Goal: Task Accomplishment & Management: Complete application form

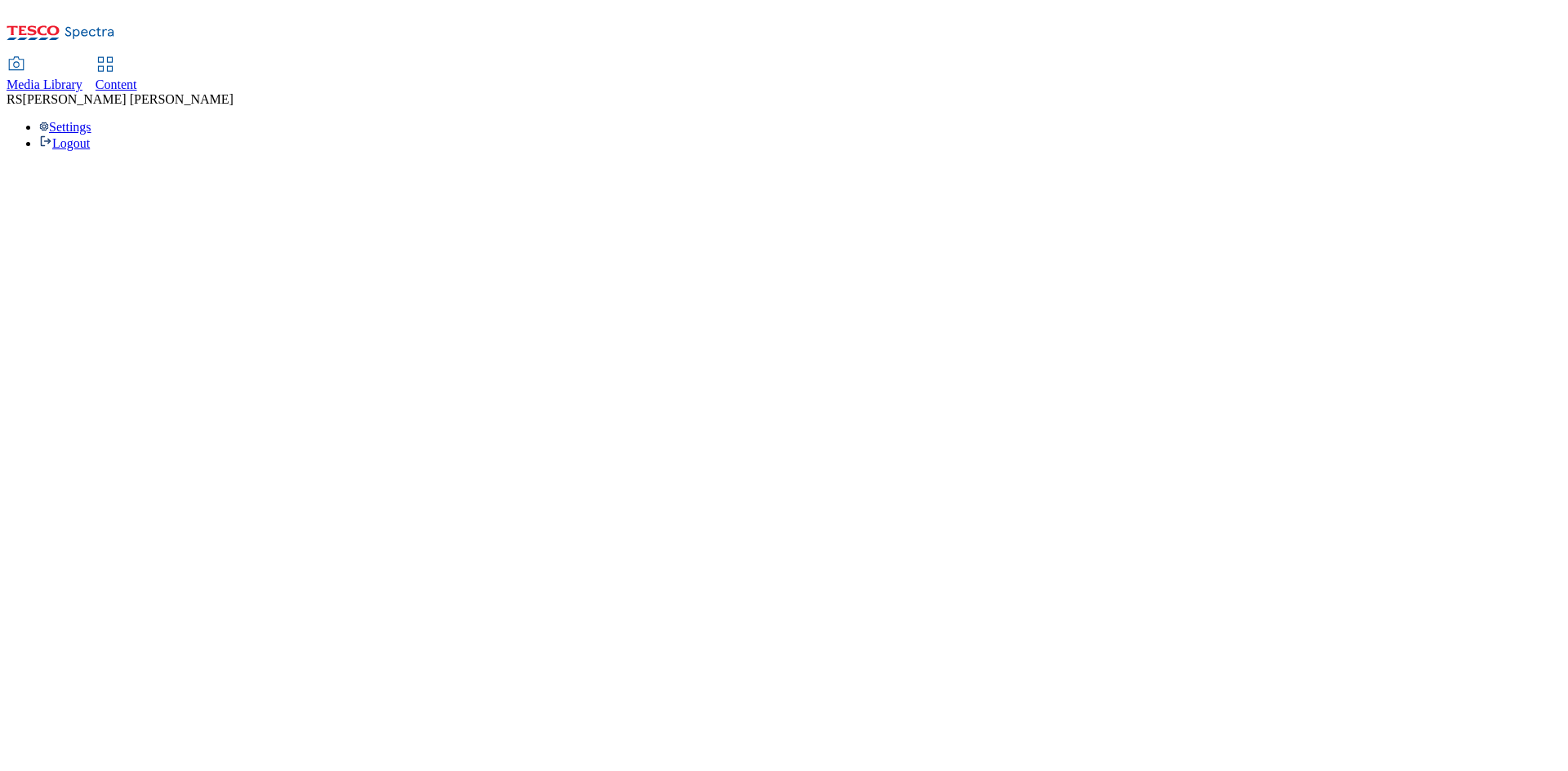
click at [1140, 164] on html "Icons icon_account icon_add icon_backward_link icon_basket icon_benefits icon_c…" at bounding box center [784, 82] width 1568 height 164
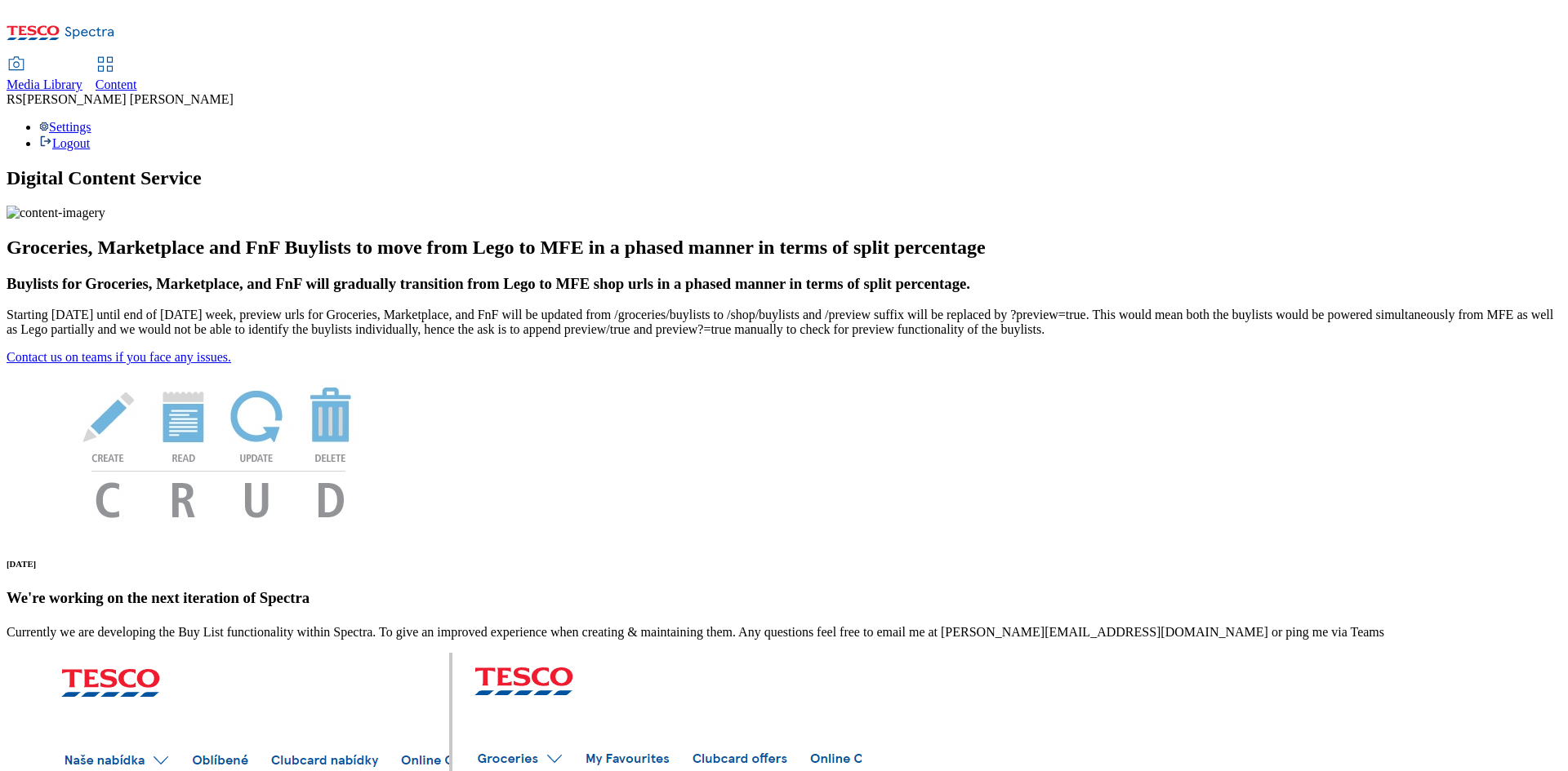
click at [137, 77] on span "Content" at bounding box center [116, 84] width 42 height 14
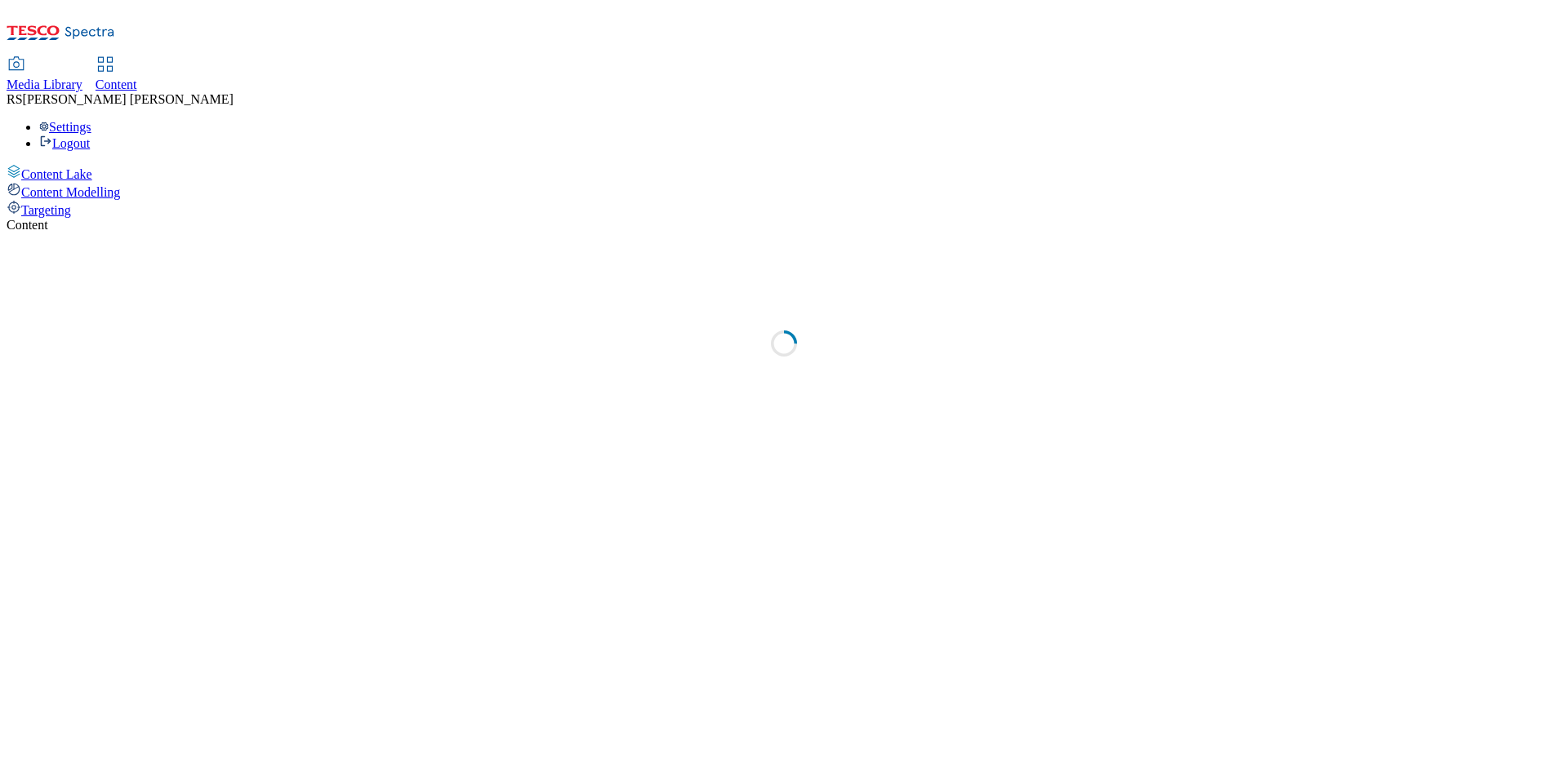
select select "ghs-[GEOGRAPHIC_DATA]"
click at [461, 280] on div "Content ( optional ) ghs-roi ghs-[GEOGRAPHIC_DATA] ghs-uk Stored View" at bounding box center [784, 289] width 1555 height 142
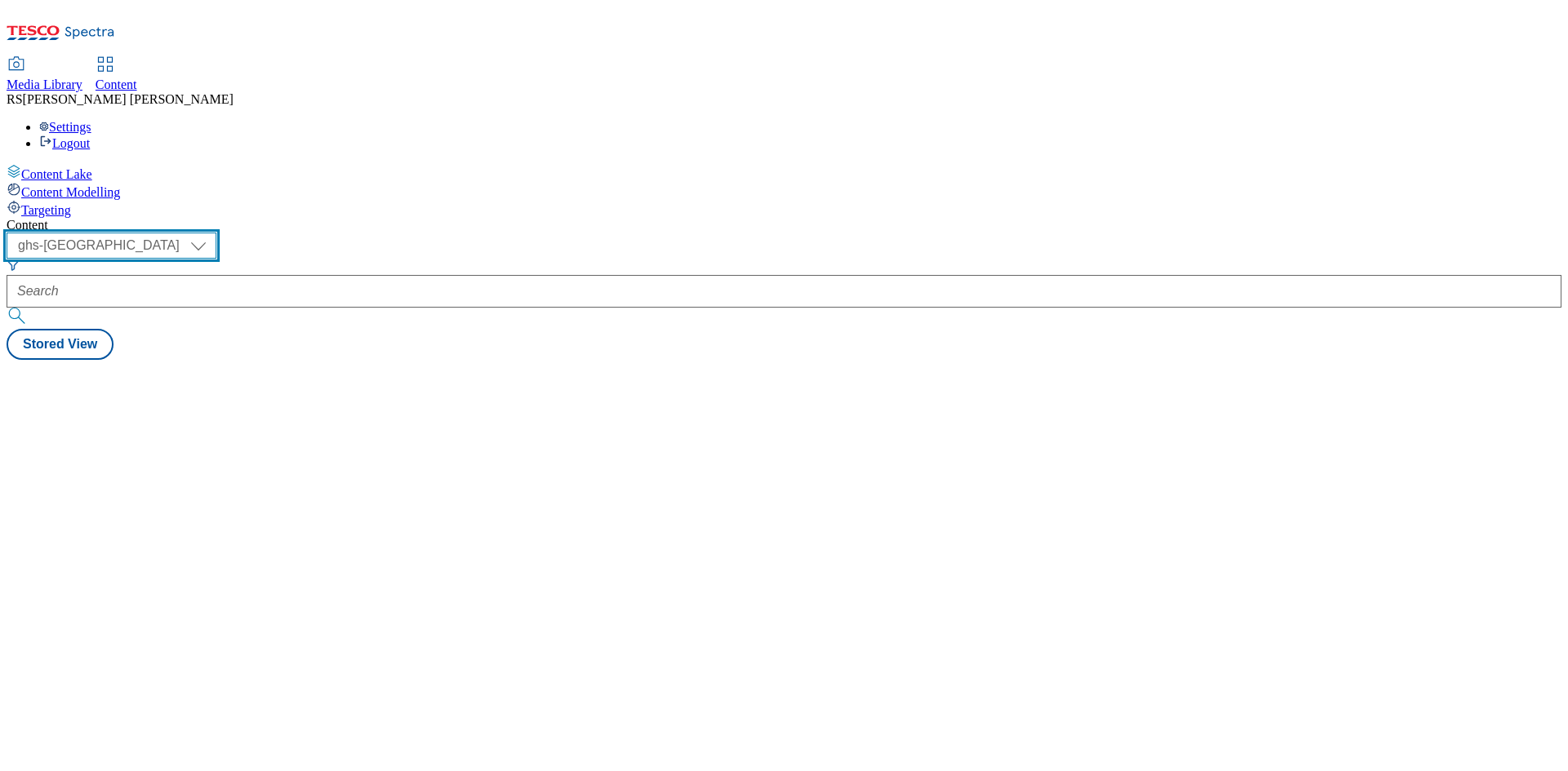
click at [216, 233] on select "ghs-roi ghs-[GEOGRAPHIC_DATA]" at bounding box center [112, 246] width 210 height 26
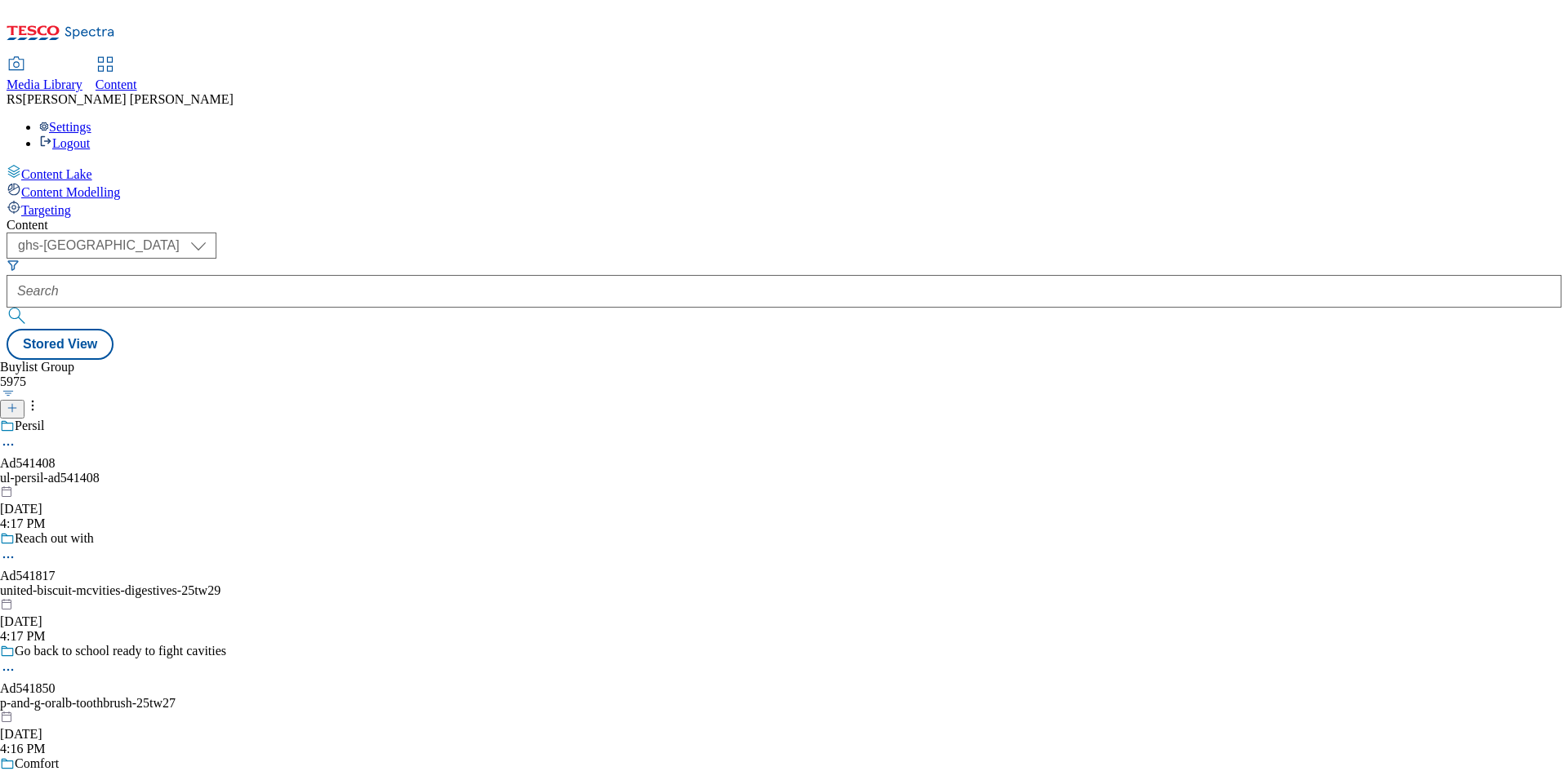
click at [689, 360] on div "Buylist Group 5975 Persil Ad541408 ul-persil-ad541408 [DATE] 4:17 PM Reach out …" at bounding box center [784, 360] width 1555 height 0
click at [18, 403] on icon at bounding box center [12, 408] width 11 height 11
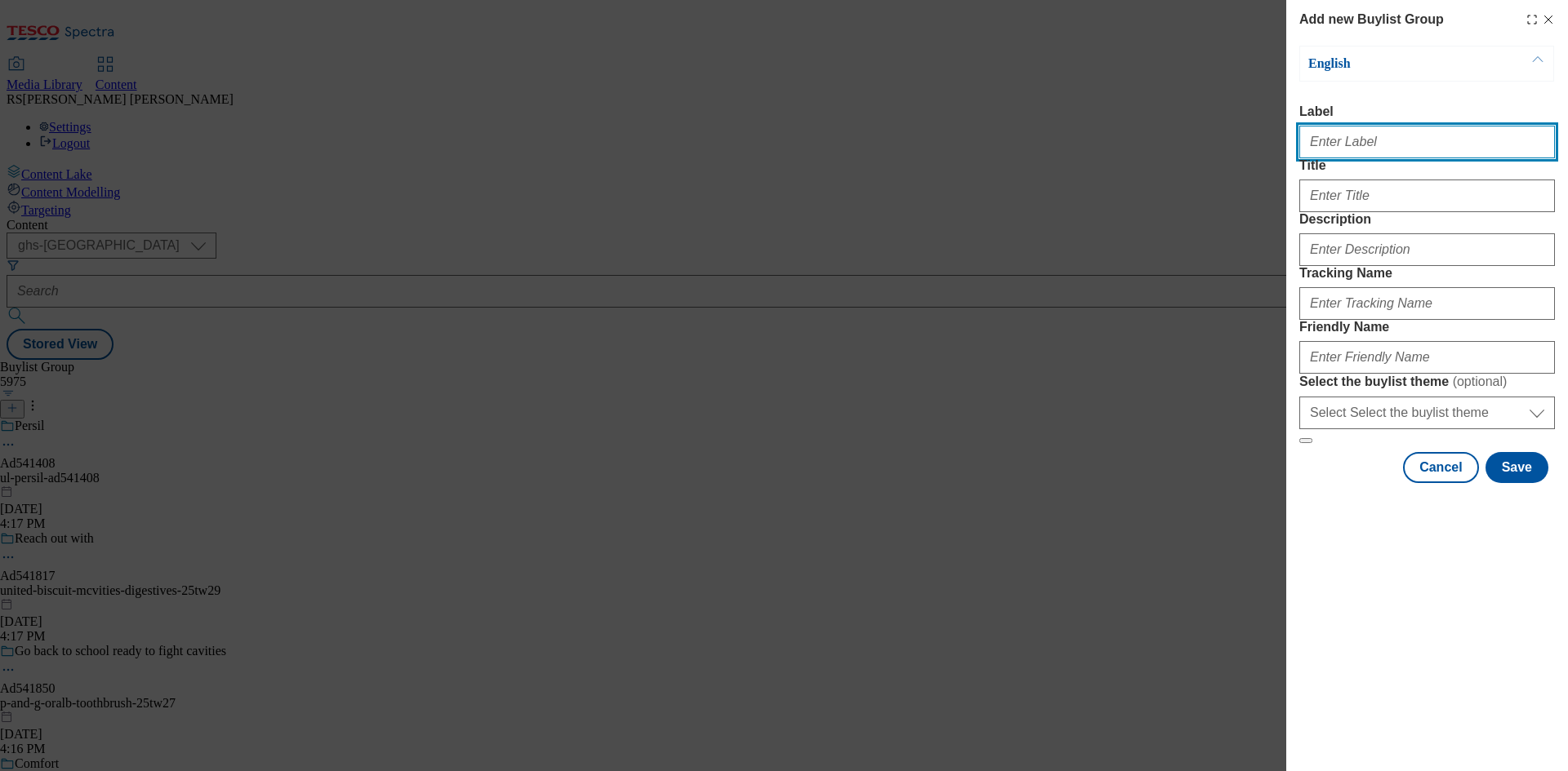
click at [1423, 151] on input "Label" at bounding box center [1427, 142] width 255 height 33
paste input "Ad541876"
type input "Ad541876"
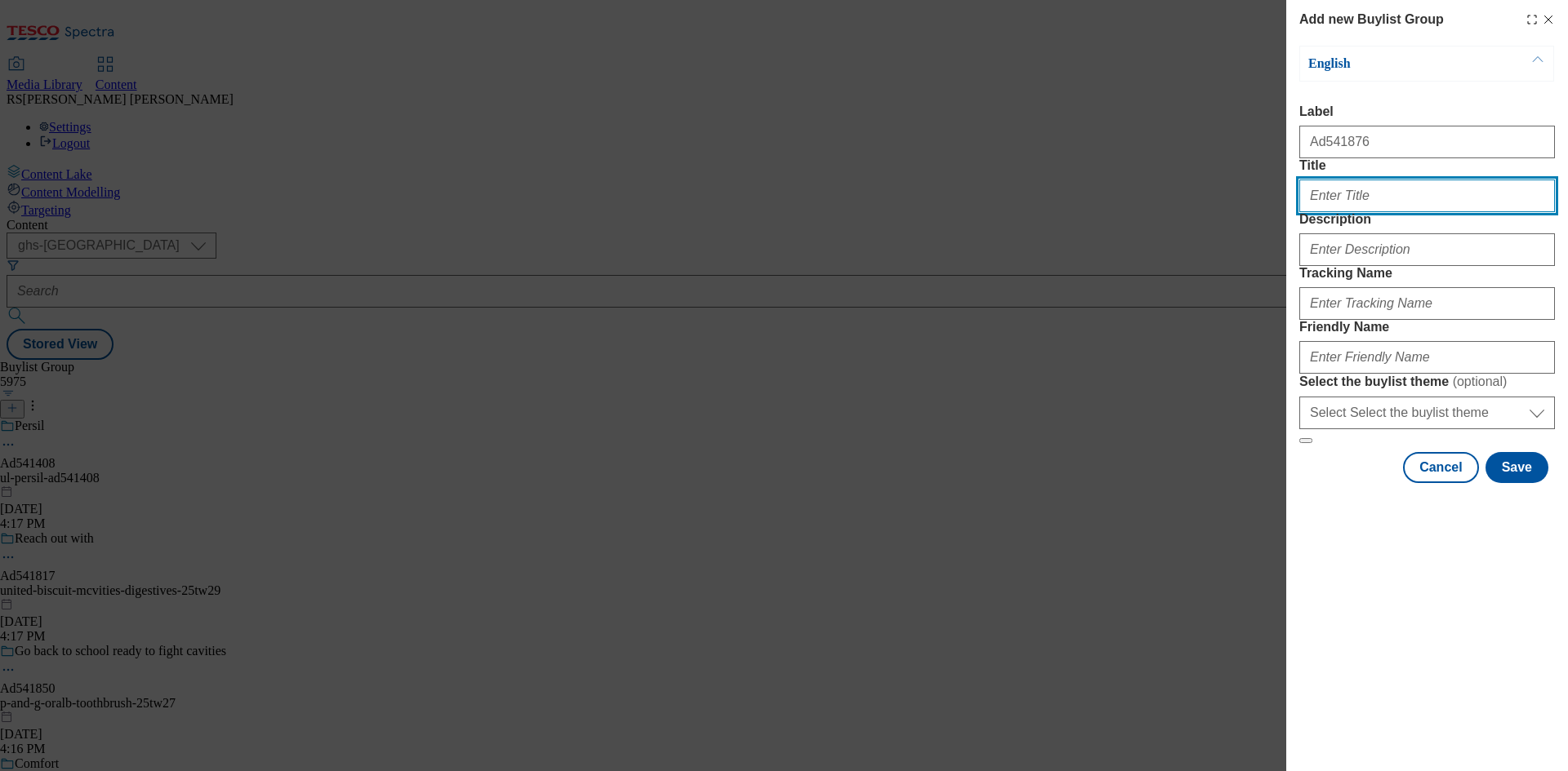
click at [1372, 212] on input "Title" at bounding box center [1427, 196] width 255 height 33
click at [1346, 212] on input "Title" at bounding box center [1427, 196] width 255 height 33
click at [1333, 212] on input "Title" at bounding box center [1427, 196] width 255 height 33
paste input "The perfect start foryour mischief makers"
type input "The perfect start foryour mischief makers"
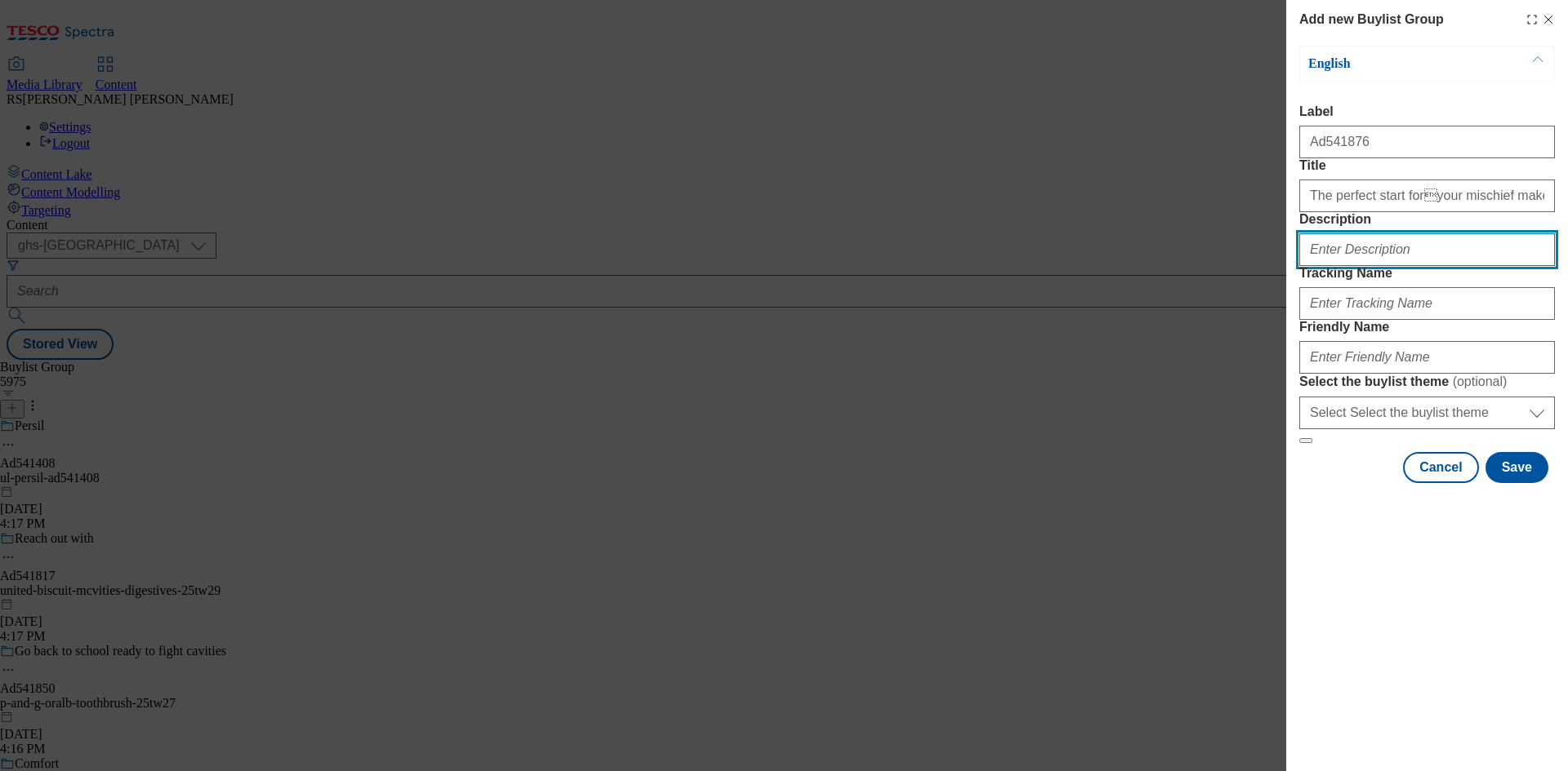
click at [1352, 266] on input "Description" at bounding box center [1427, 250] width 255 height 33
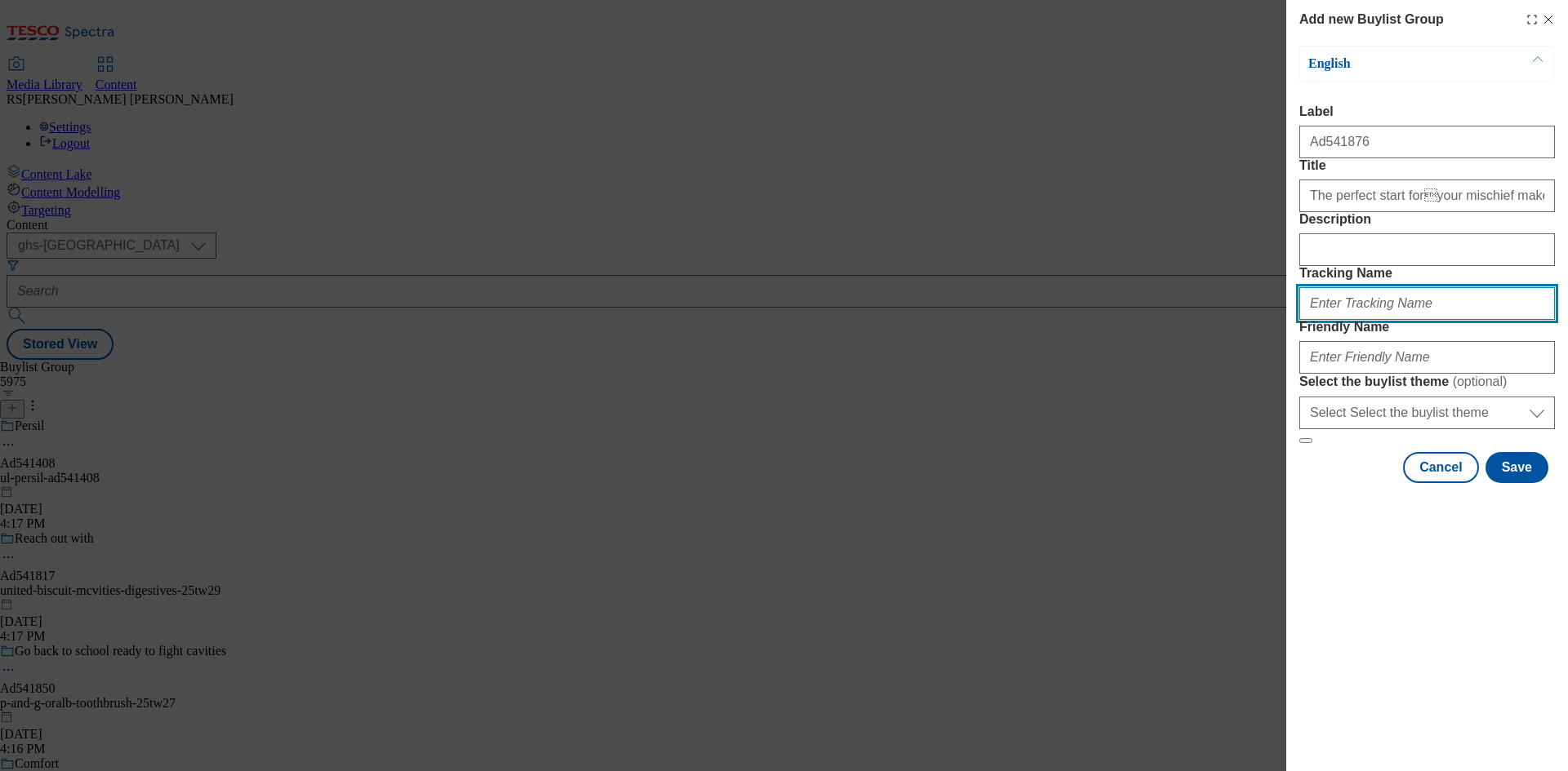
click at [1343, 320] on input "Tracking Name" at bounding box center [1427, 304] width 255 height 33
type input "d"
paste input "The perfect start foryour mischief makers"
click at [1320, 320] on input "Dh_AD" at bounding box center [1427, 304] width 255 height 33
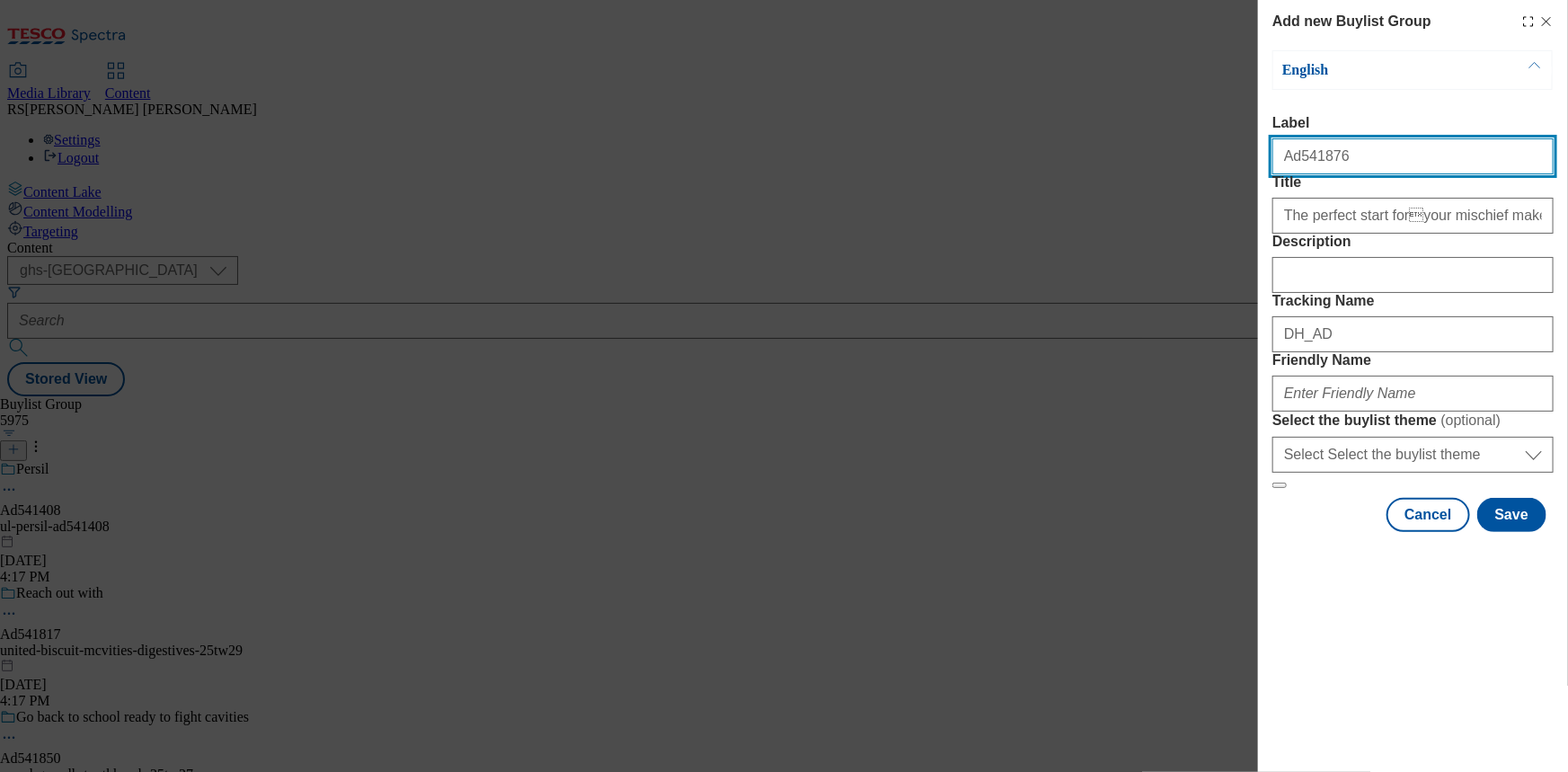
drag, startPoint x: 1321, startPoint y: 167, endPoint x: 1300, endPoint y: 181, distance: 25.2
click at [1294, 169] on input "Ad541876" at bounding box center [1412, 157] width 281 height 36
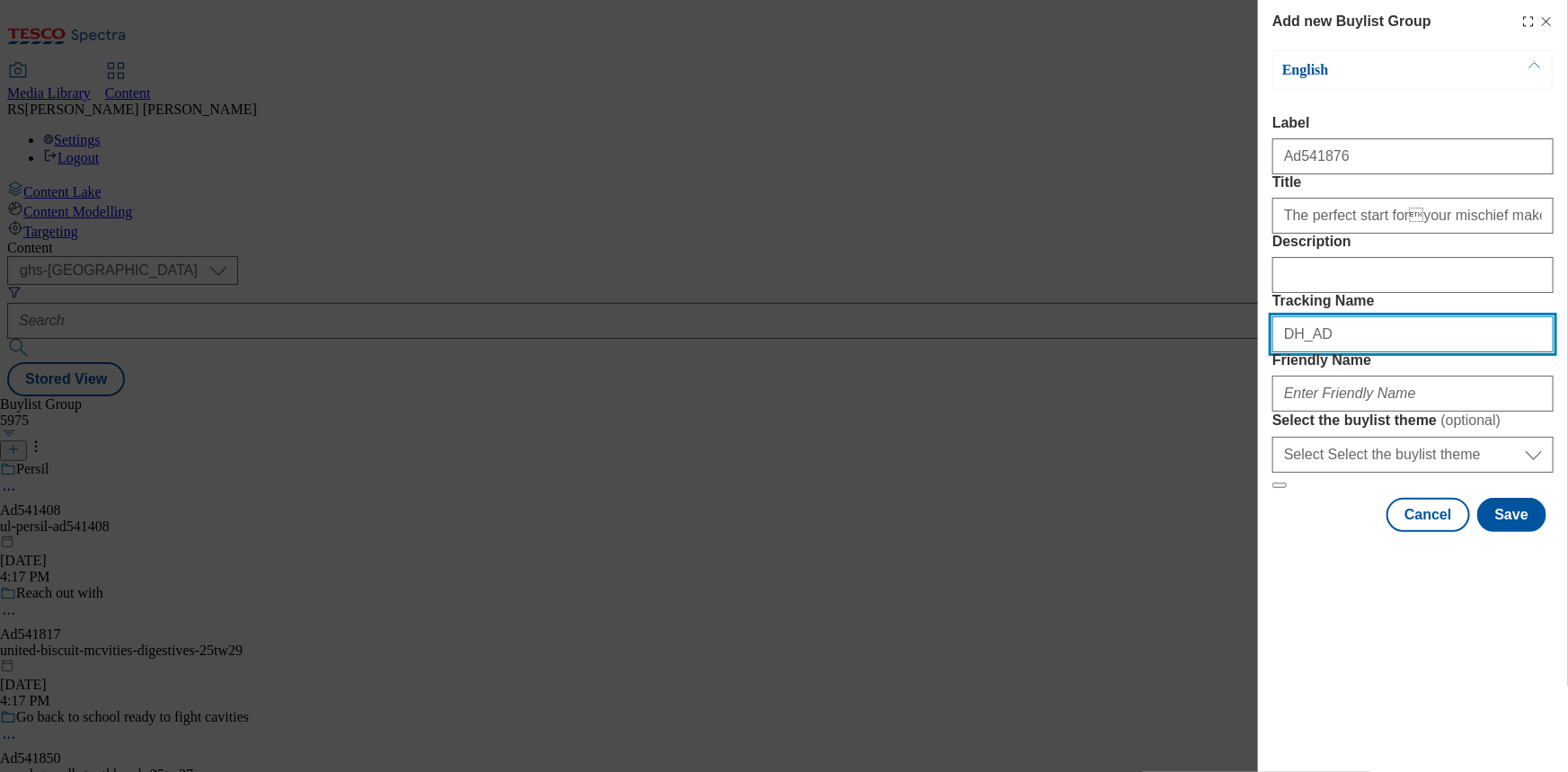
click at [1343, 353] on input "DH_AD" at bounding box center [1412, 334] width 281 height 36
paste input "541876"
type input "DH_AD541876"
click at [1347, 488] on form "Label Ad541876 Title The perfect start foryour mischief makers Description Tra…" at bounding box center [1412, 301] width 281 height 374
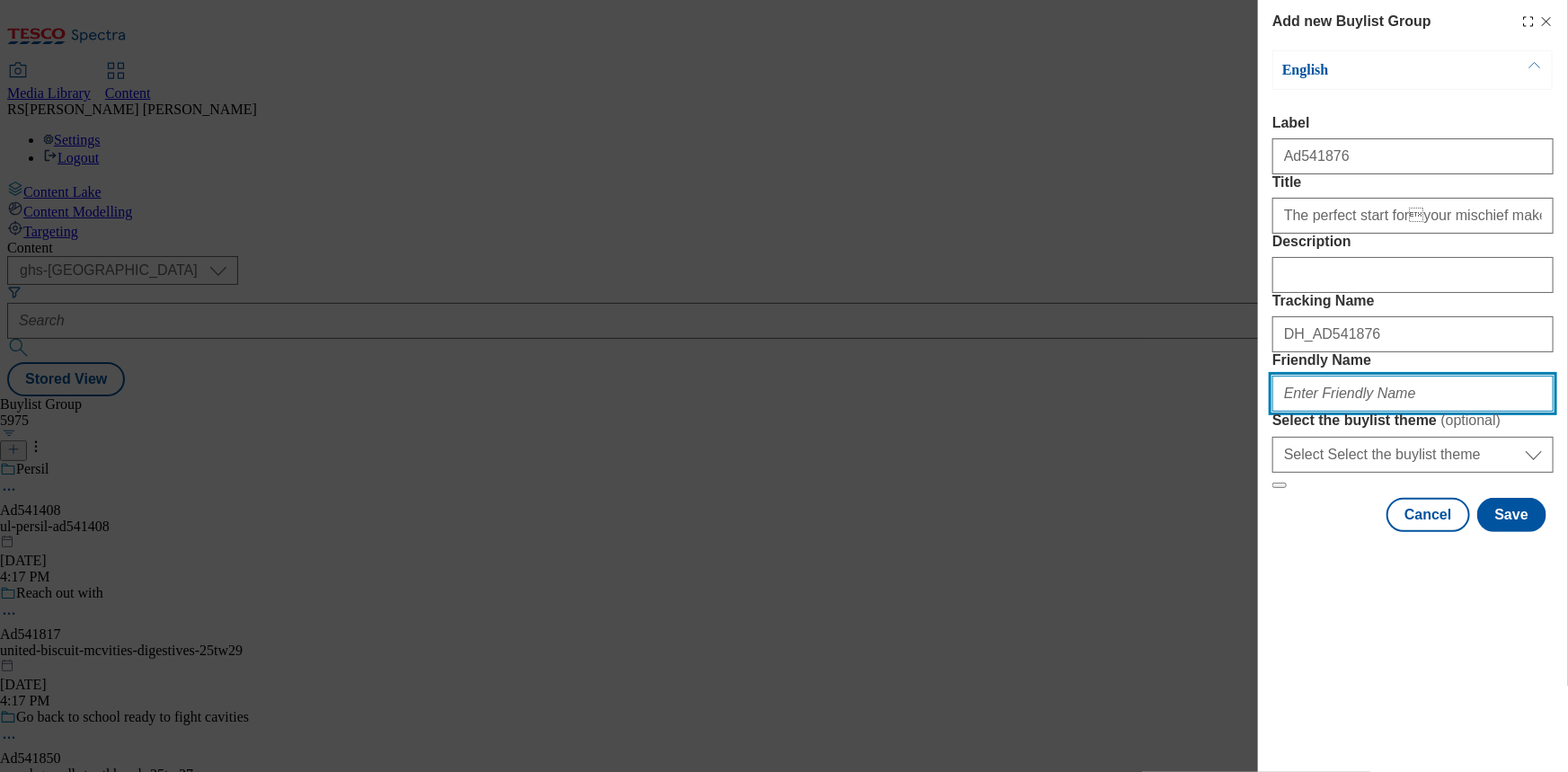
click at [1347, 412] on input "Friendly Name" at bounding box center [1412, 394] width 281 height 36
click at [1322, 412] on input "Friendly Name" at bounding box center [1412, 394] width 281 height 36
paste input "yoplait-petits-filous"
click at [1467, 412] on input "yoplait-petits-filous" at bounding box center [1412, 394] width 281 height 36
drag, startPoint x: 1230, startPoint y: 525, endPoint x: 1190, endPoint y: 529, distance: 40.2
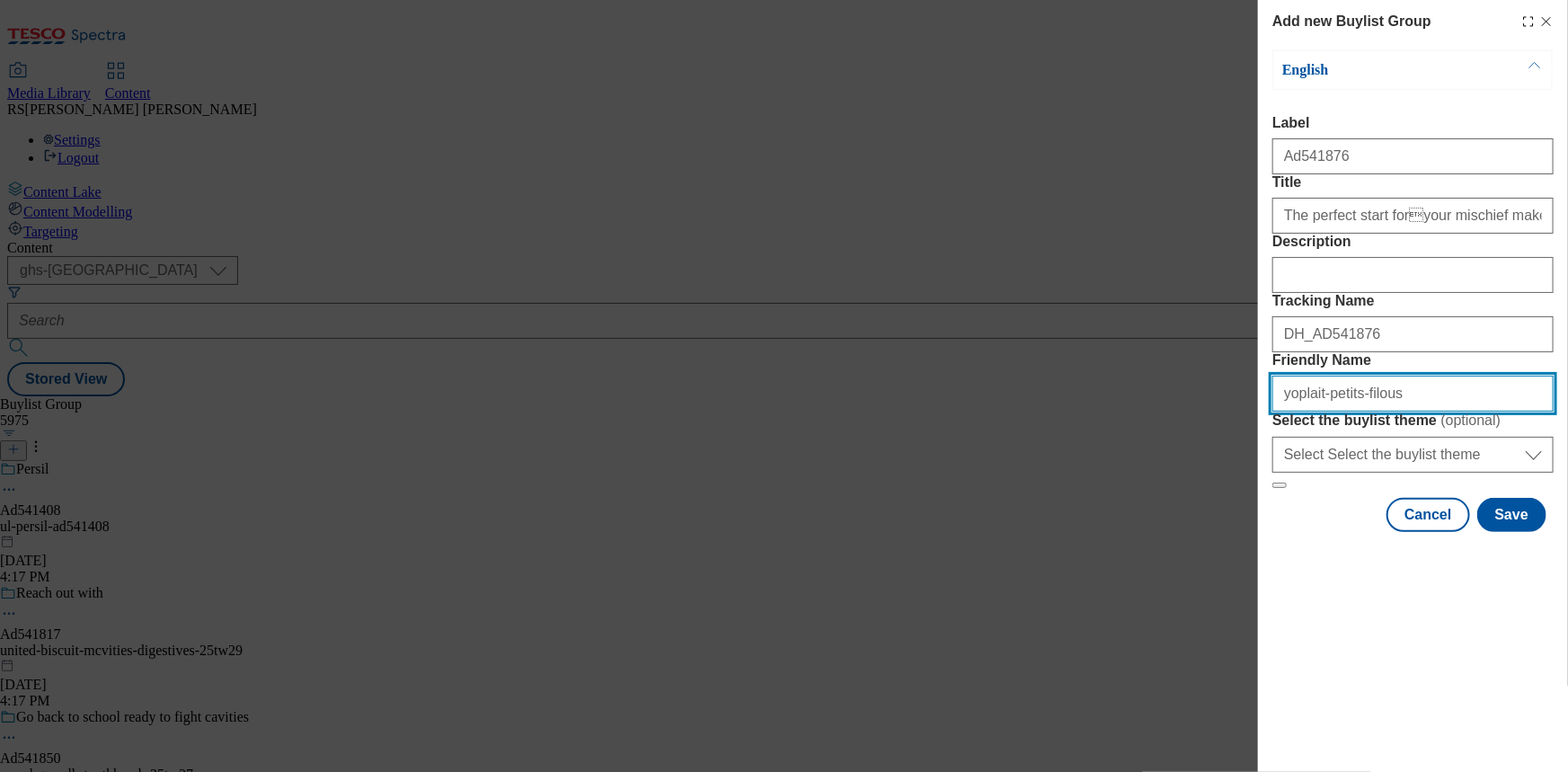
click at [1191, 529] on div "Add new Buylist Group English Label Ad541876 Title The perfect start foryour m…" at bounding box center [784, 386] width 1568 height 772
paste input "-25tw28"
type input "yoplait-petits-filous-25tw28"
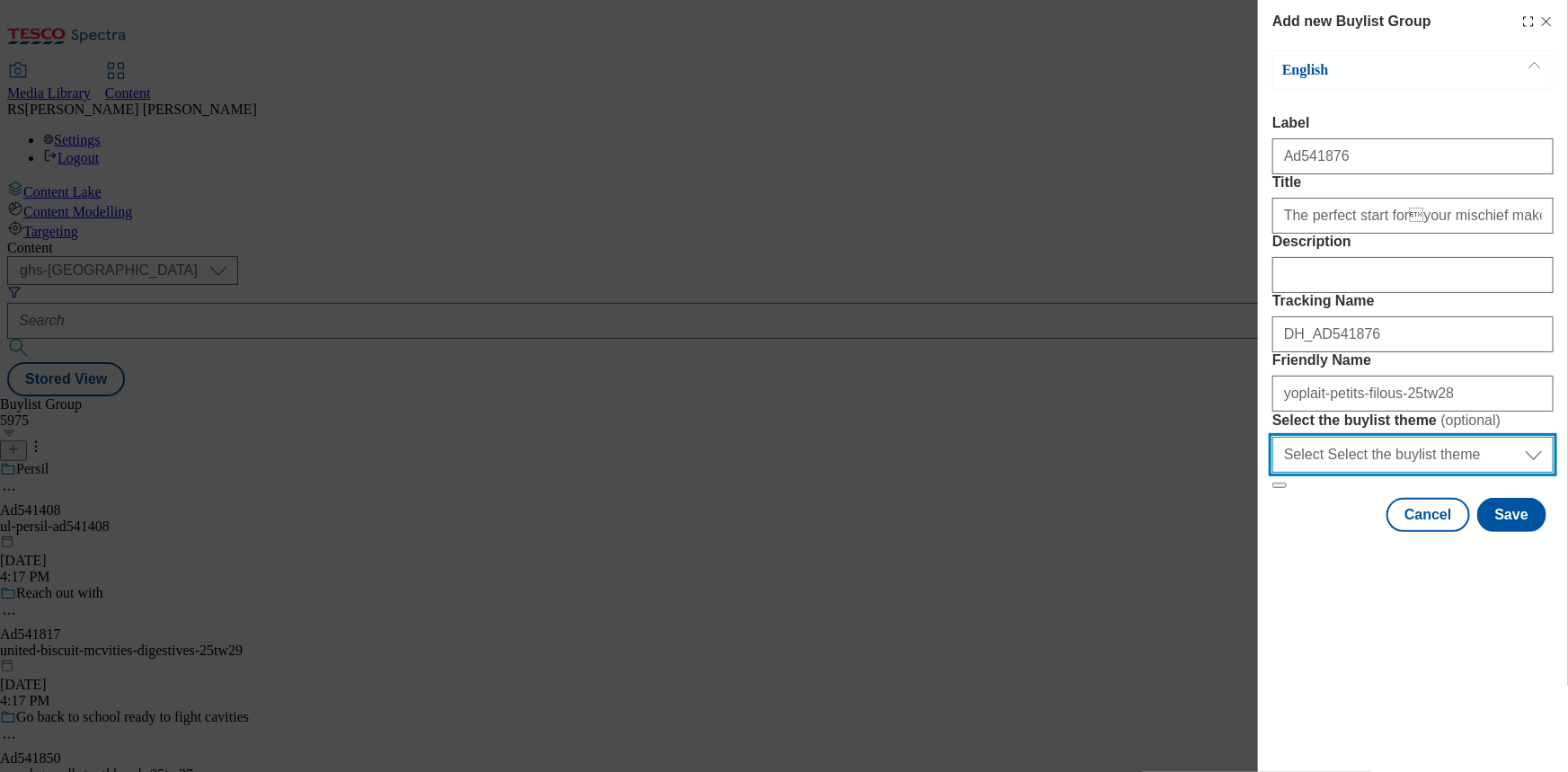
click at [1404, 473] on select "Select Select the buylist theme default fandf" at bounding box center [1412, 455] width 281 height 36
drag, startPoint x: 1404, startPoint y: 618, endPoint x: 1452, endPoint y: 647, distance: 56.1
click at [1404, 473] on select "Select Select the buylist theme default fandf" at bounding box center [1412, 455] width 281 height 36
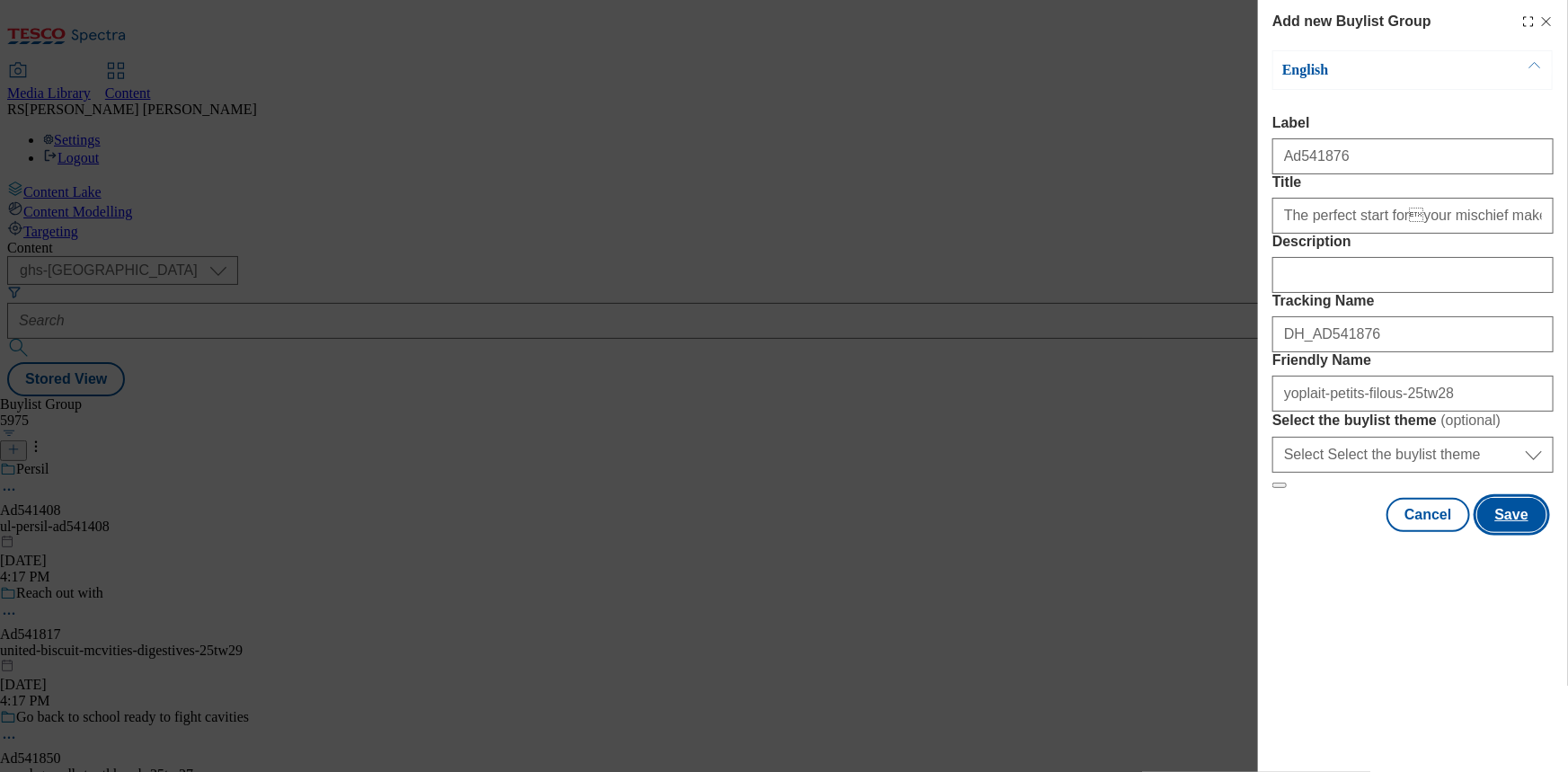
click at [1515, 532] on button "Save" at bounding box center [1512, 515] width 69 height 34
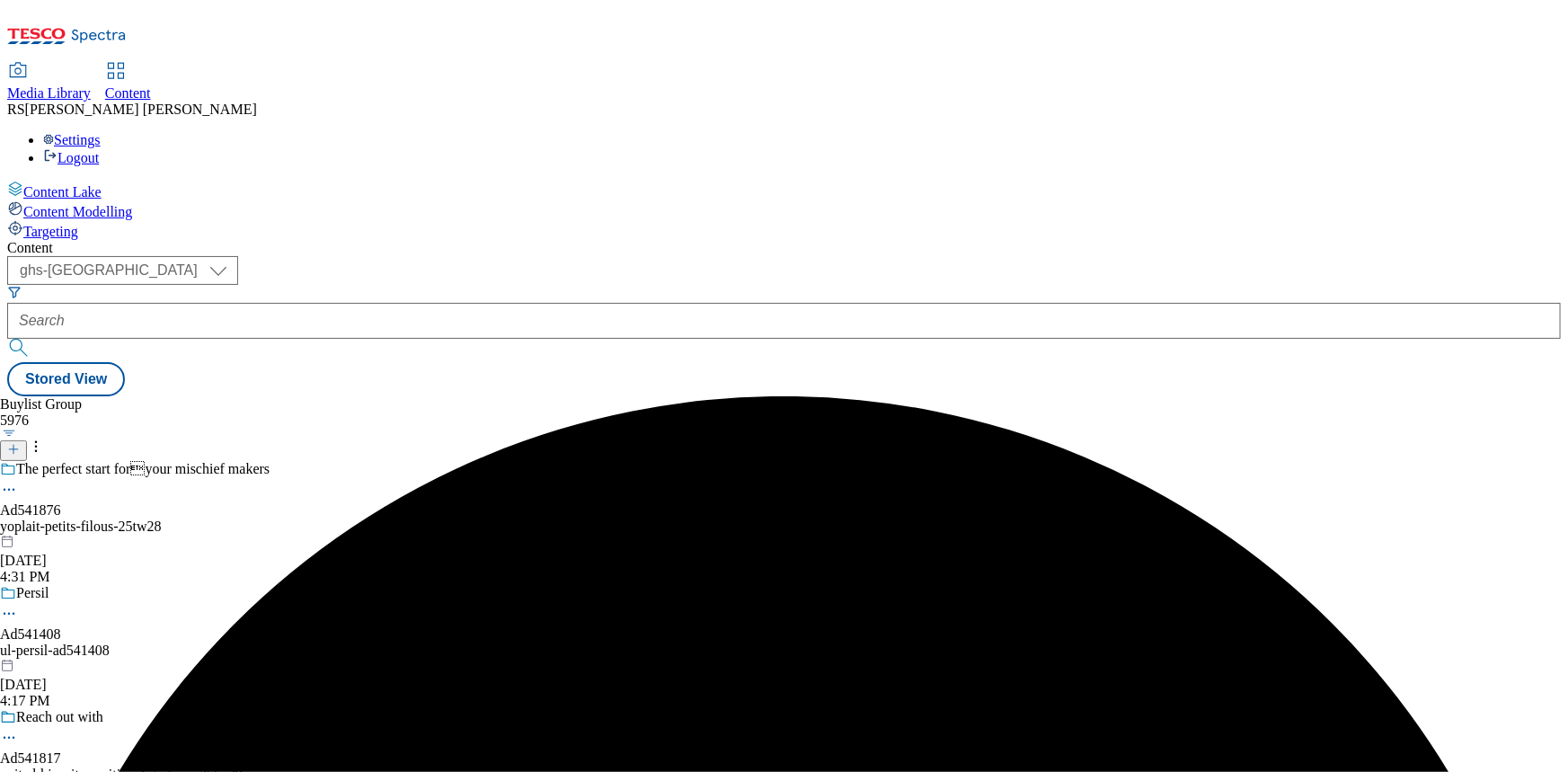
click at [290, 461] on div "The perfect start foryour mischief makers Ad541876 yoplait-petits-filous-25tw2…" at bounding box center [144, 523] width 290 height 124
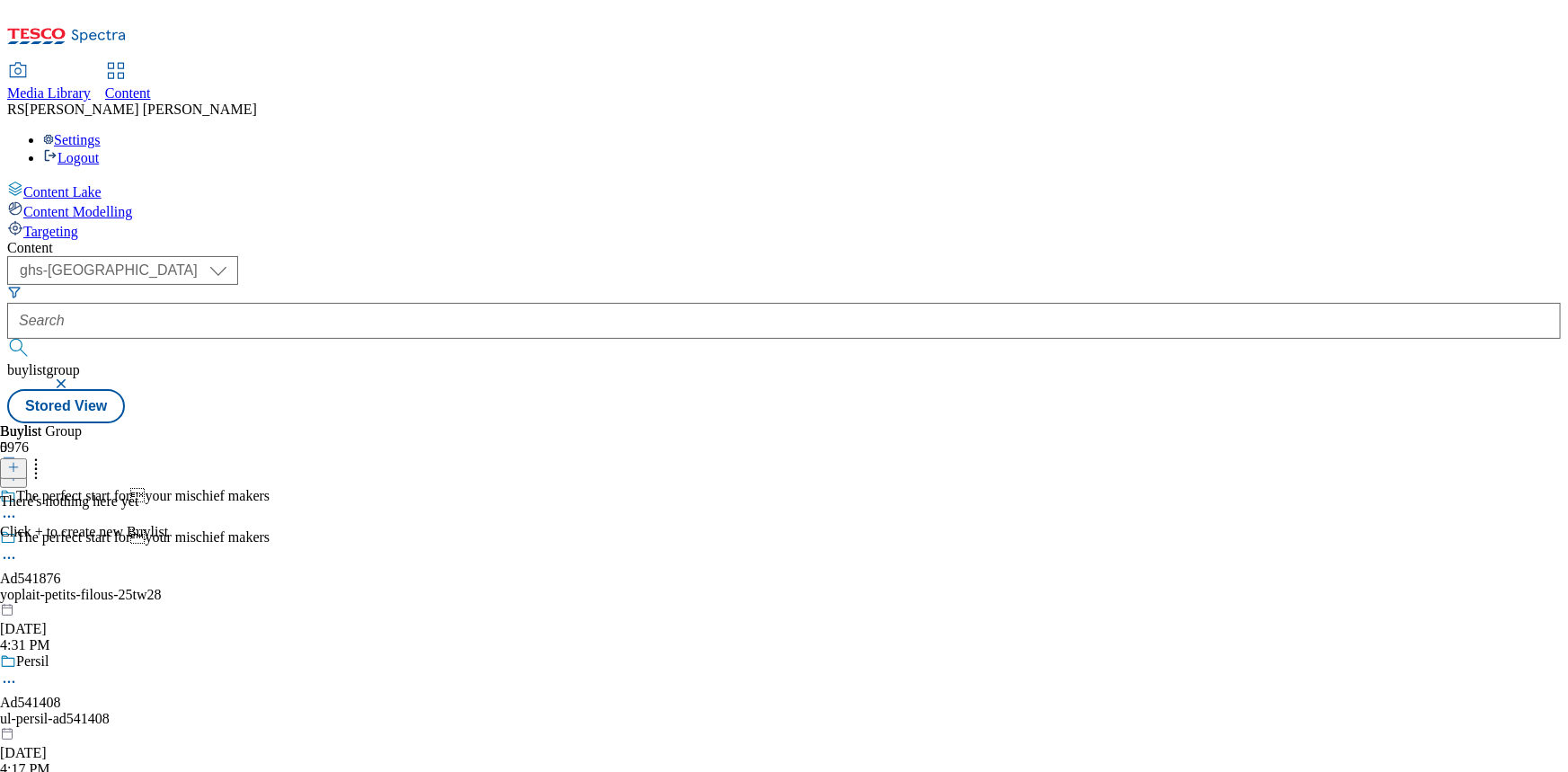
click at [20, 461] on icon at bounding box center [13, 466] width 12 height 12
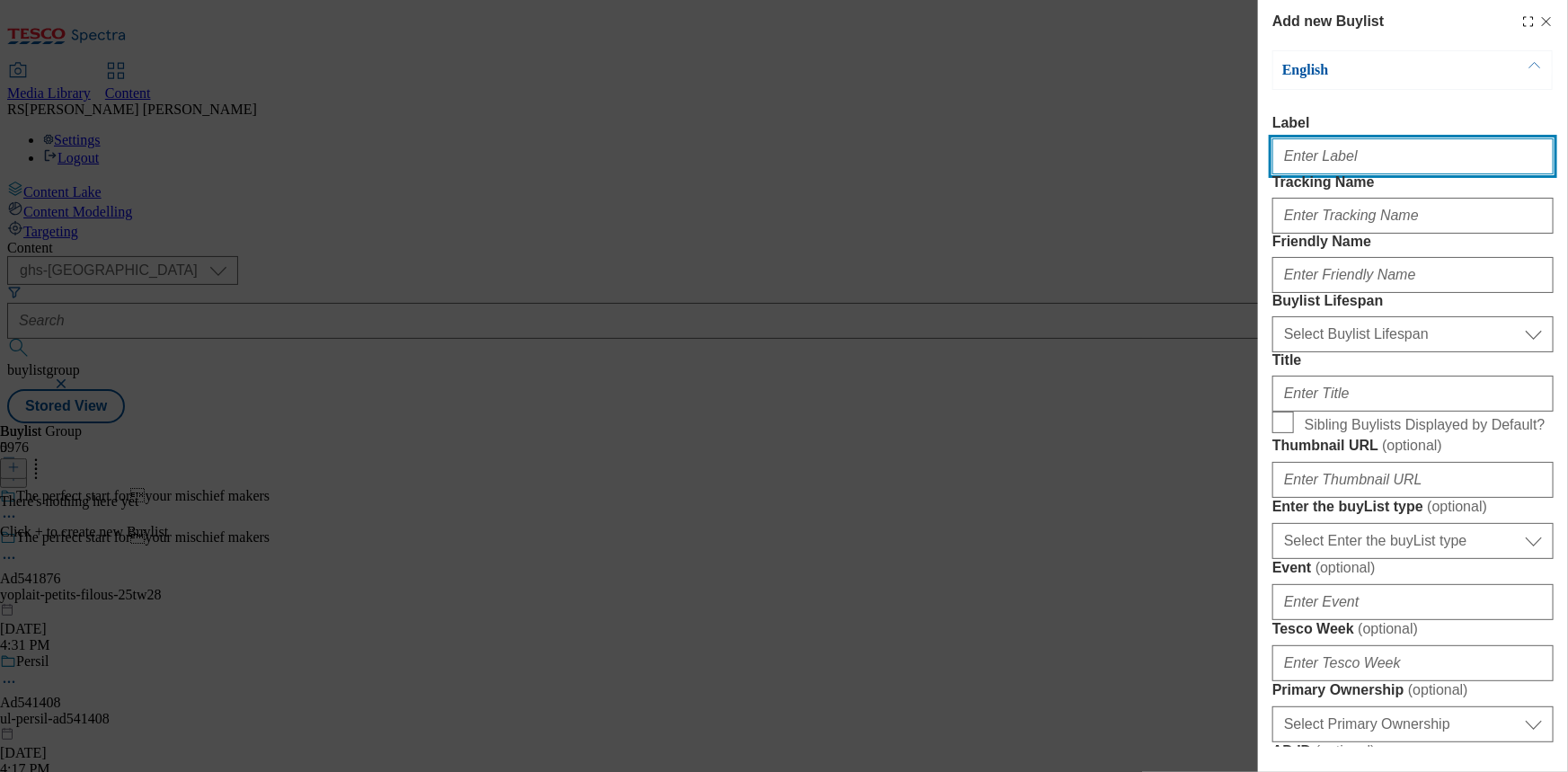
click at [1386, 159] on input "Label" at bounding box center [1412, 157] width 281 height 36
paste input "Ad541876"
type input "Ad541876"
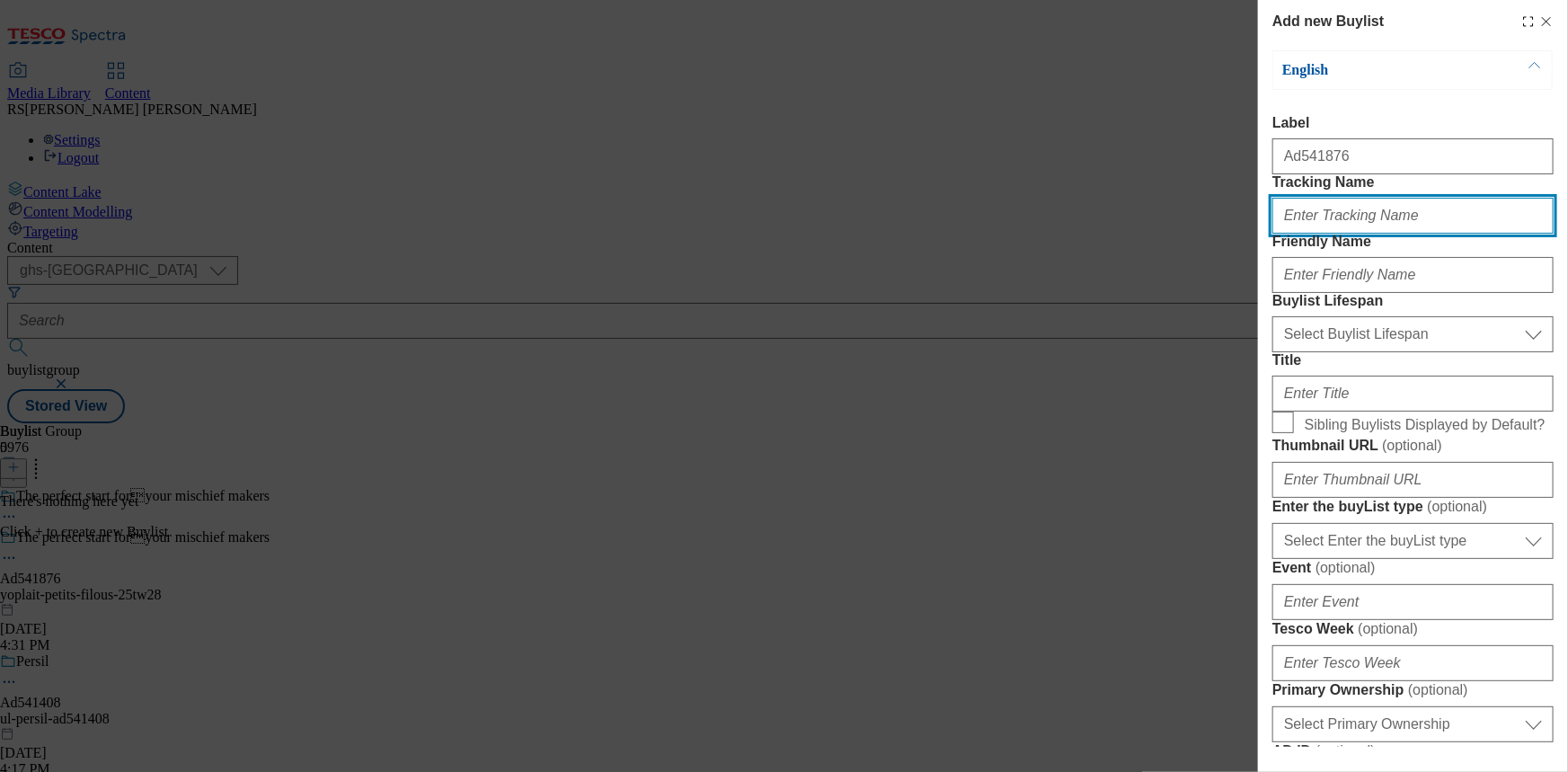
click at [1361, 233] on input "Tracking Name" at bounding box center [1412, 216] width 281 height 36
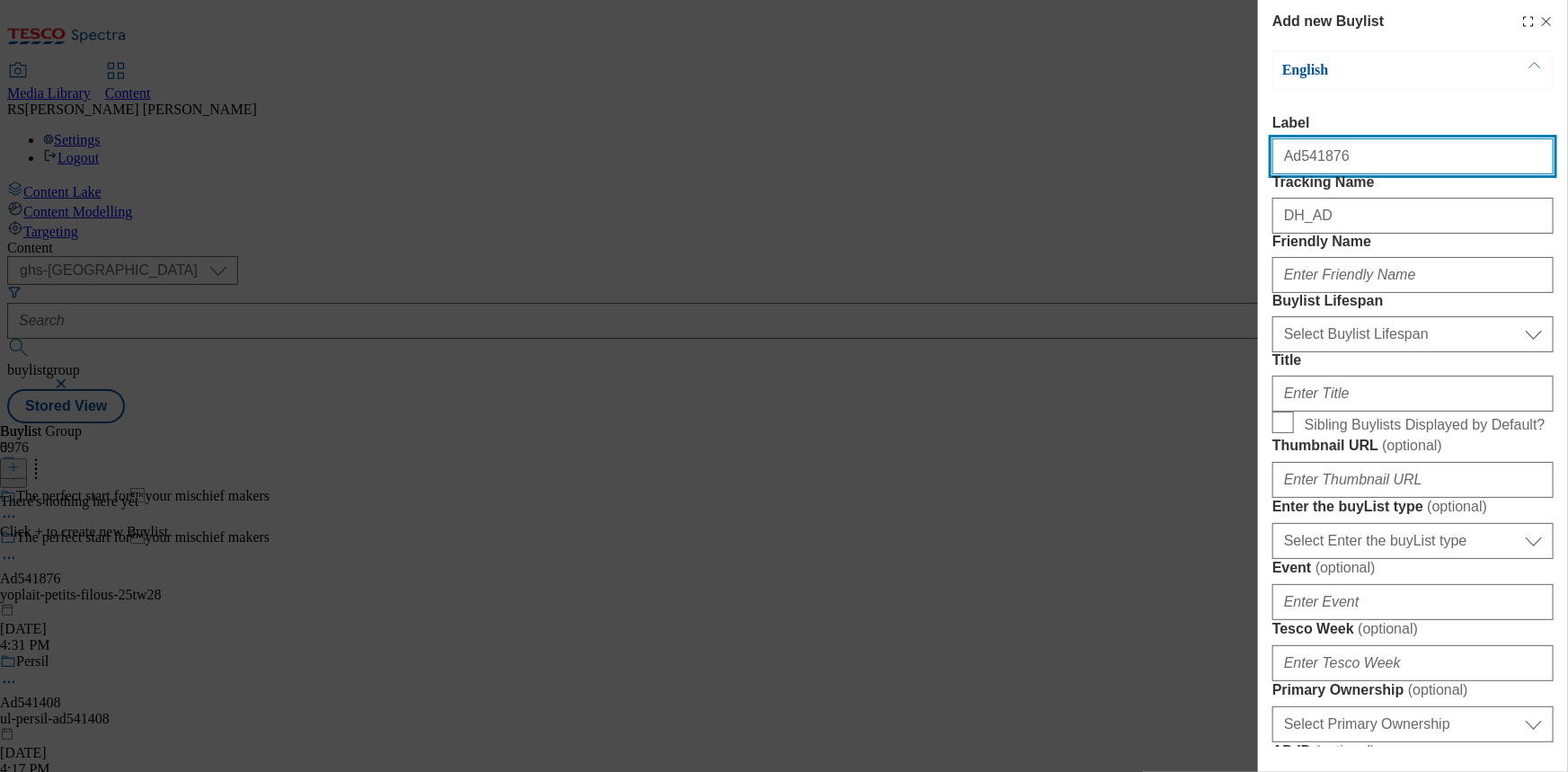
drag, startPoint x: 1300, startPoint y: 161, endPoint x: 1295, endPoint y: 171, distance: 11.2
click at [1295, 171] on input "Ad541876" at bounding box center [1412, 157] width 281 height 36
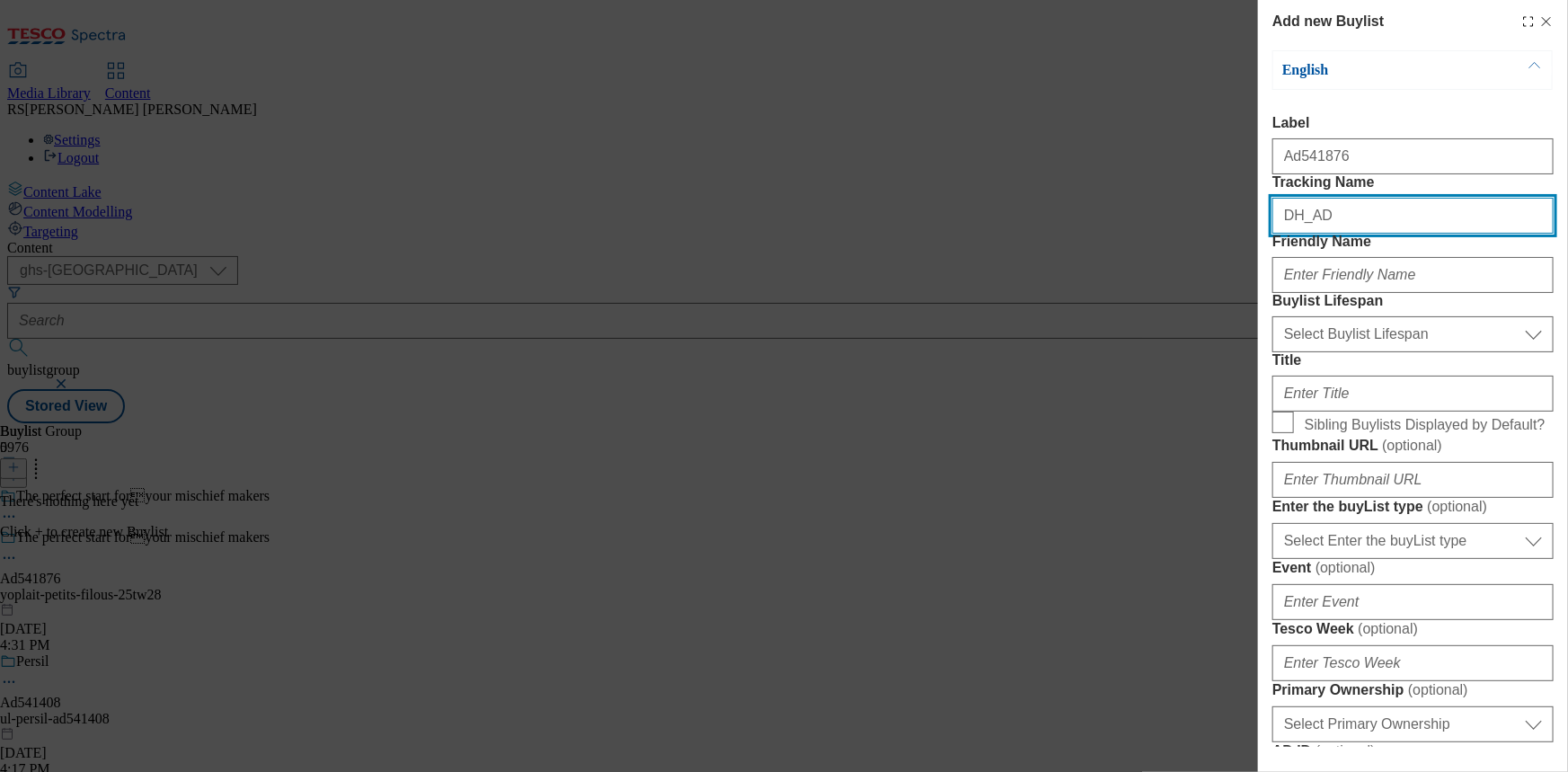
click at [1369, 233] on input "DH_AD" at bounding box center [1412, 216] width 281 height 36
paste input "541876"
type input "DH_AD541876"
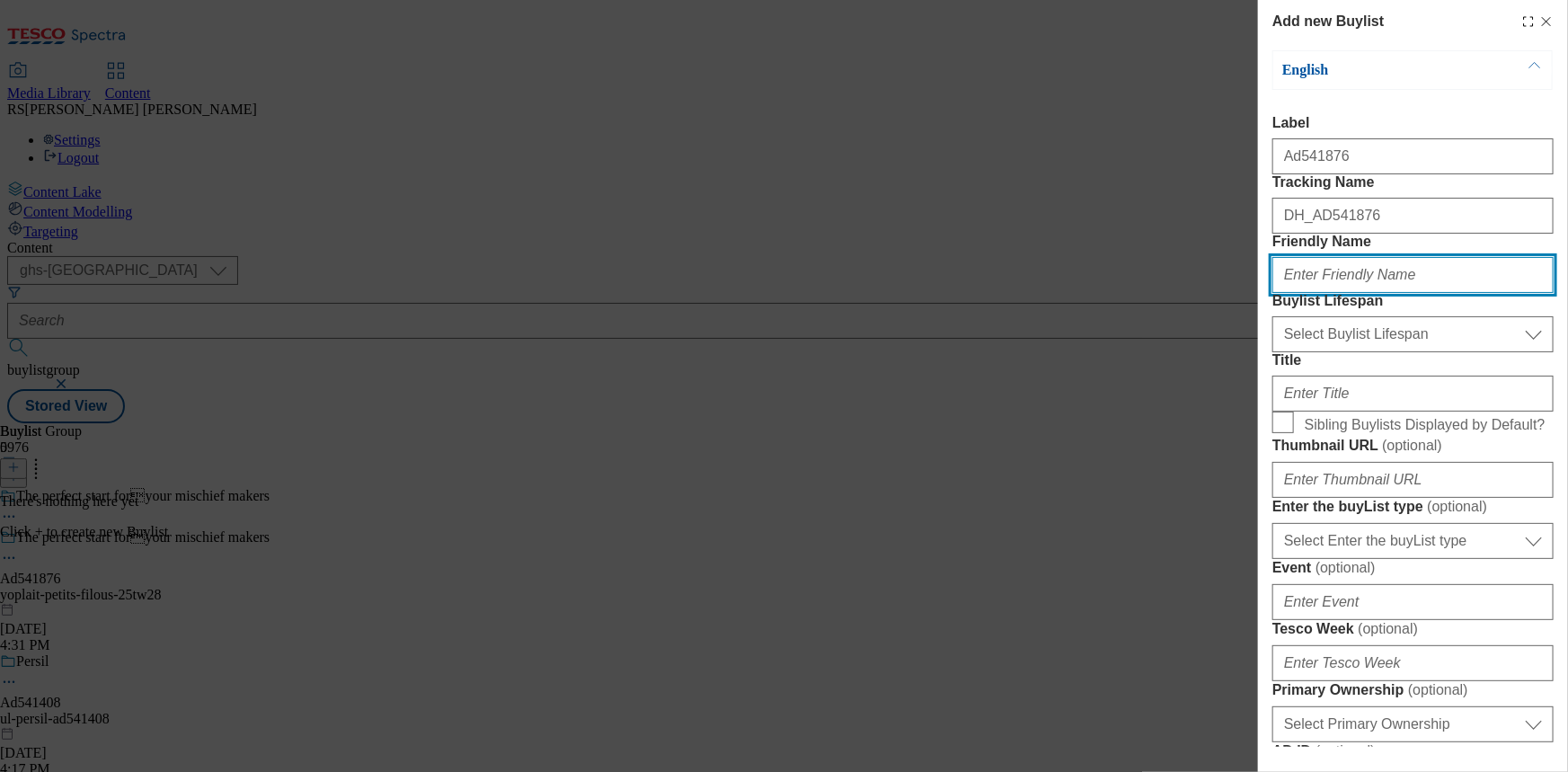
click at [1357, 292] on input "Friendly Name" at bounding box center [1412, 275] width 281 height 36
click at [1360, 292] on input "Friendly Name" at bounding box center [1412, 275] width 281 height 36
paste input "yoplait"
type input "yoplait"
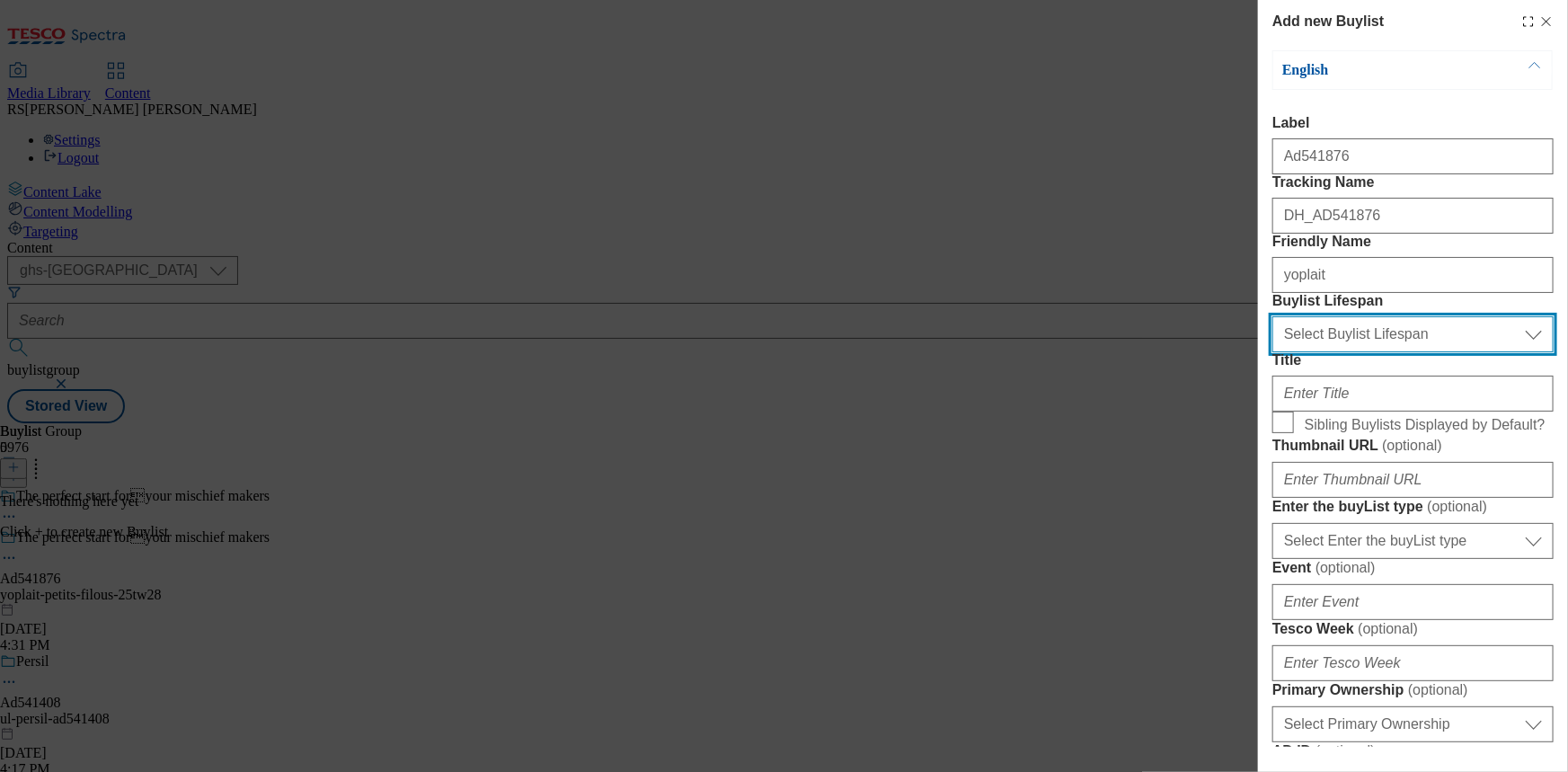
click at [1363, 353] on select "Select Buylist Lifespan evergreen seasonal tactical" at bounding box center [1412, 334] width 281 height 36
select select "tactical"
click at [1272, 353] on select "Select Buylist Lifespan evergreen seasonal tactical" at bounding box center [1412, 334] width 281 height 36
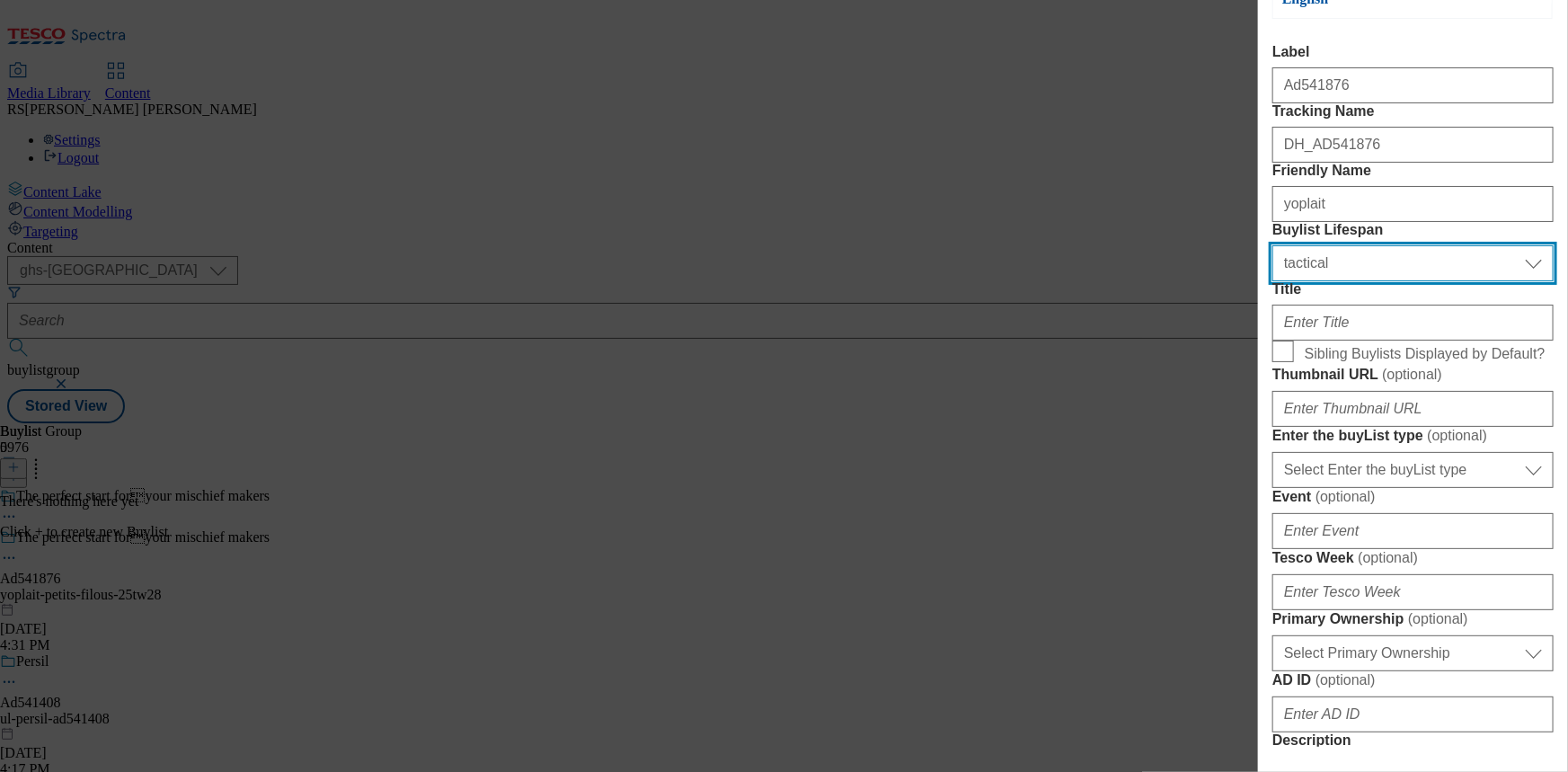
scroll to position [162, 0]
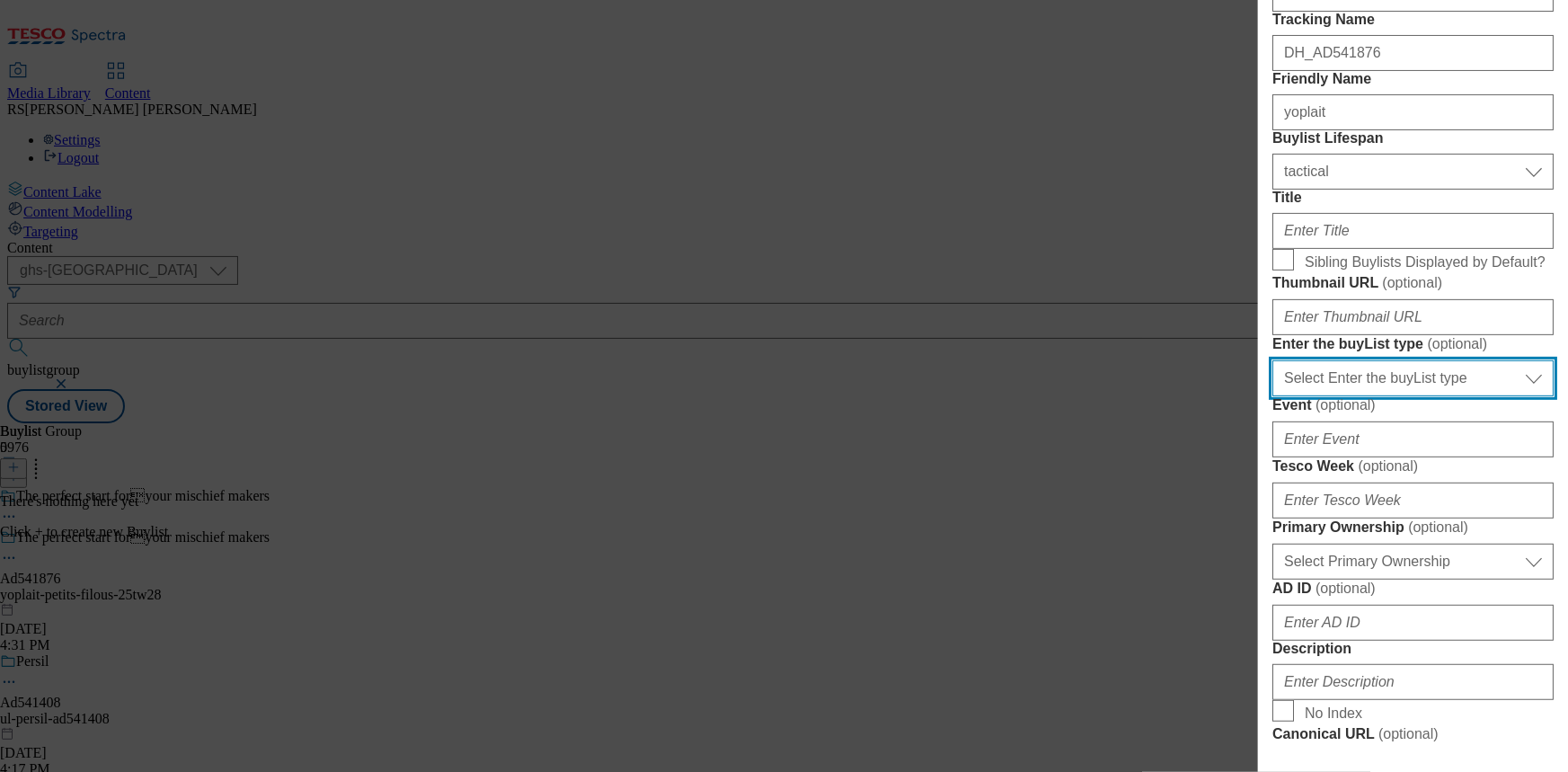
click at [1374, 397] on select "Select Enter the buyList type event supplier funded long term >4 weeks supplier…" at bounding box center [1412, 378] width 281 height 36
select select "supplier funded short term 1-3 weeks"
click at [1272, 397] on select "Select Enter the buyList type event supplier funded long term >4 weeks supplier…" at bounding box center [1412, 378] width 281 height 36
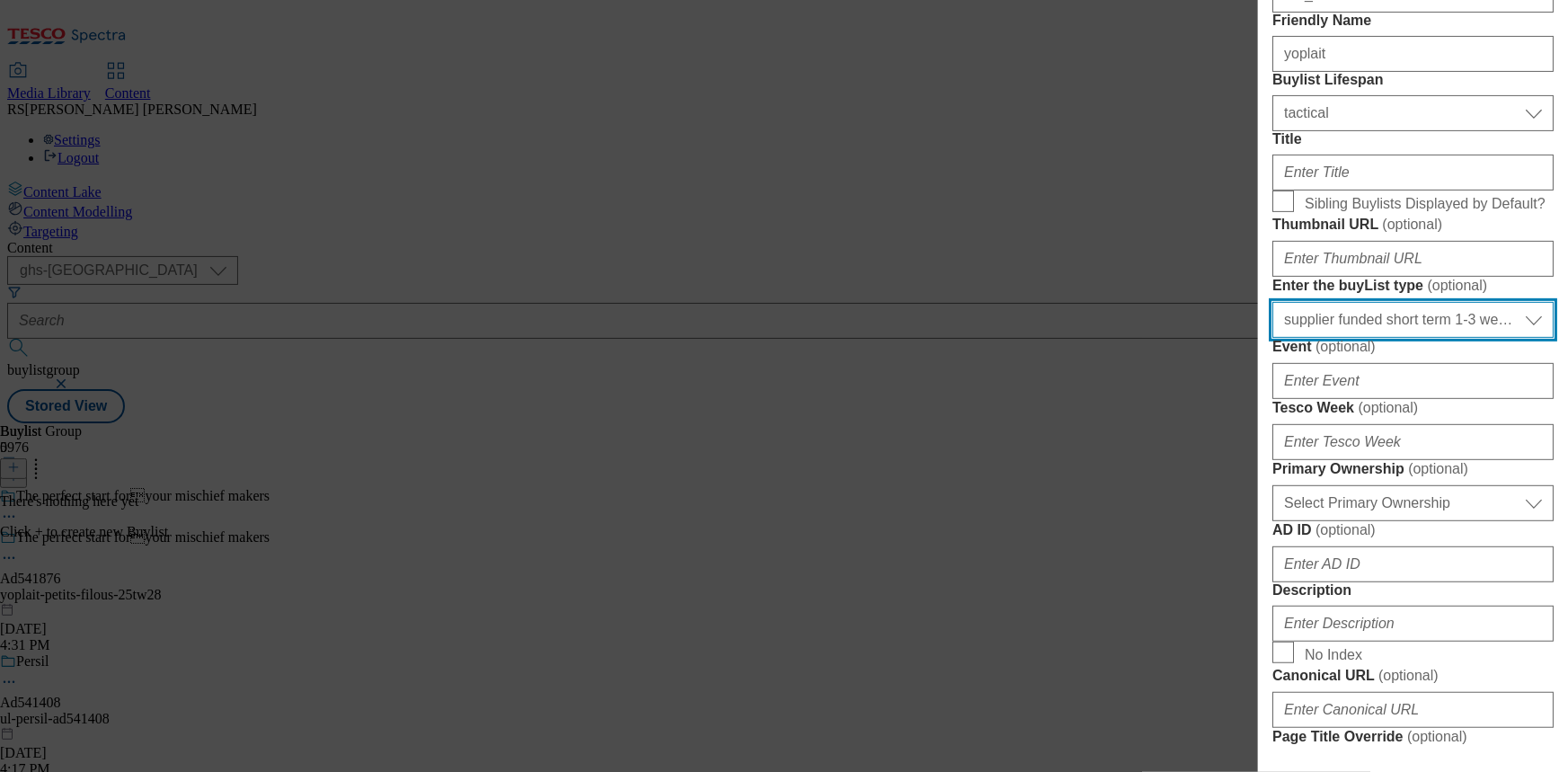
scroll to position [245, 0]
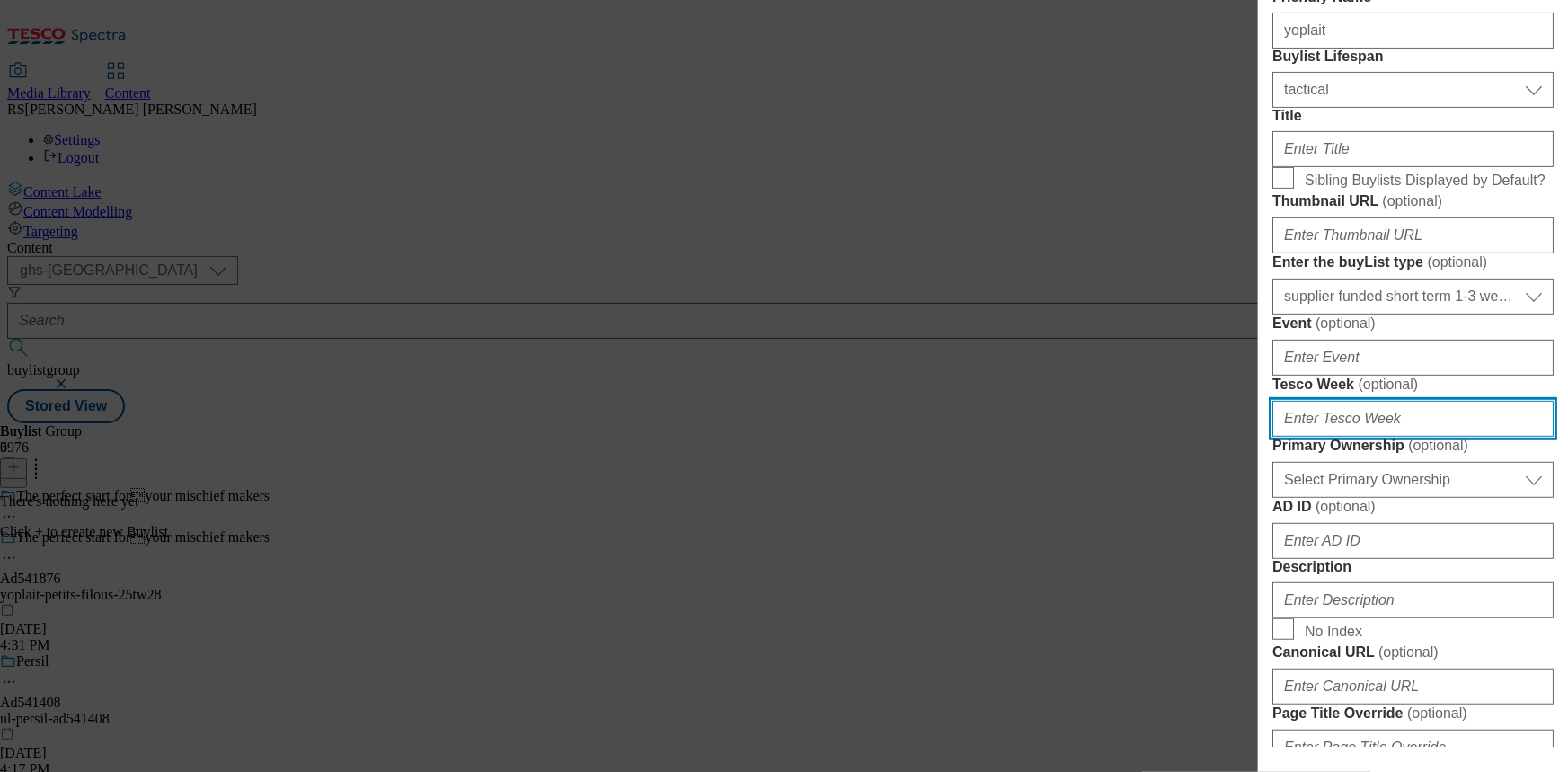
click at [1336, 437] on input "Tesco Week ( optional )" at bounding box center [1412, 418] width 281 height 36
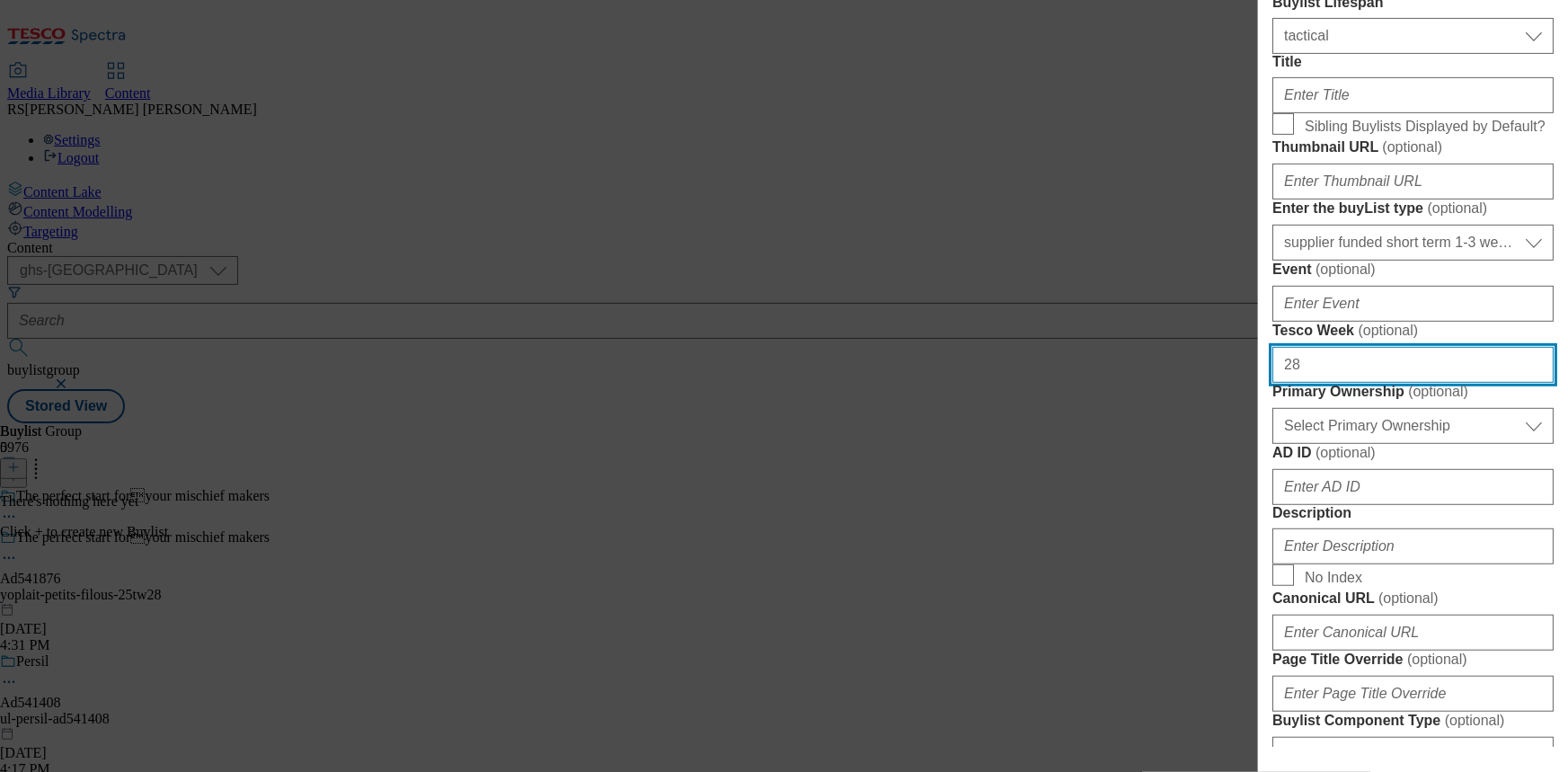
scroll to position [326, 0]
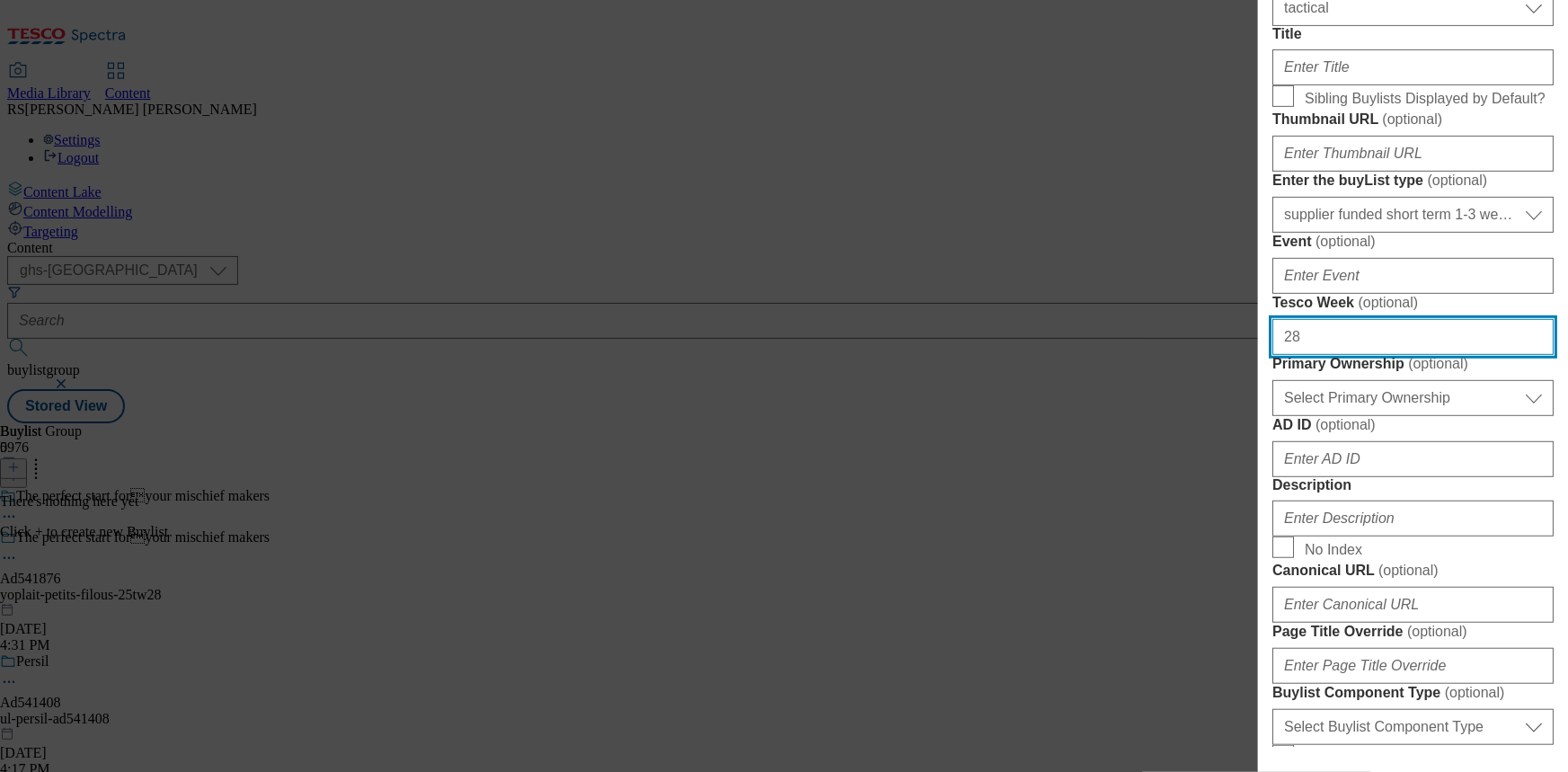
type input "28"
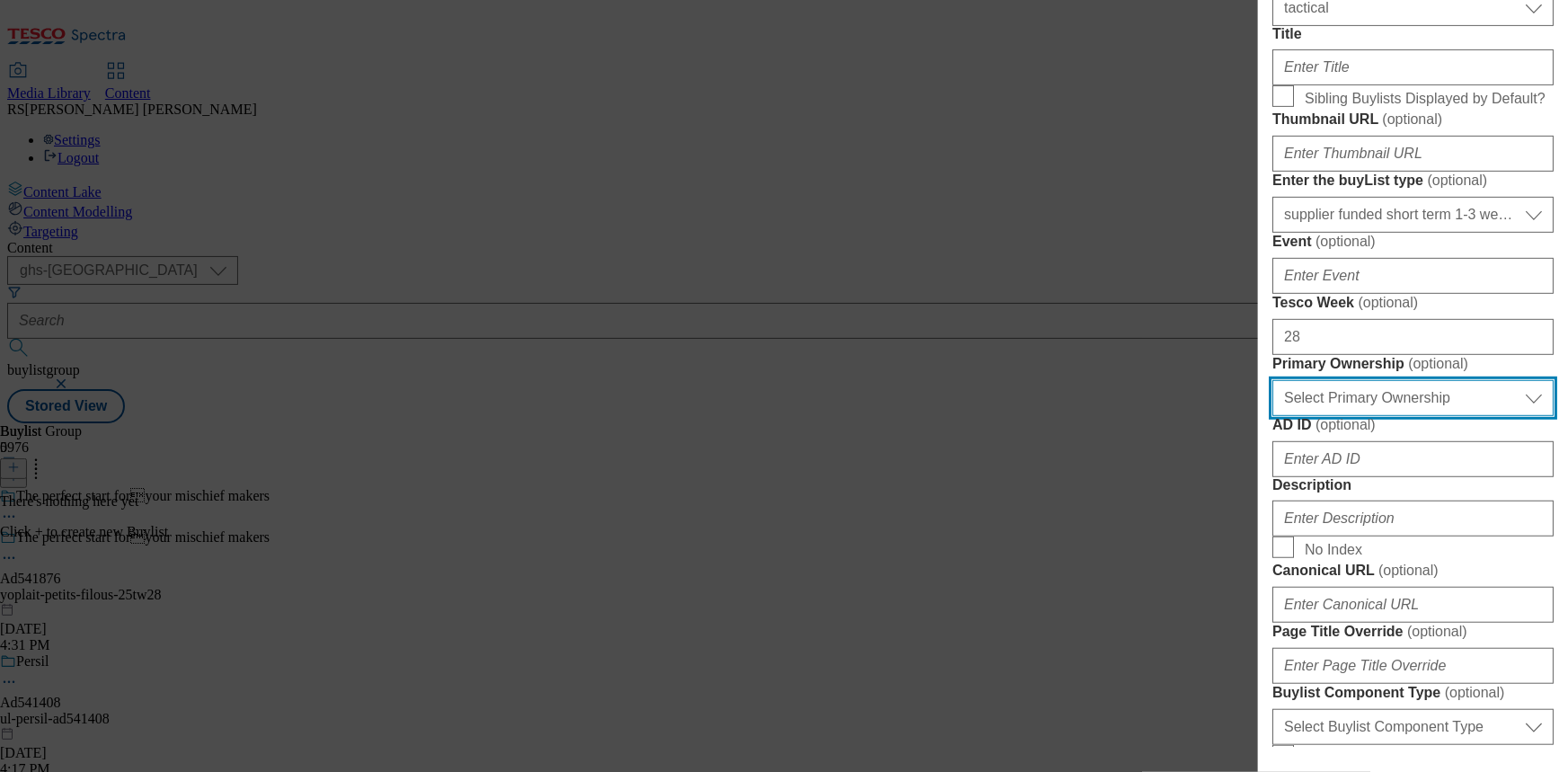
click at [1302, 416] on select "Select Primary Ownership [PERSON_NAME]" at bounding box center [1412, 398] width 281 height 36
select select "dunnhumby"
click at [1272, 416] on select "Select Primary Ownership [PERSON_NAME]" at bounding box center [1412, 398] width 281 height 36
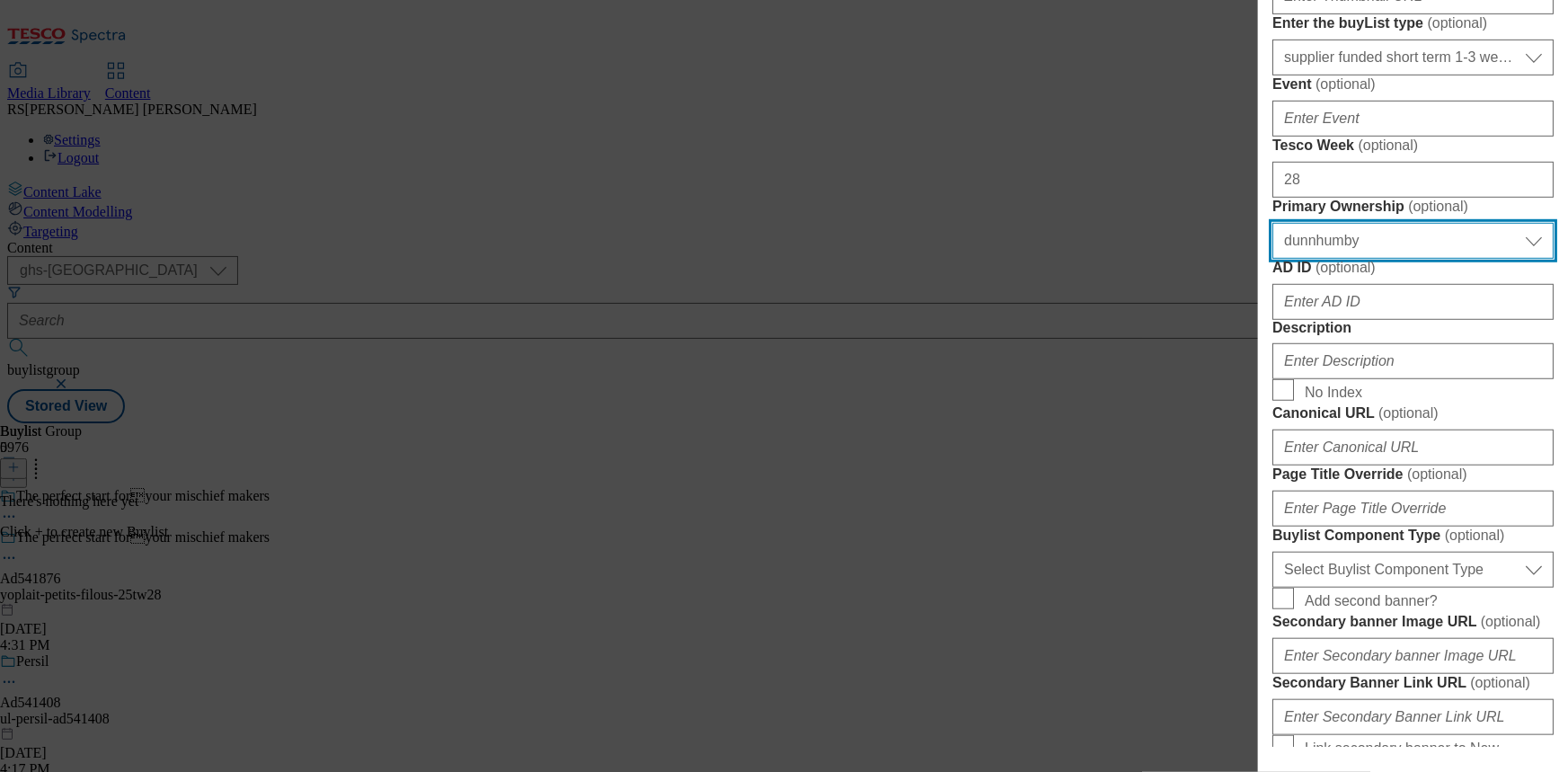
scroll to position [489, 0]
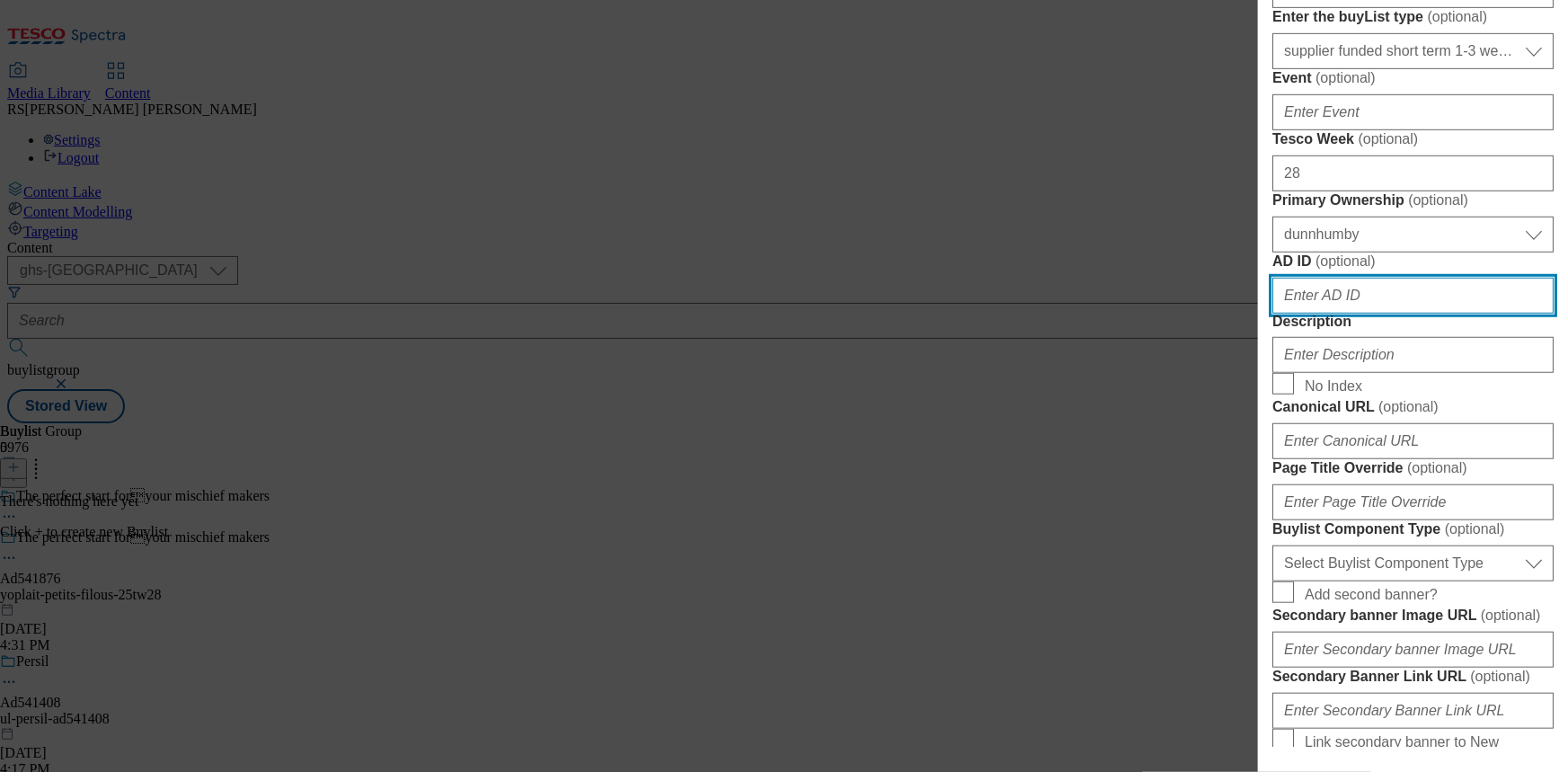
click at [1353, 313] on input "AD ID ( optional )" at bounding box center [1412, 296] width 281 height 36
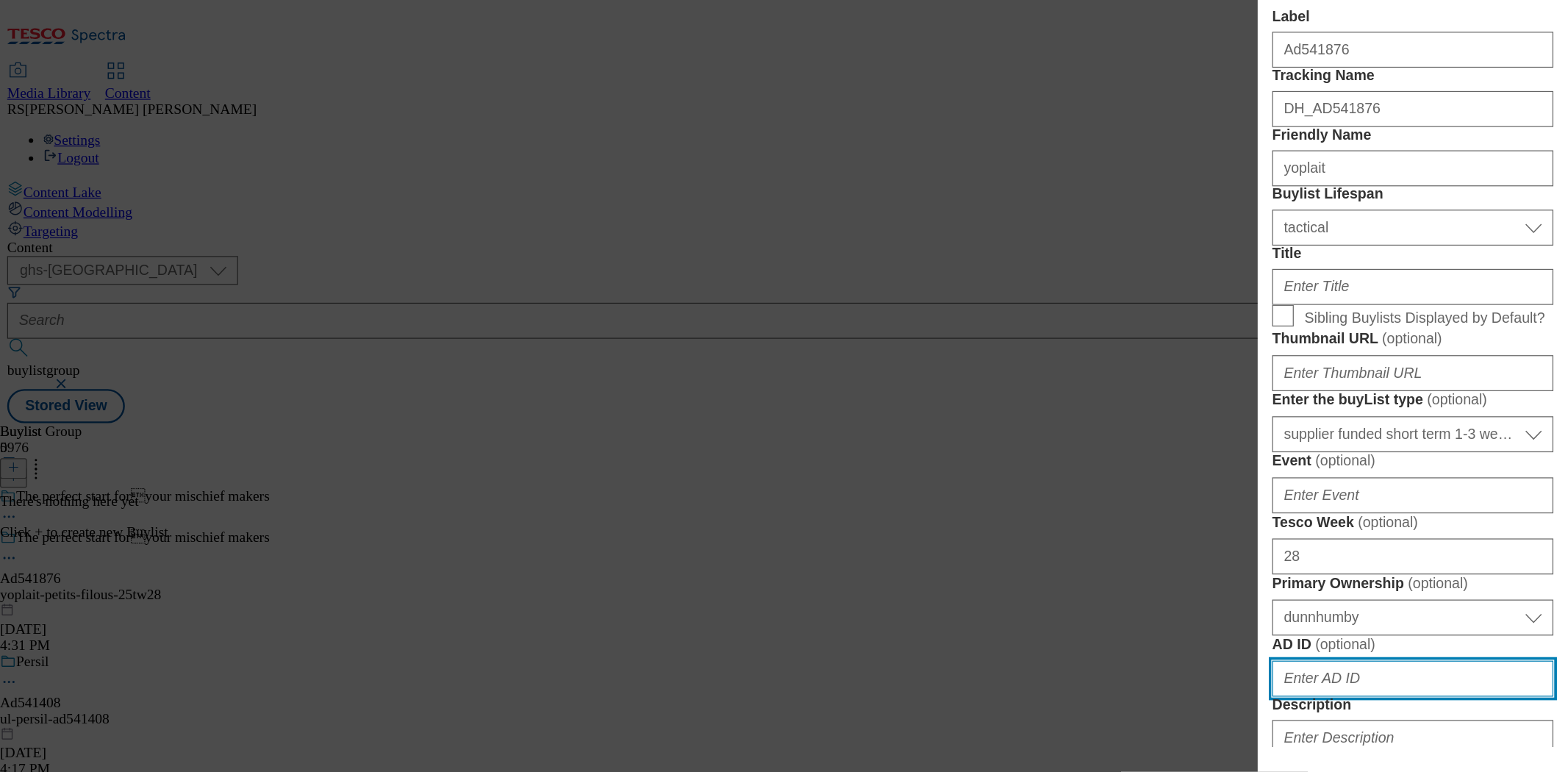
scroll to position [66, 0]
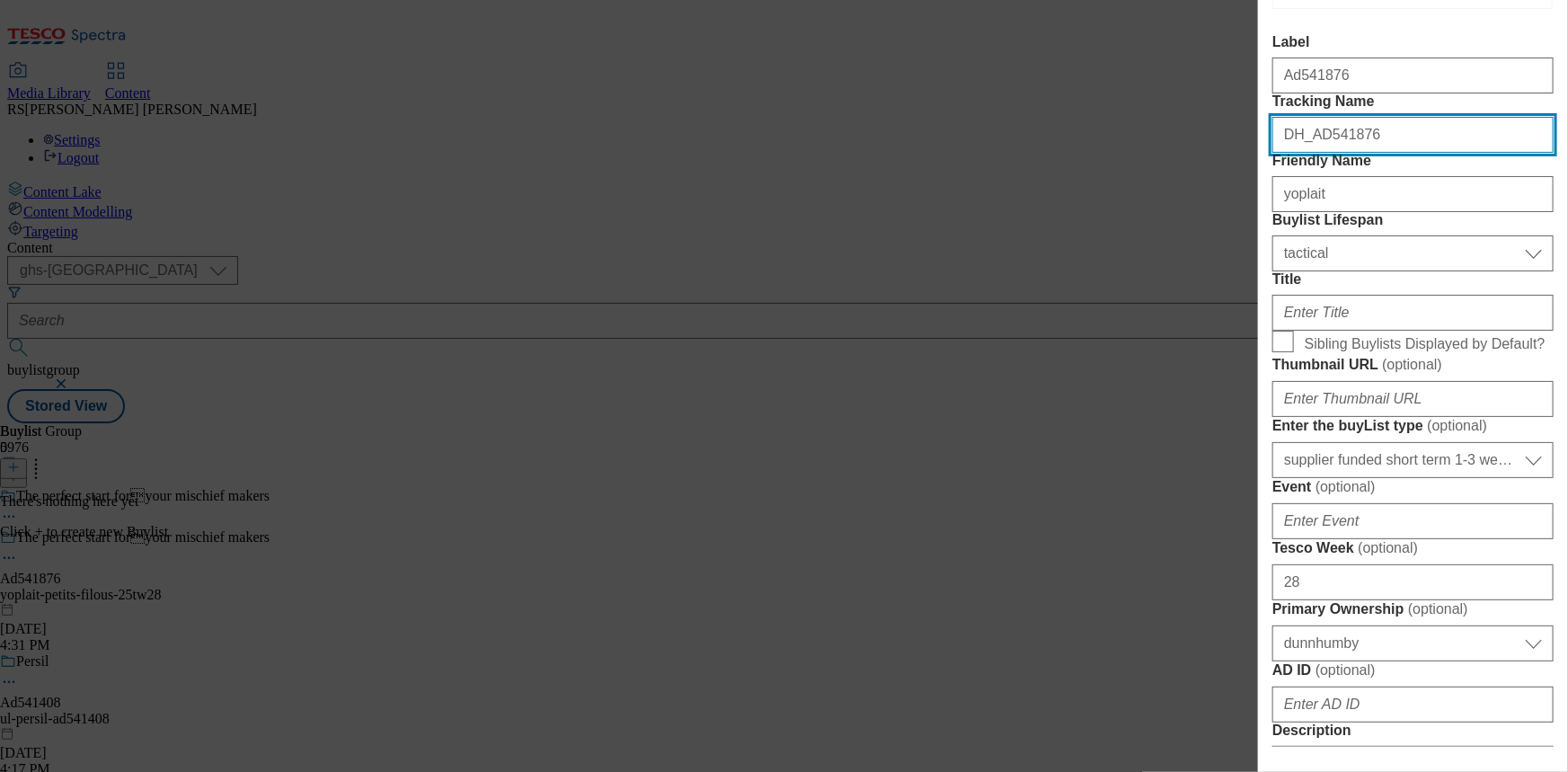
drag, startPoint x: 1348, startPoint y: 171, endPoint x: 1313, endPoint y: 181, distance: 36.4
click at [1313, 153] on input "DH_AD541876" at bounding box center [1412, 135] width 281 height 36
click at [1364, 153] on input "DH_AD541876" at bounding box center [1412, 135] width 281 height 36
drag, startPoint x: 1361, startPoint y: 173, endPoint x: 1320, endPoint y: 182, distance: 42.0
click at [1320, 153] on input "DH_AD541876" at bounding box center [1412, 135] width 281 height 36
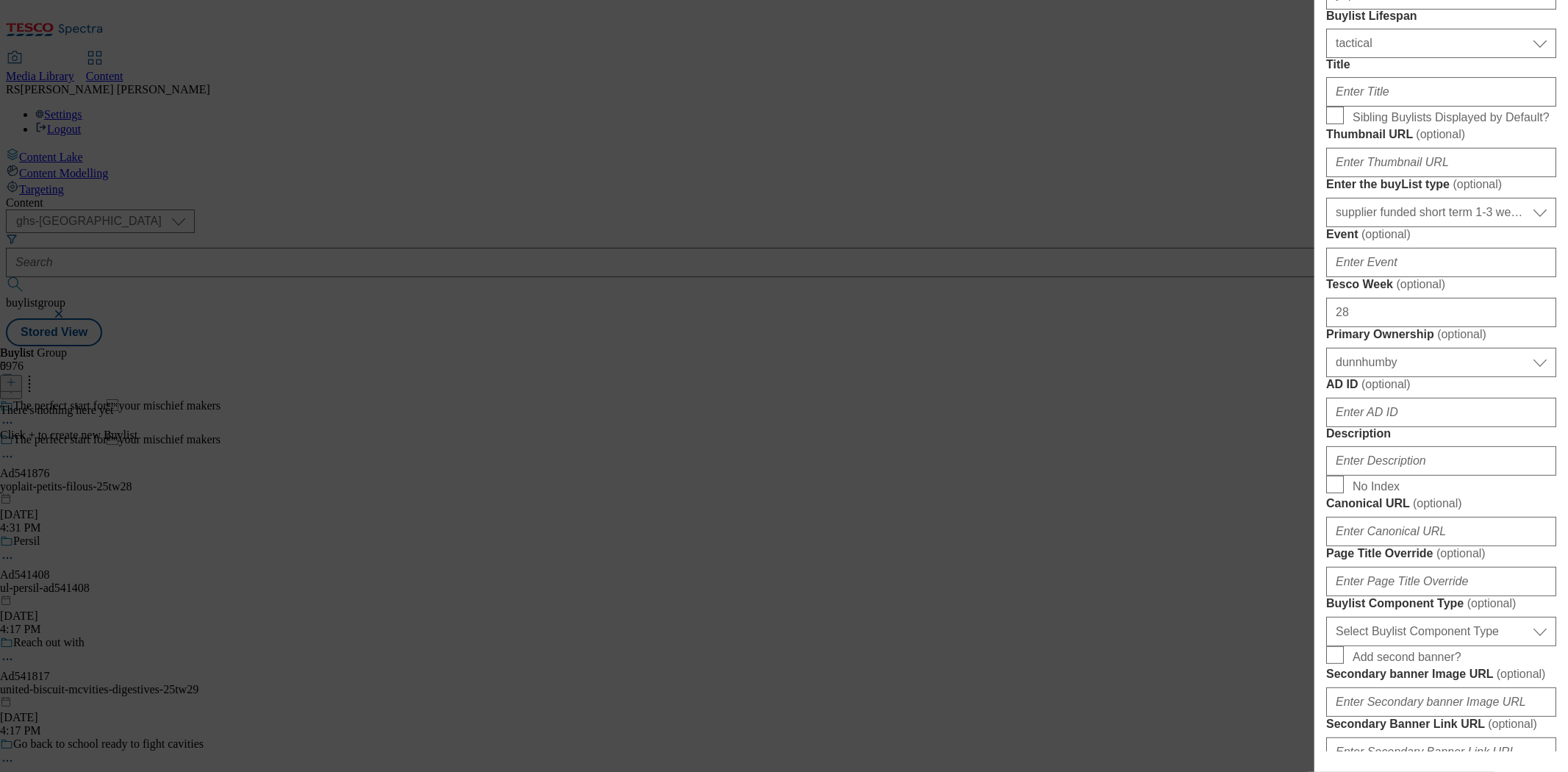
scroll to position [393, 0]
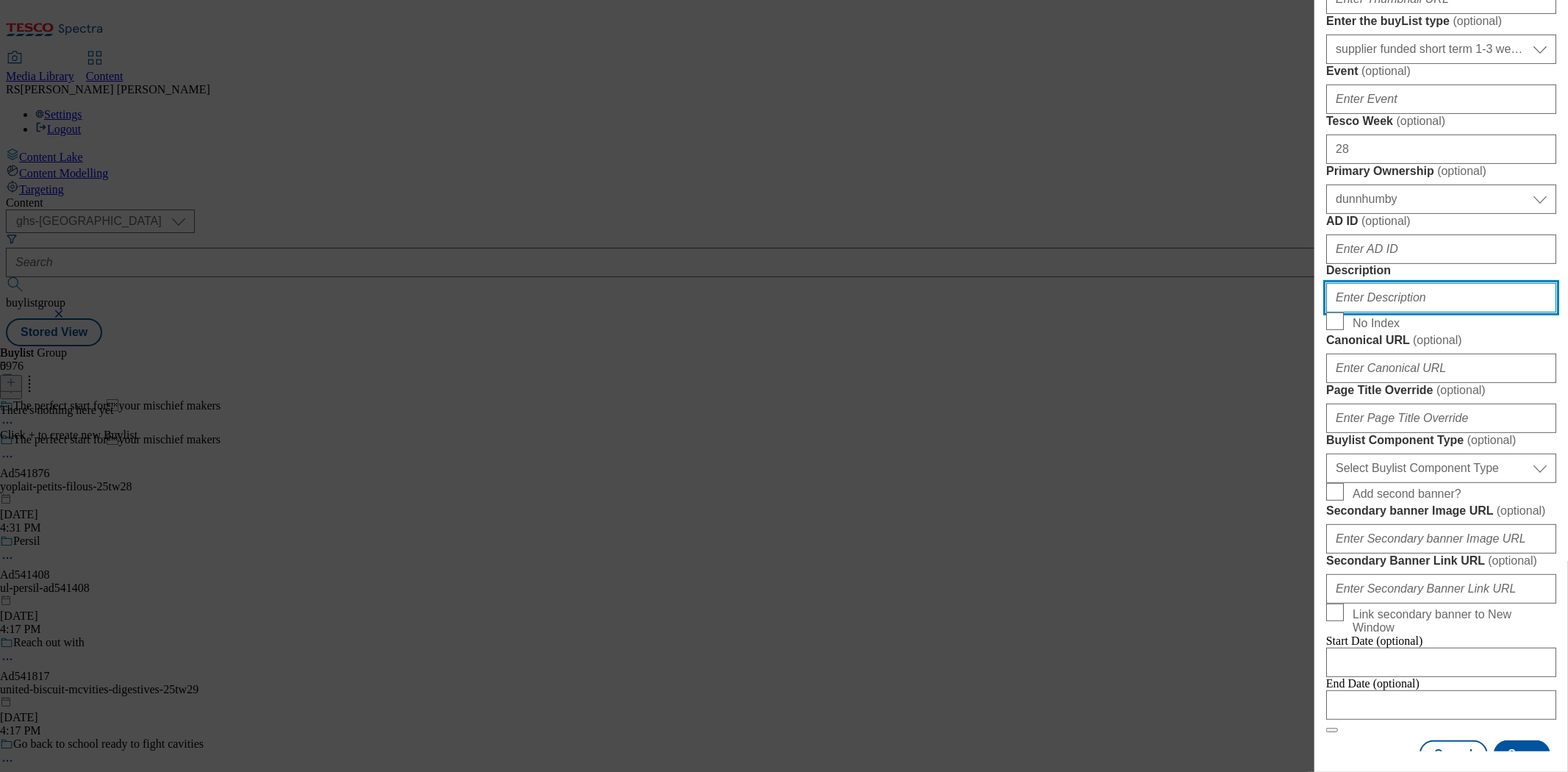
click at [1369, 313] on input "Description" at bounding box center [1441, 298] width 230 height 30
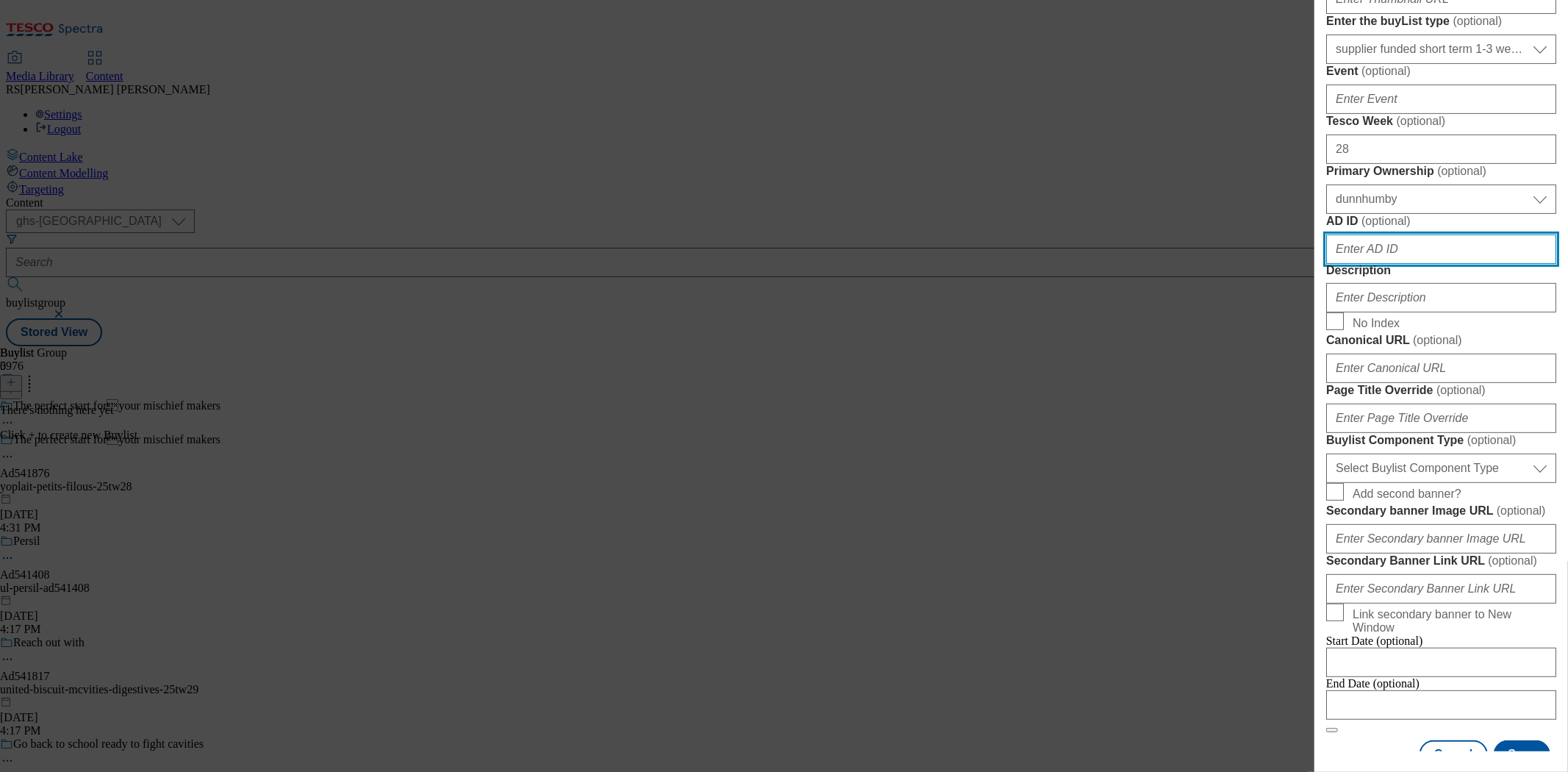
click at [1369, 264] on input "AD ID ( optional )" at bounding box center [1441, 250] width 230 height 30
paste input "541876"
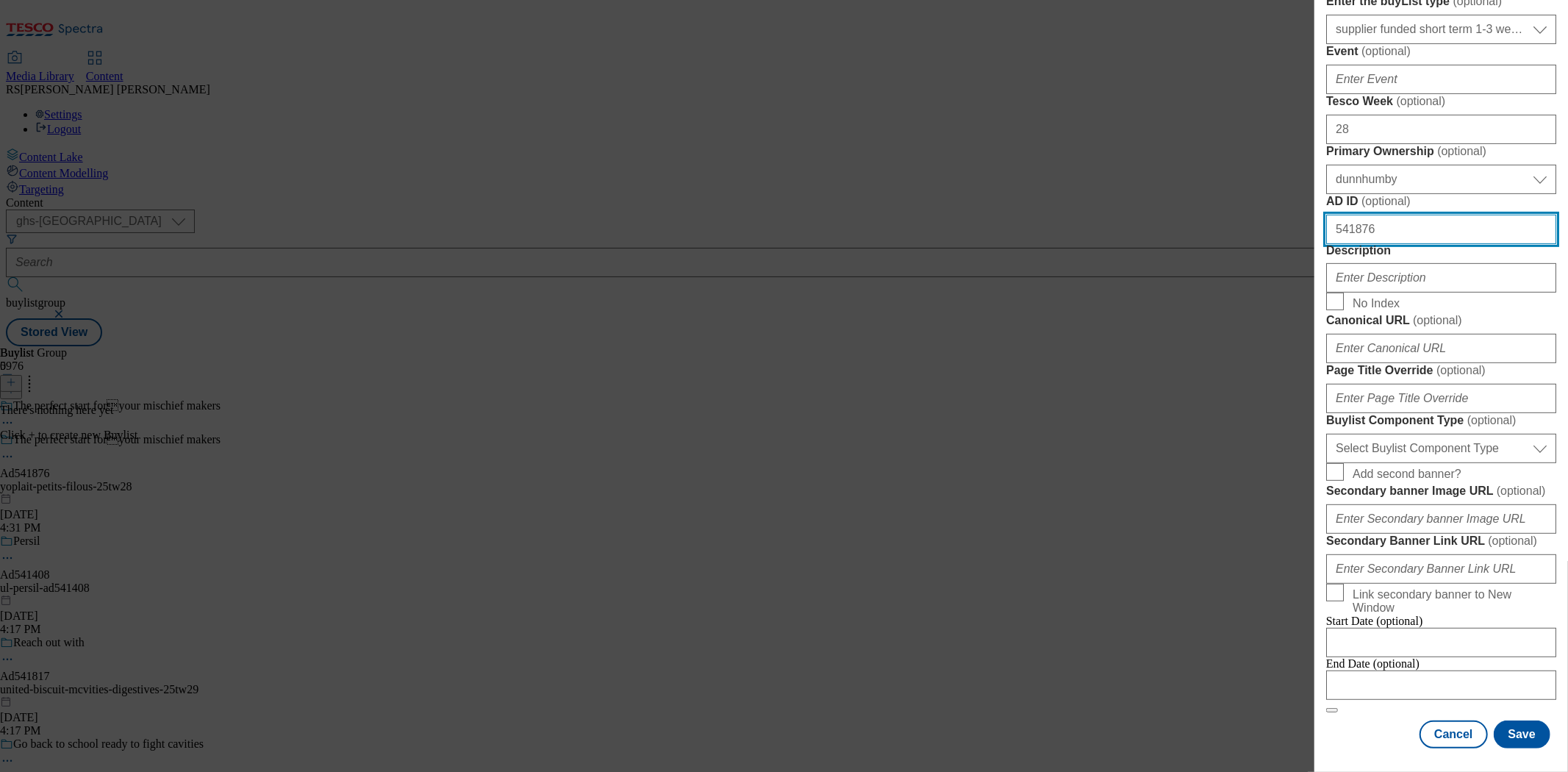
type input "541876"
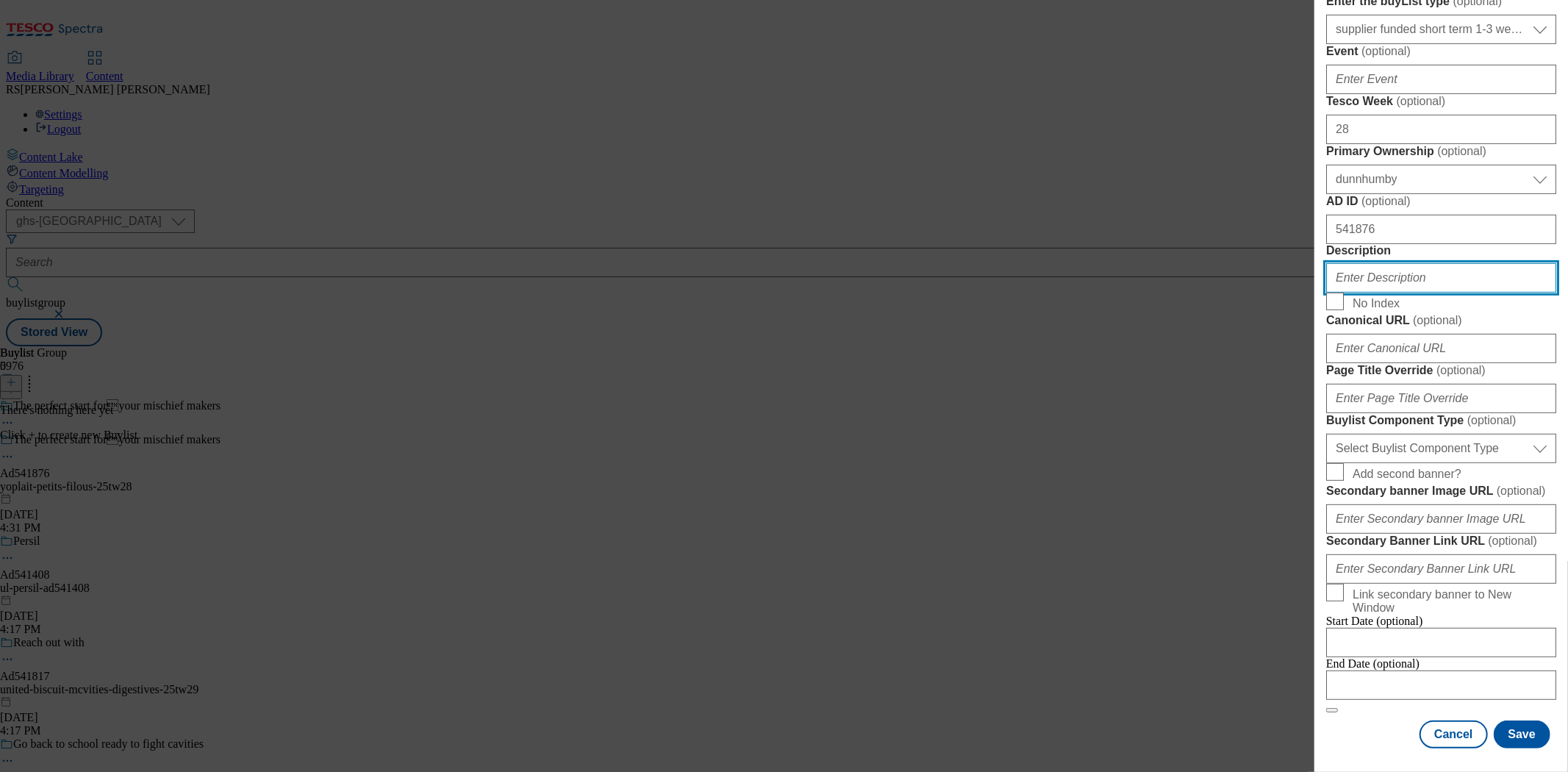
click at [1392, 293] on input "Description" at bounding box center [1441, 278] width 230 height 30
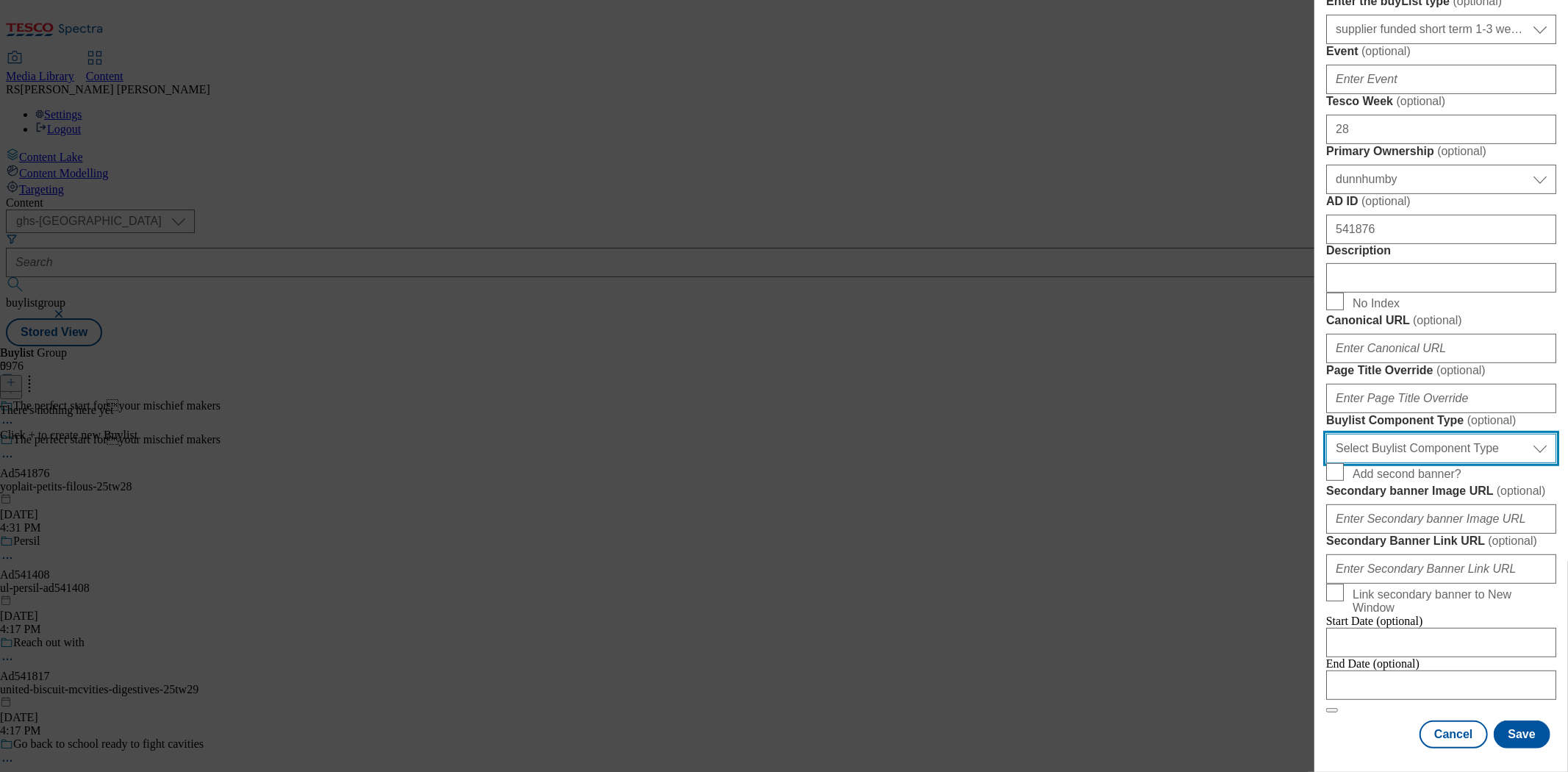
click at [1411, 463] on select "Select Buylist Component Type Banner Competition Header Meal" at bounding box center [1441, 449] width 230 height 30
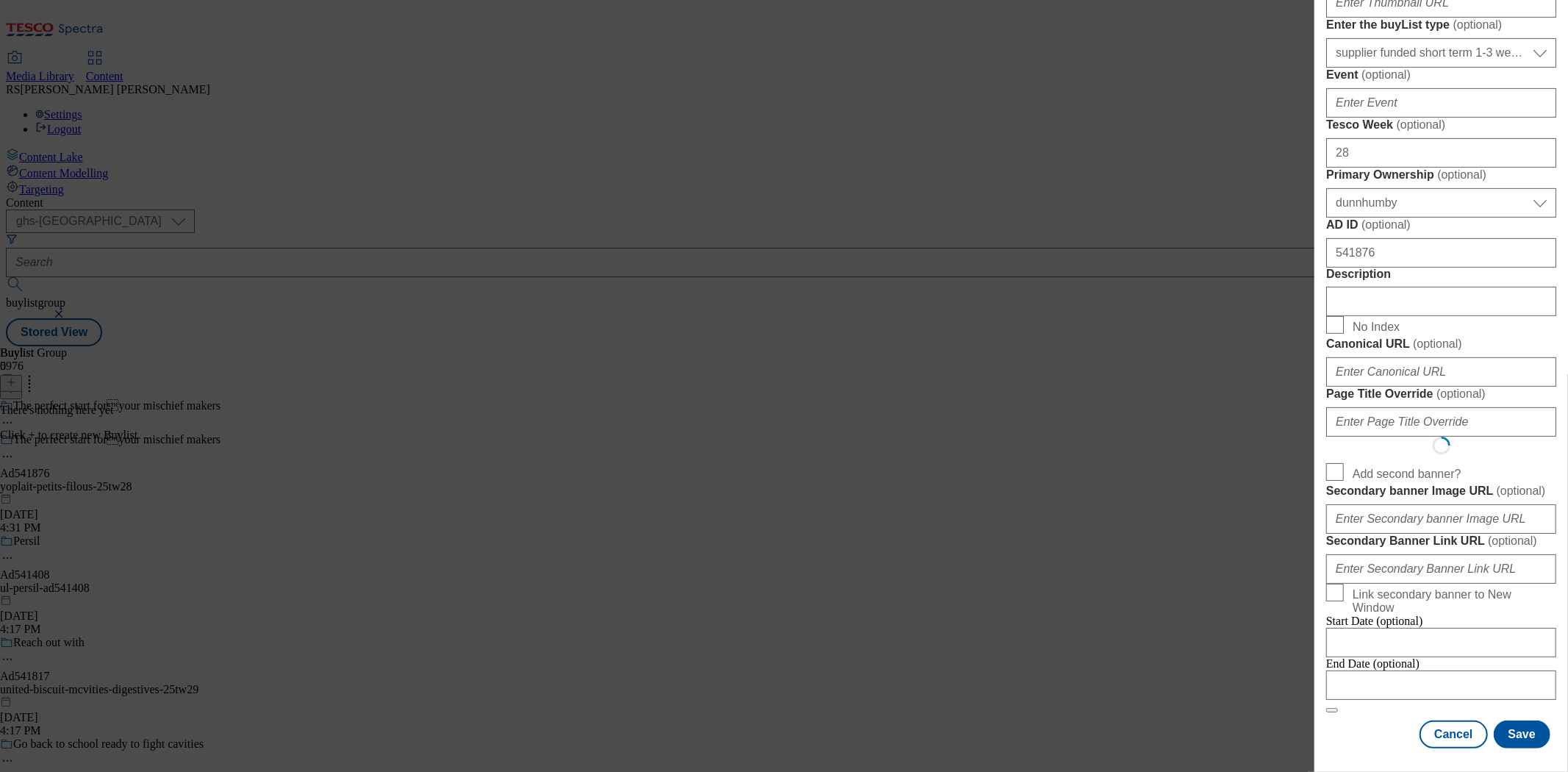
select select "Banner"
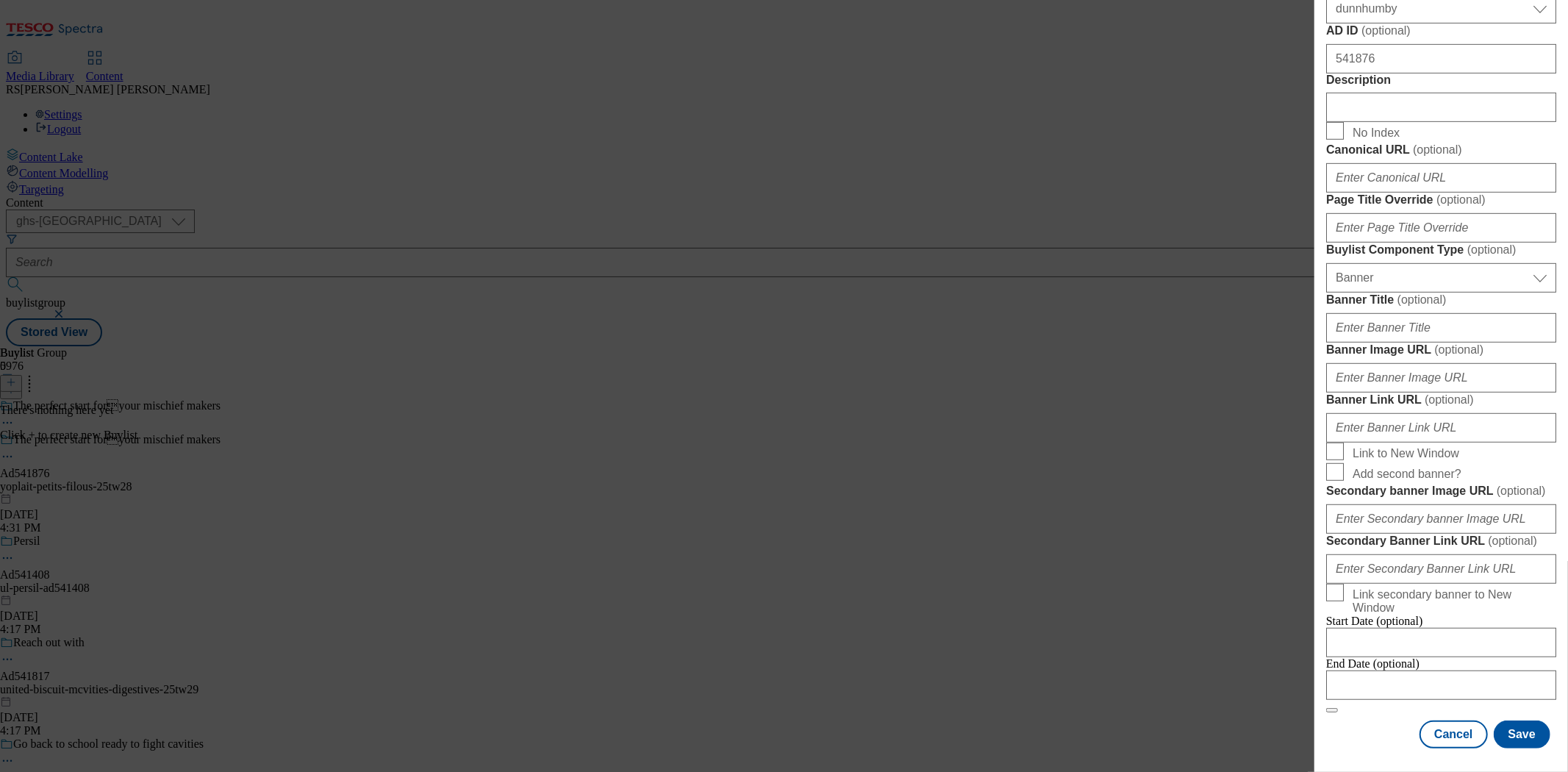
scroll to position [0, 0]
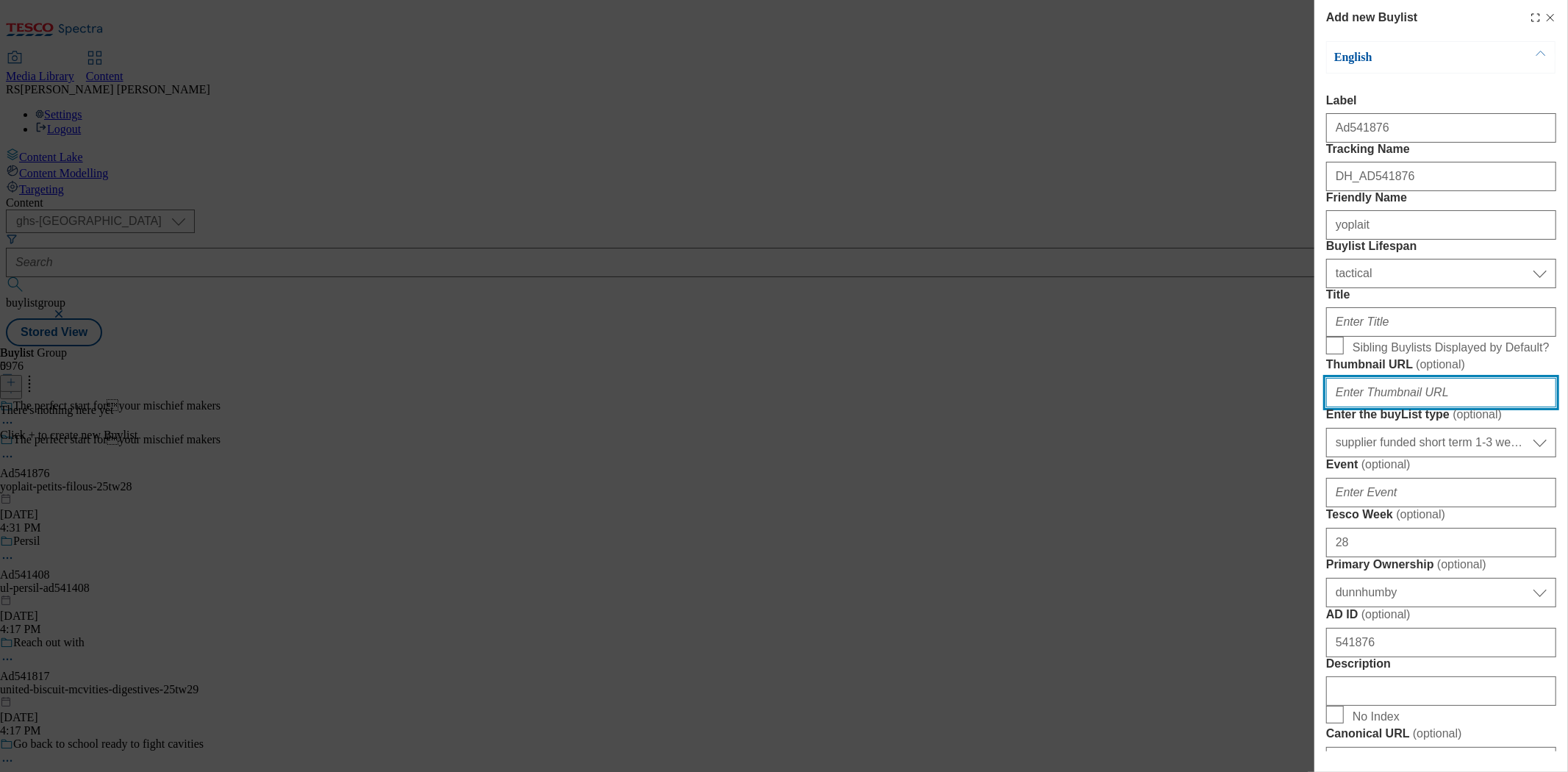
click at [1411, 408] on input "Thumbnail URL ( optional )" at bounding box center [1441, 393] width 230 height 30
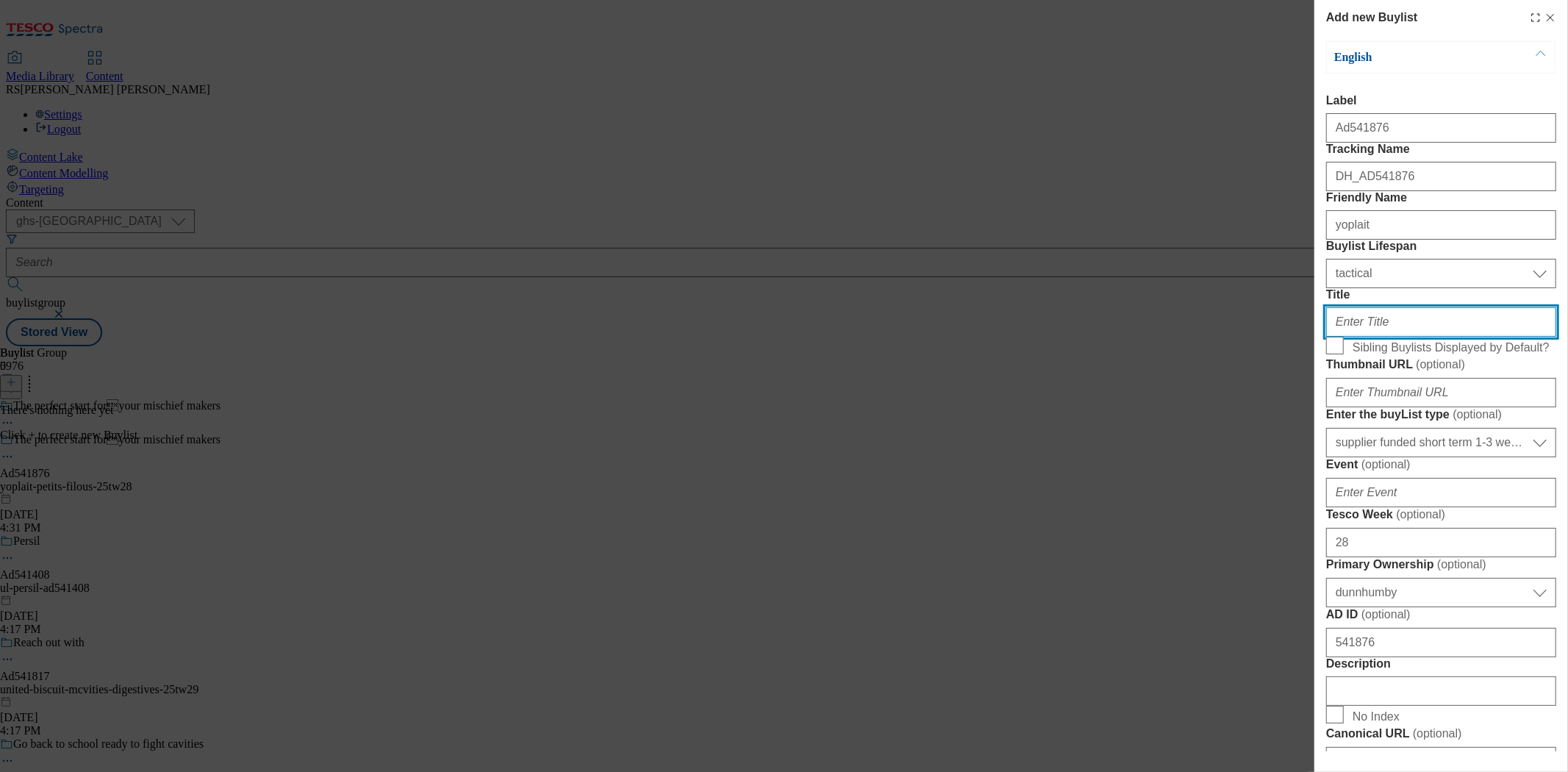
click at [1356, 337] on input "Title" at bounding box center [1441, 322] width 230 height 30
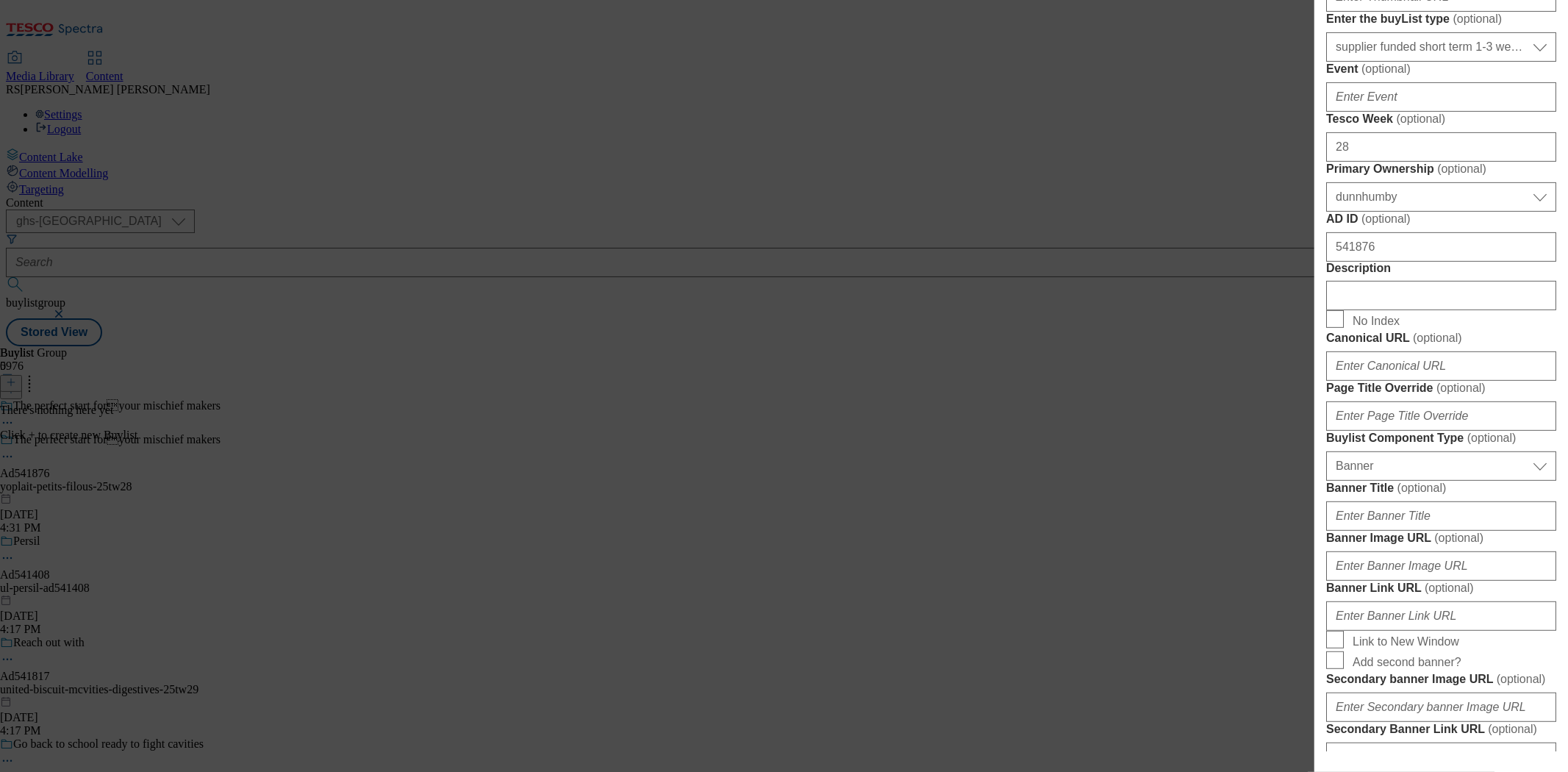
scroll to position [408, 0]
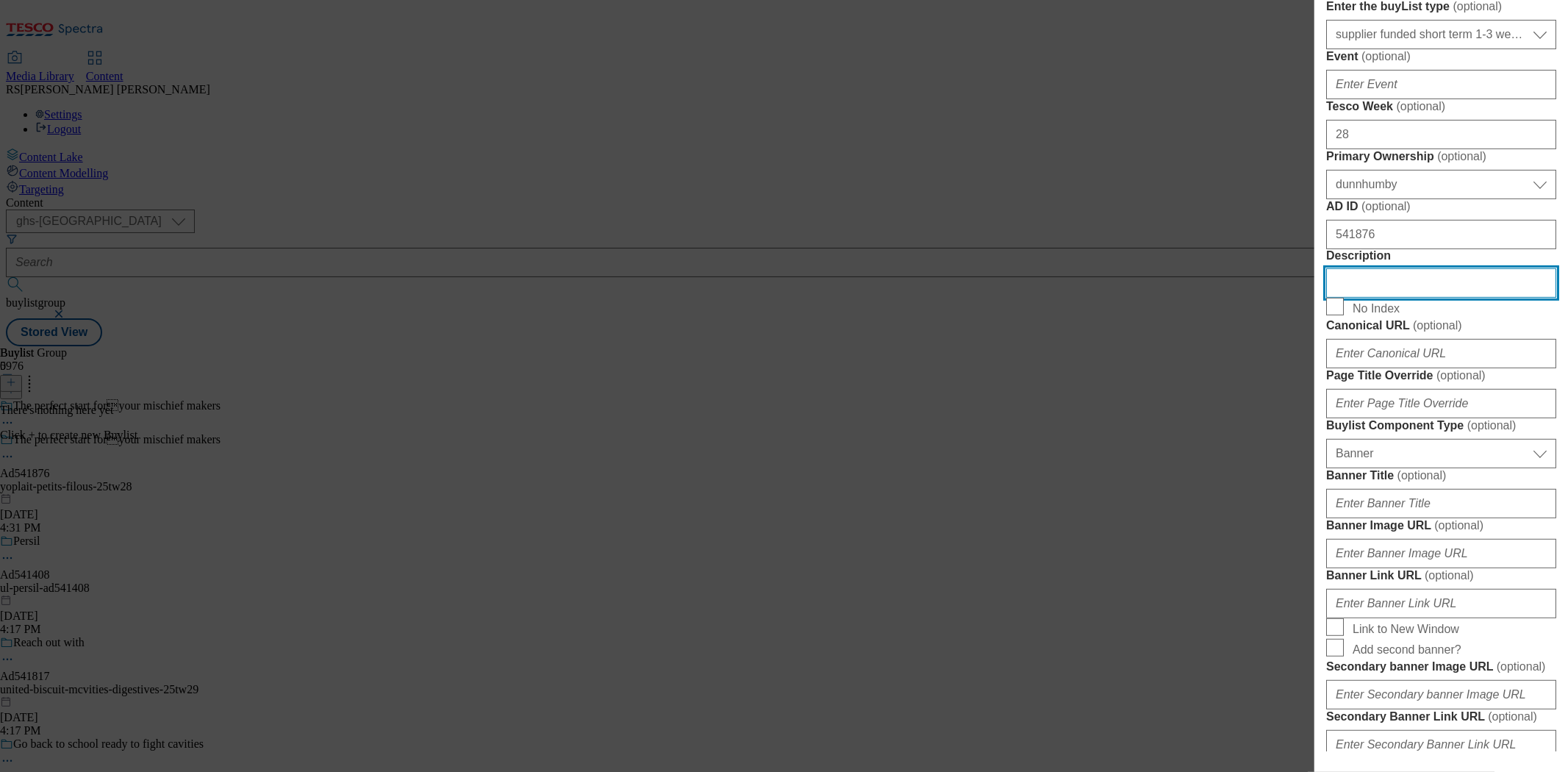
click at [1411, 298] on input "Description" at bounding box center [1441, 283] width 230 height 30
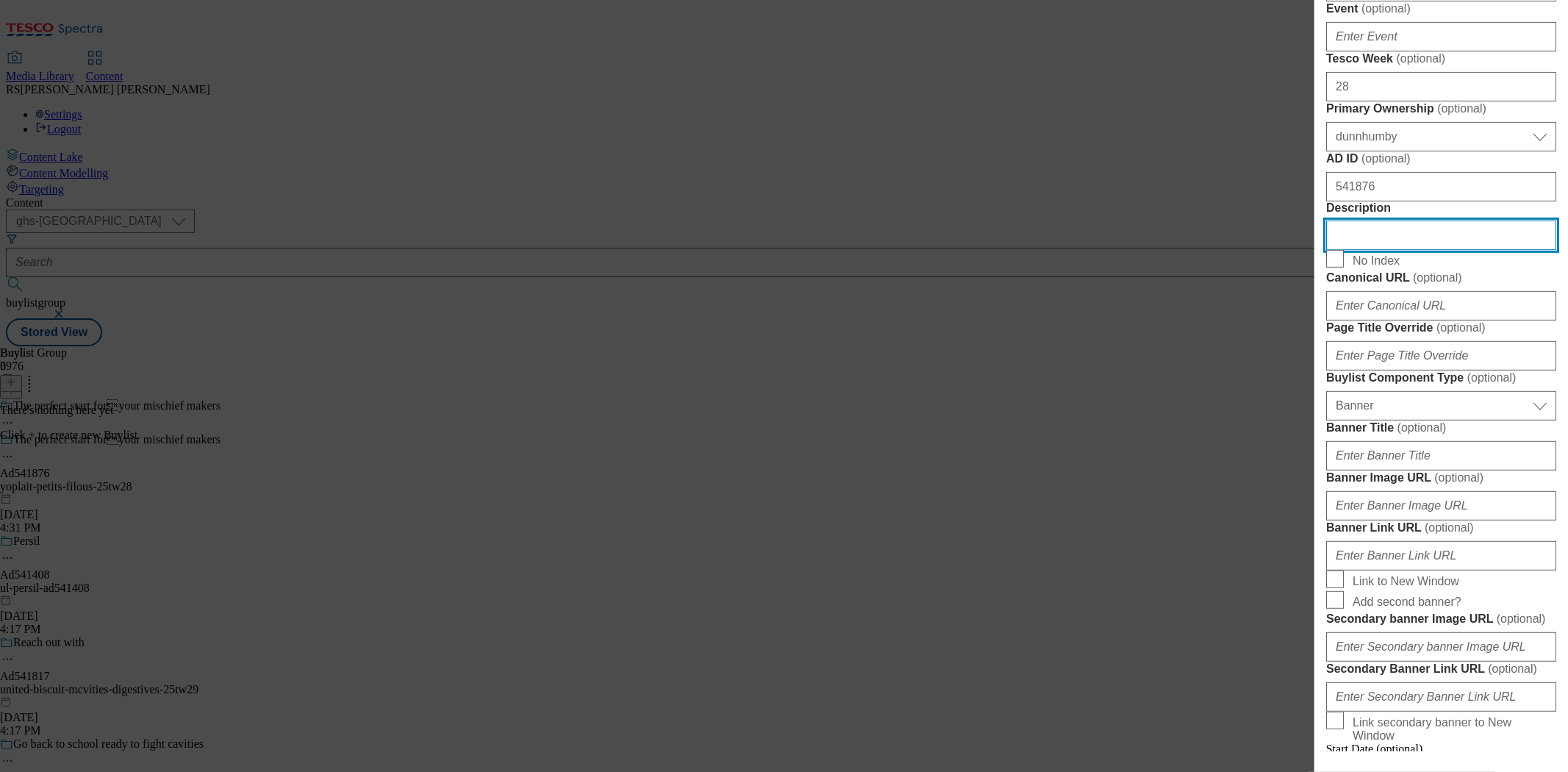
scroll to position [490, 0]
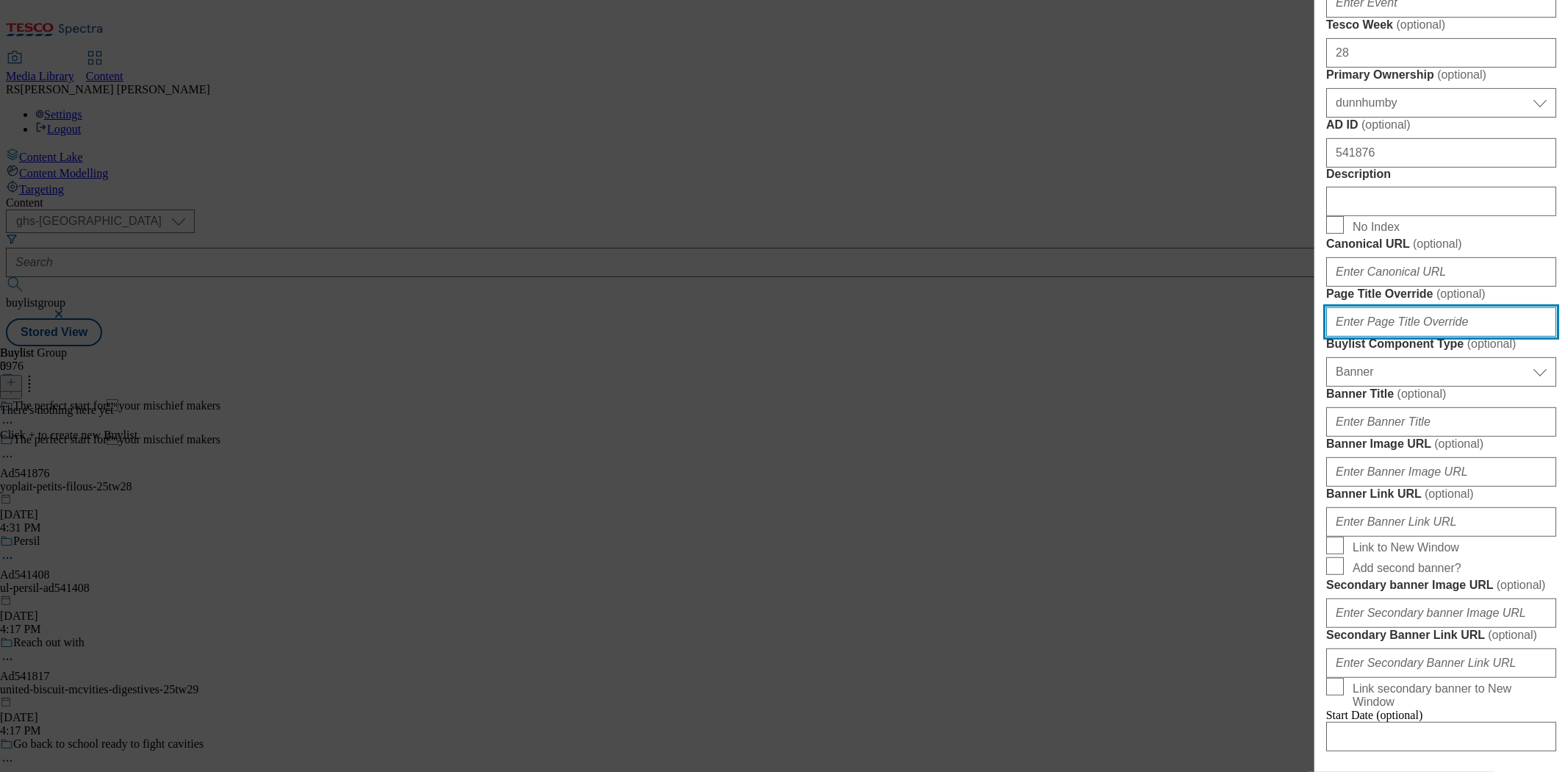
click at [1411, 337] on input "Page Title Override ( optional )" at bounding box center [1441, 322] width 230 height 30
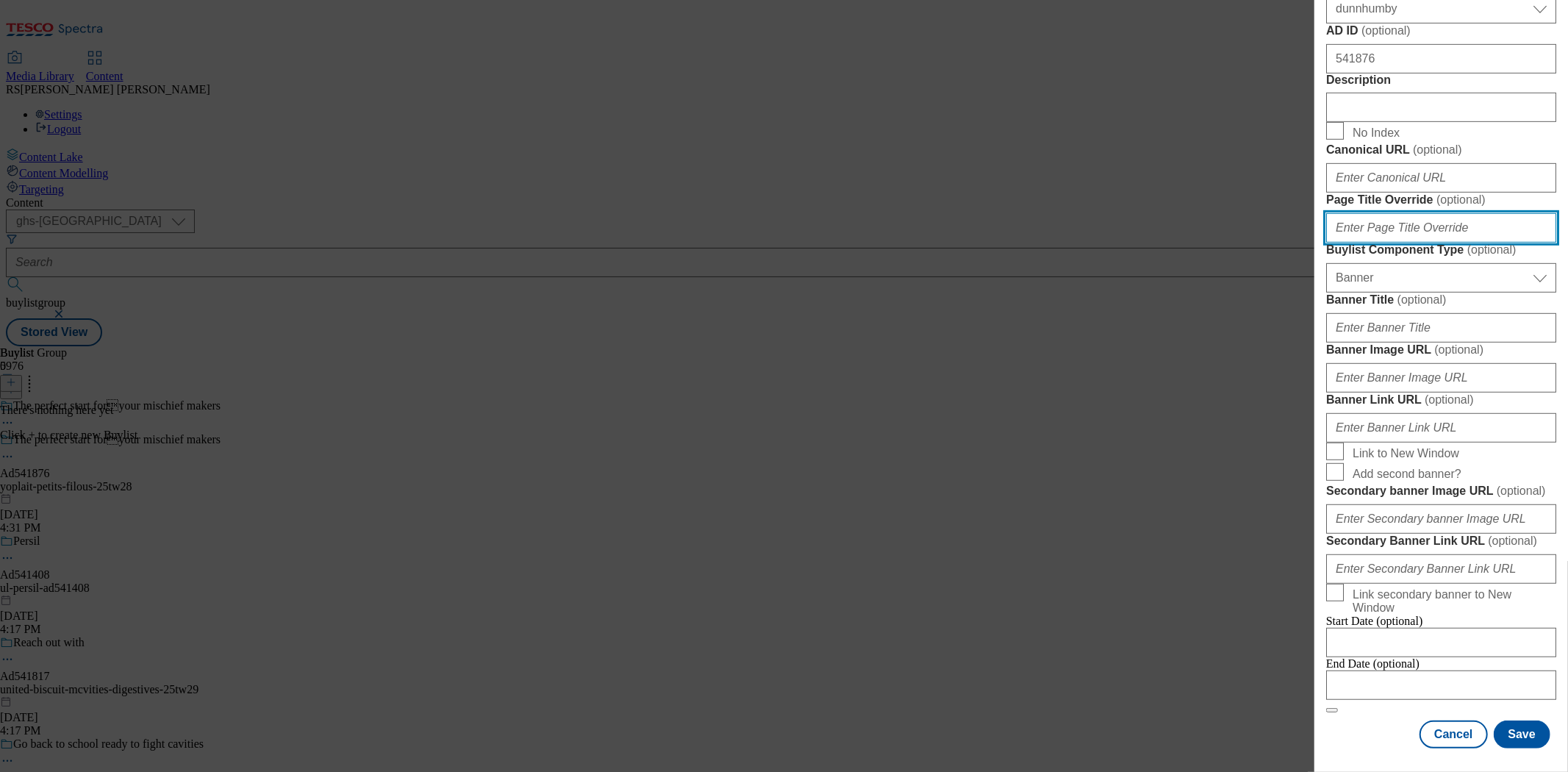
scroll to position [653, 0]
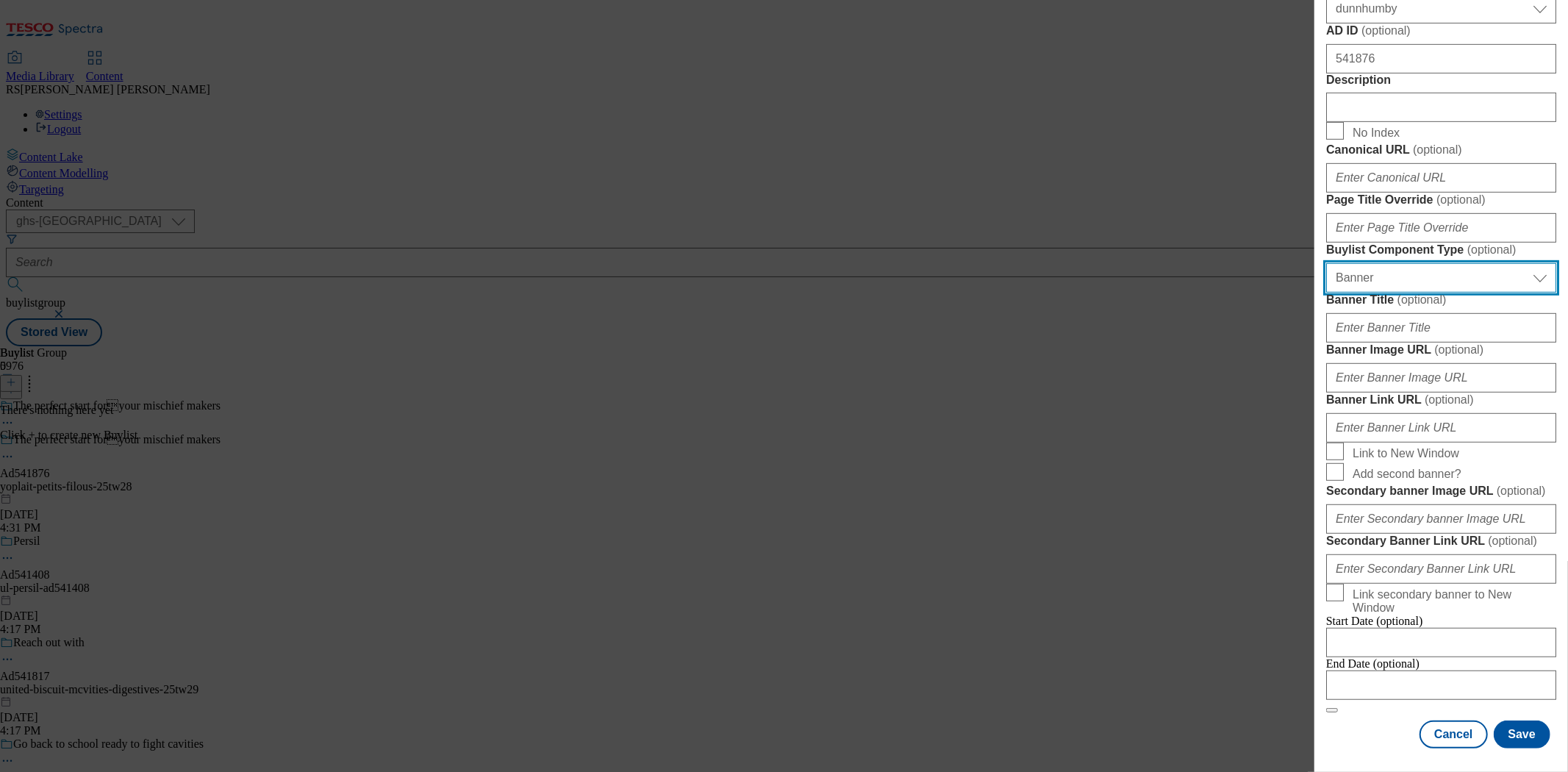
click at [1411, 293] on select "Select Buylist Component Type Banner Competition Header Meal" at bounding box center [1441, 278] width 230 height 30
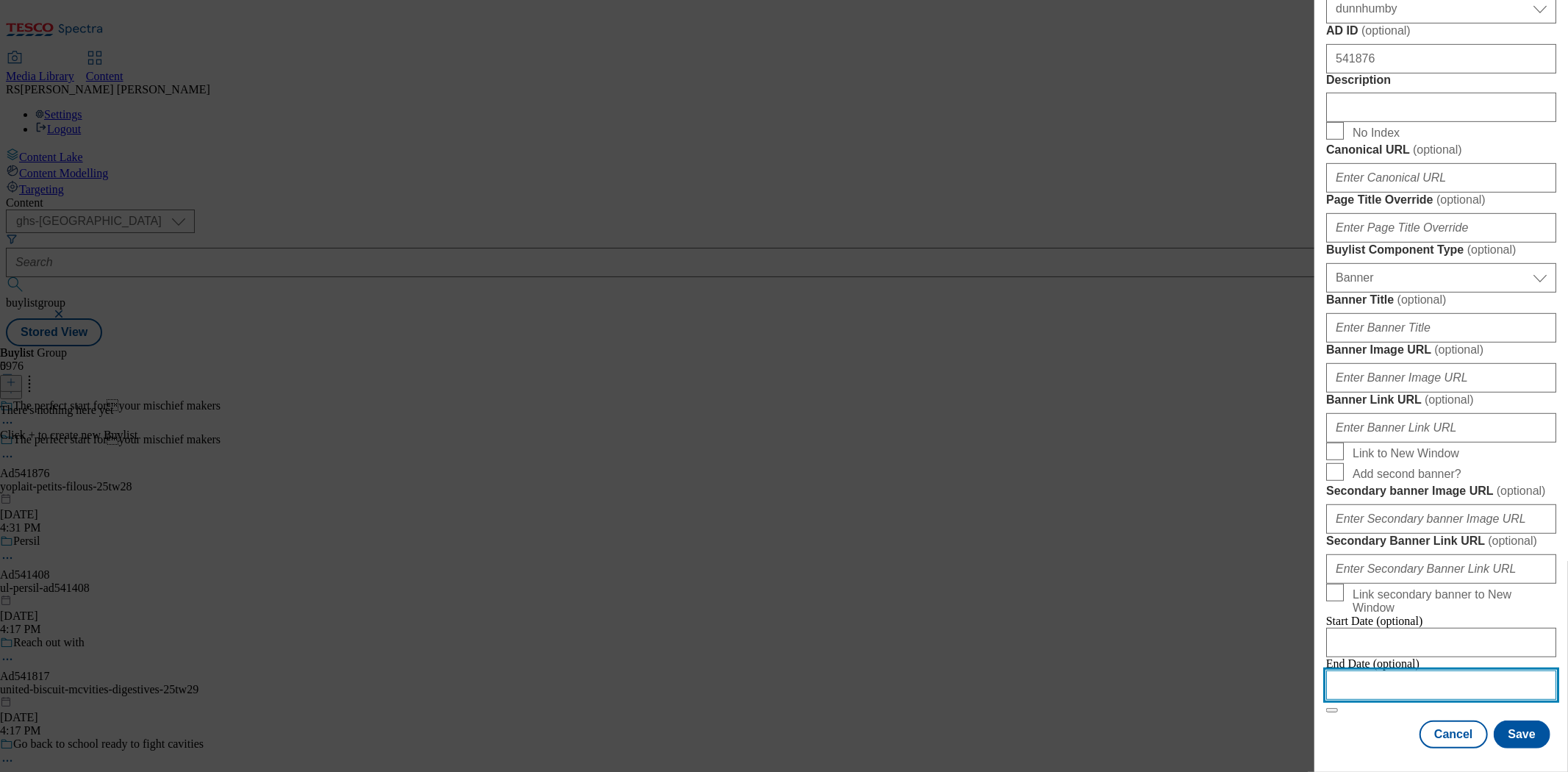
click at [1411, 670] on input "Modal" at bounding box center [1441, 685] width 230 height 30
select select "2025"
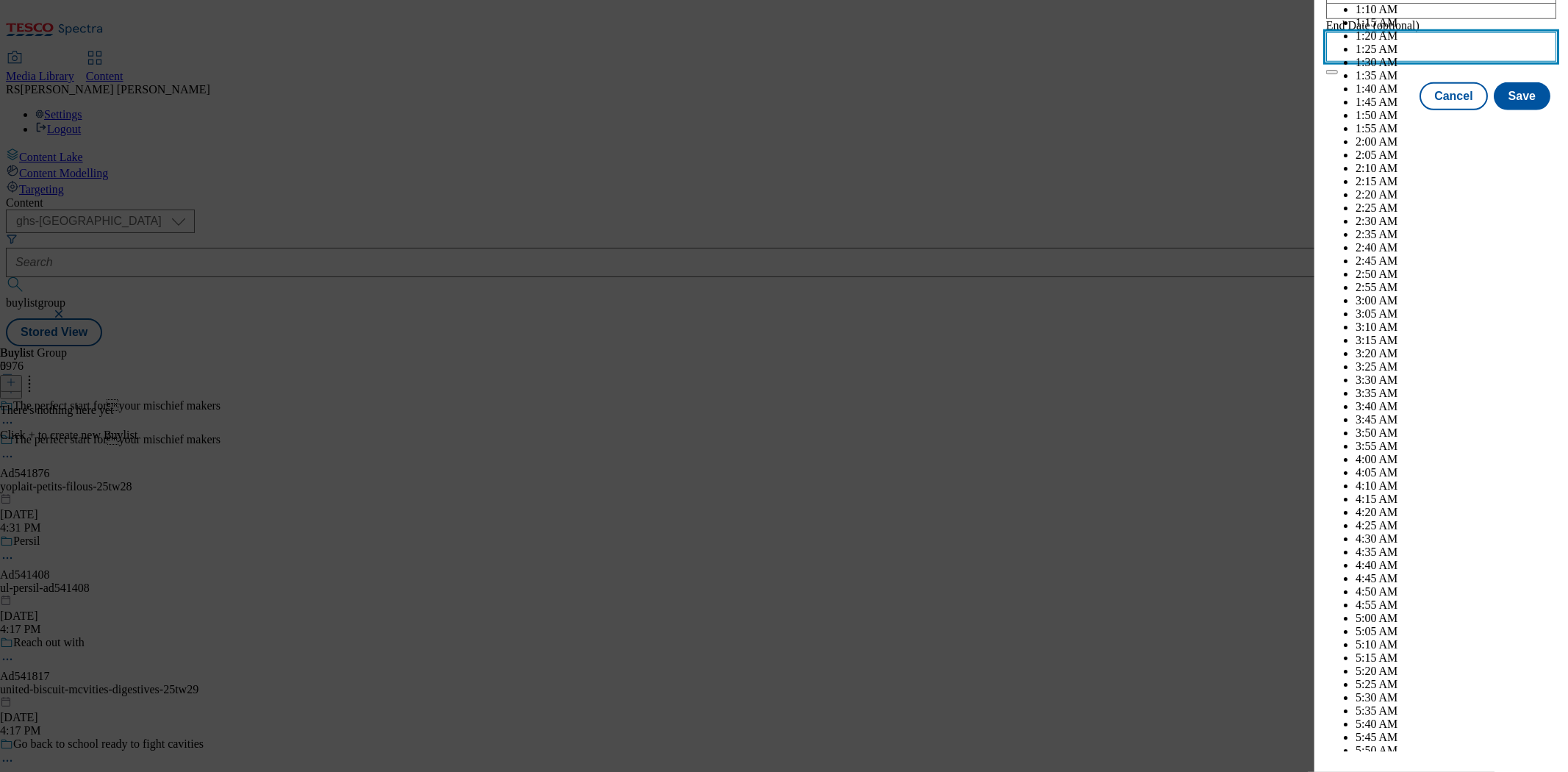
scroll to position [5391, 0]
select select "November"
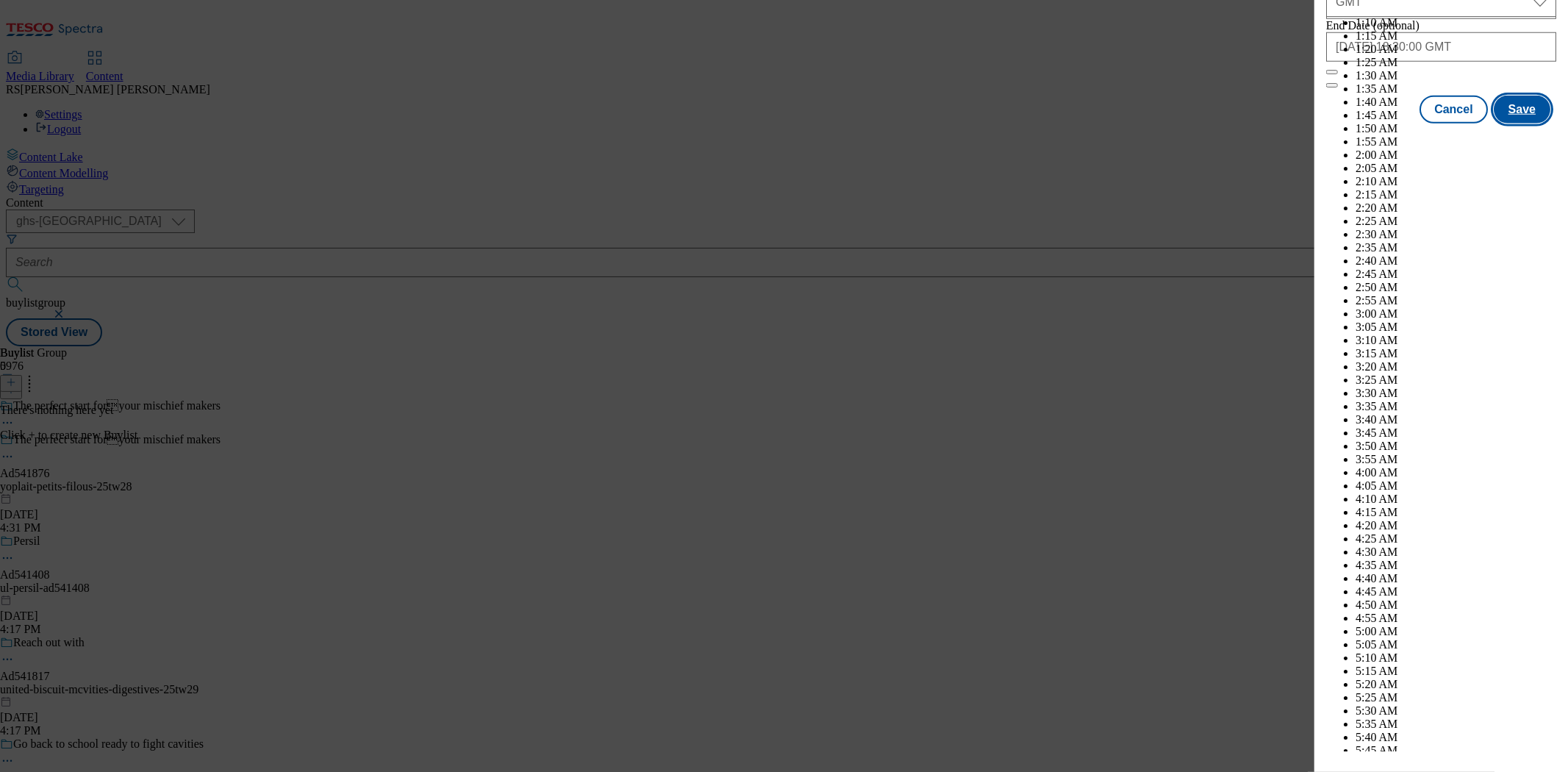
click at [1411, 124] on button "Save" at bounding box center [1522, 110] width 56 height 28
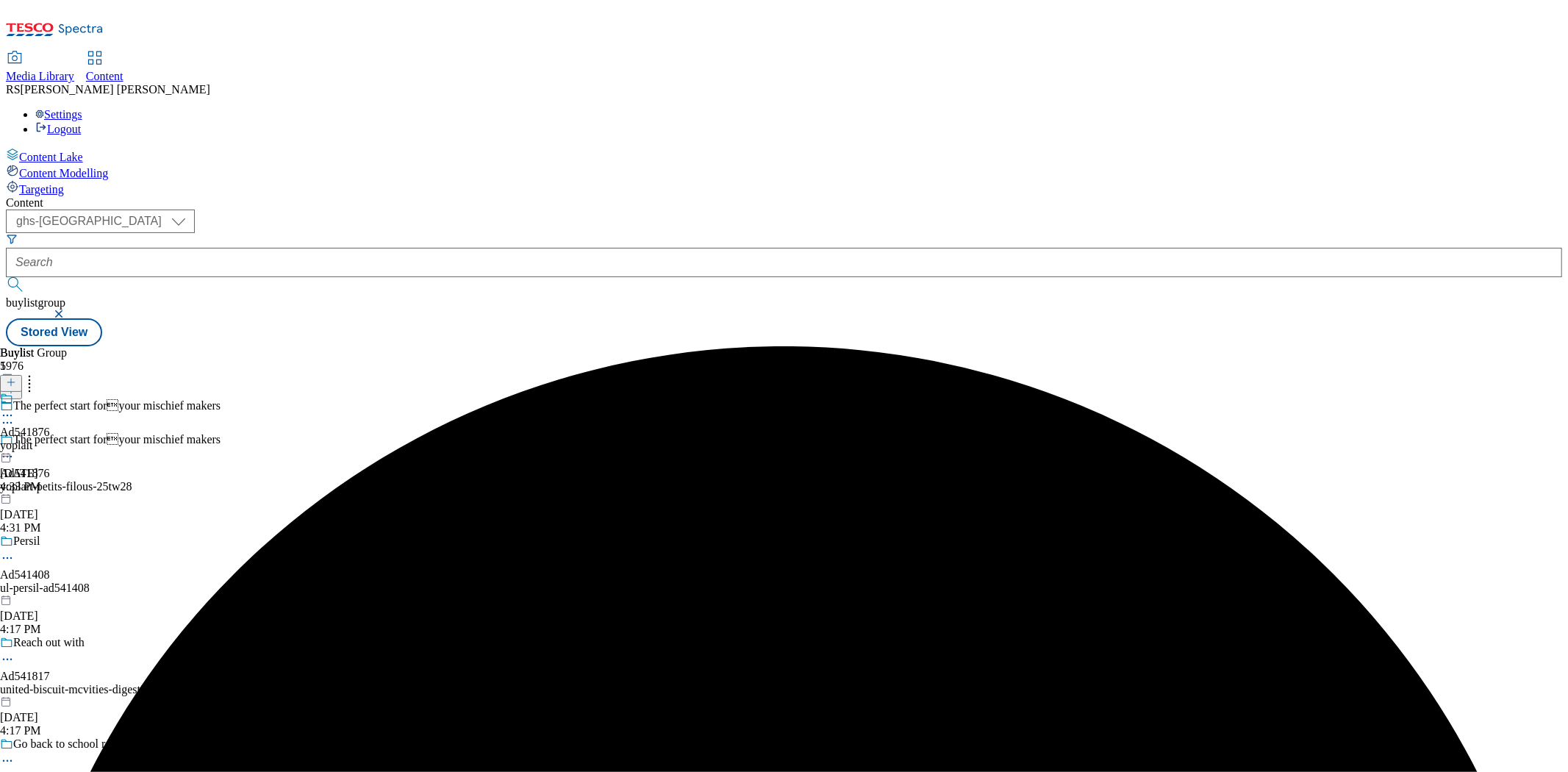
click at [50, 439] on div "yoplait" at bounding box center [25, 445] width 50 height 13
click at [22, 377] on div at bounding box center [11, 383] width 22 height 13
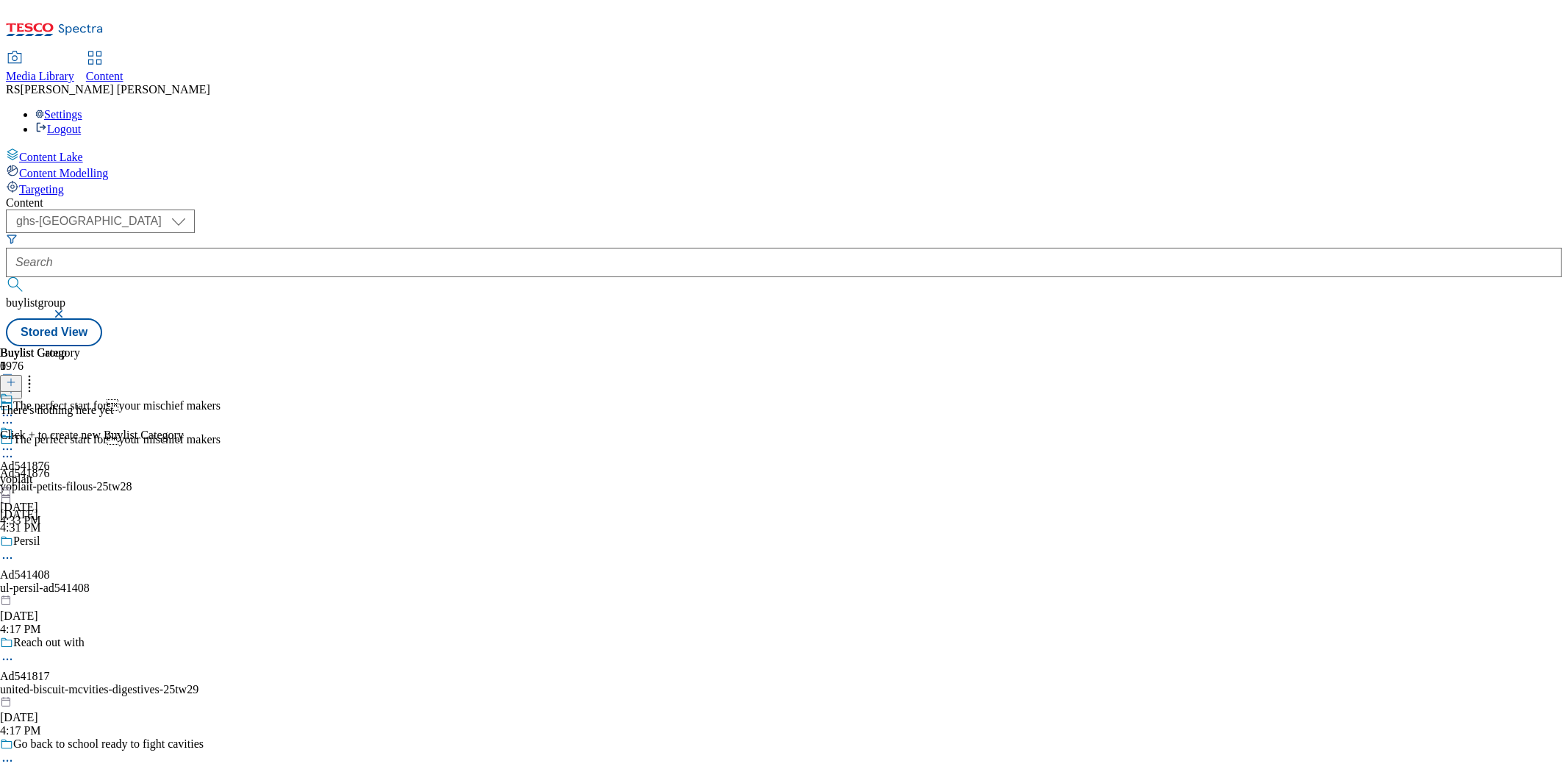
click at [16, 377] on icon at bounding box center [11, 382] width 10 height 10
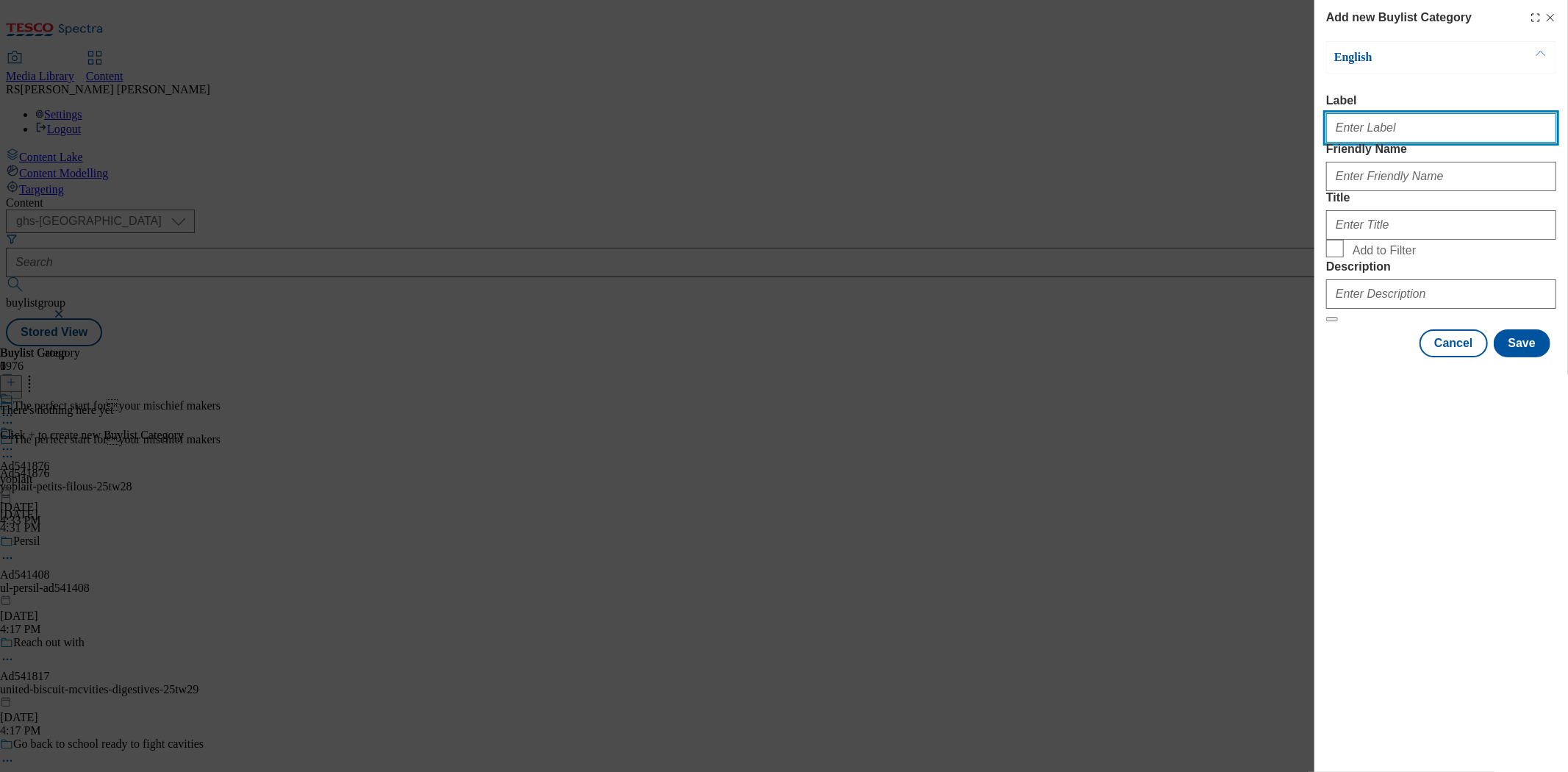
click at [1387, 130] on input "Label" at bounding box center [1441, 128] width 230 height 30
paste input "Ad541876"
type input "Ad541876"
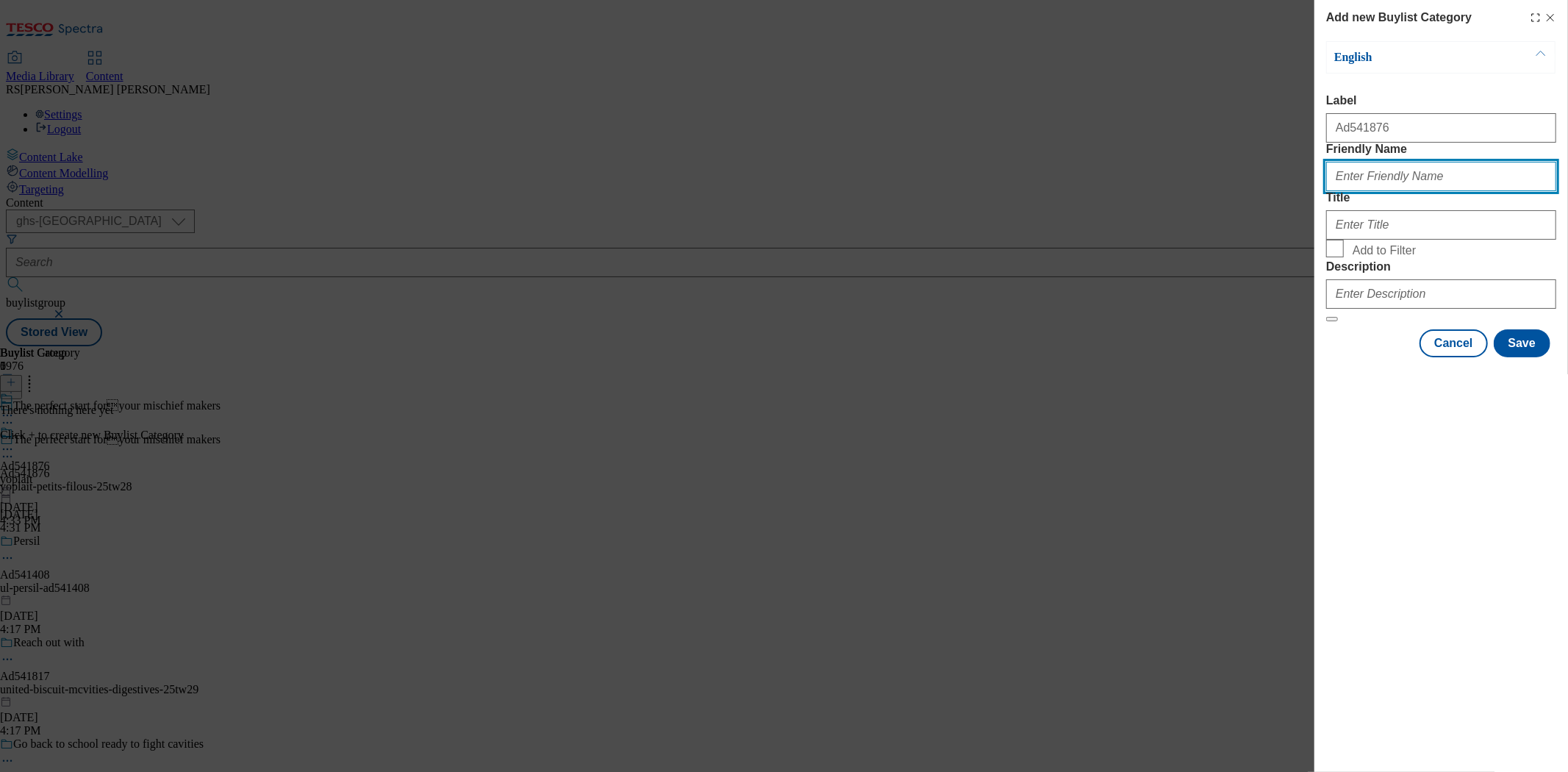
click at [1394, 191] on input "Friendly Name" at bounding box center [1441, 177] width 230 height 30
click at [1370, 191] on input "Friendly Name" at bounding box center [1441, 177] width 230 height 30
paste input "yoplait-petits-filous"
type input "yoplait-petits-filous"
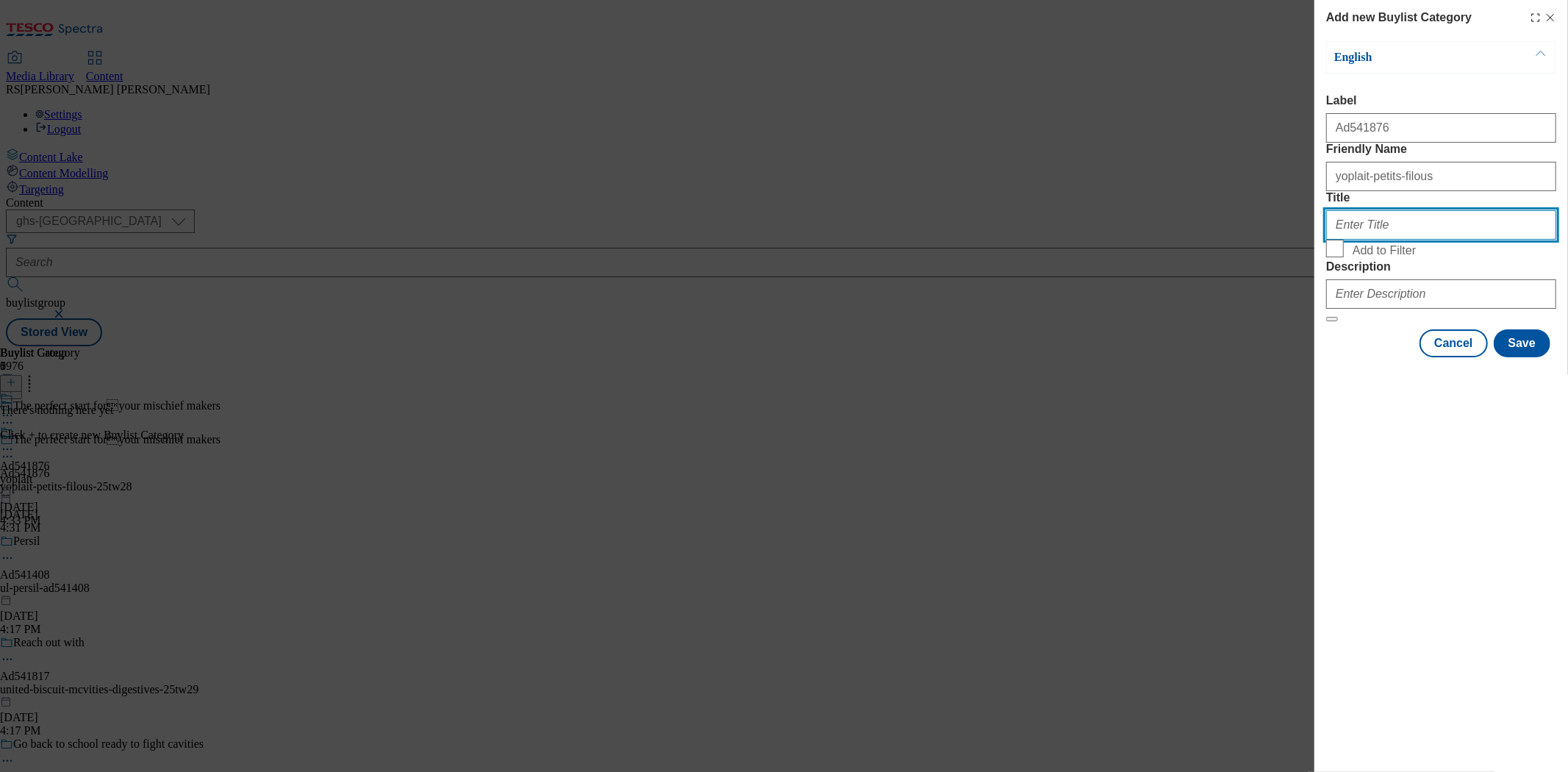
click at [1378, 239] on input "Title" at bounding box center [1441, 225] width 230 height 30
paste input "Yoplait"
type input "Yoplait"
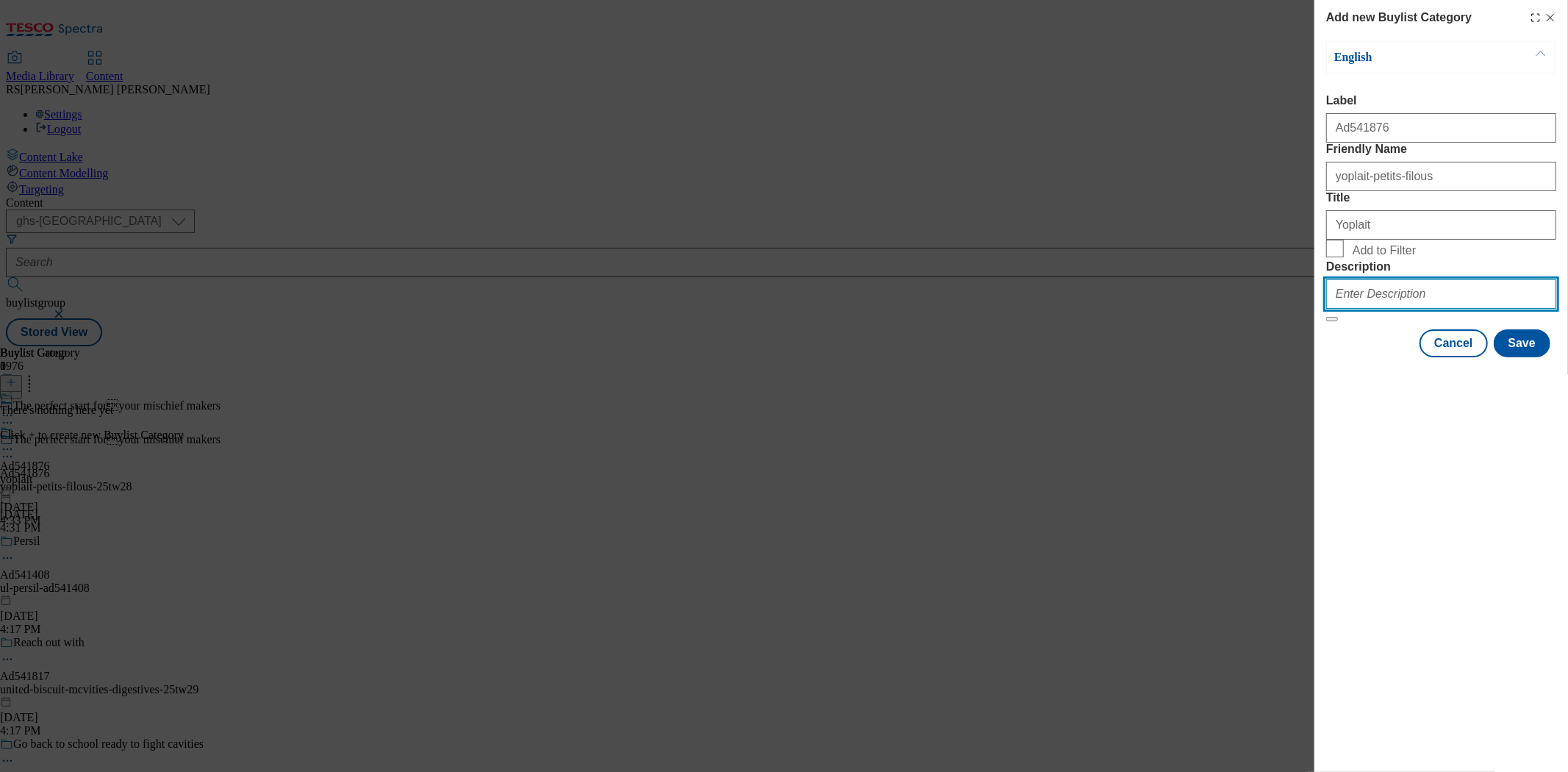
click at [1387, 309] on input "Description" at bounding box center [1441, 294] width 230 height 30
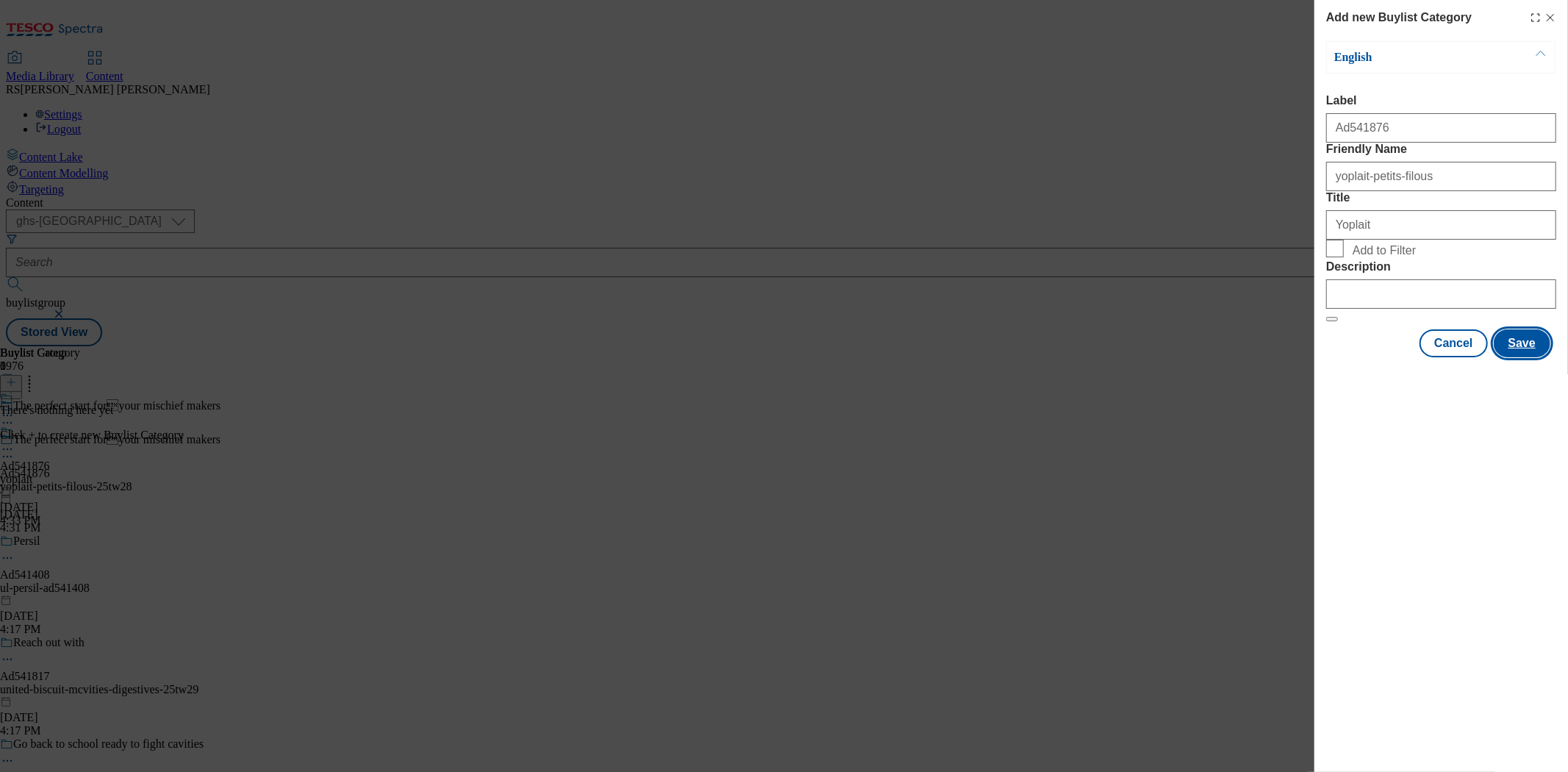
click at [1411, 357] on button "Save" at bounding box center [1522, 343] width 56 height 28
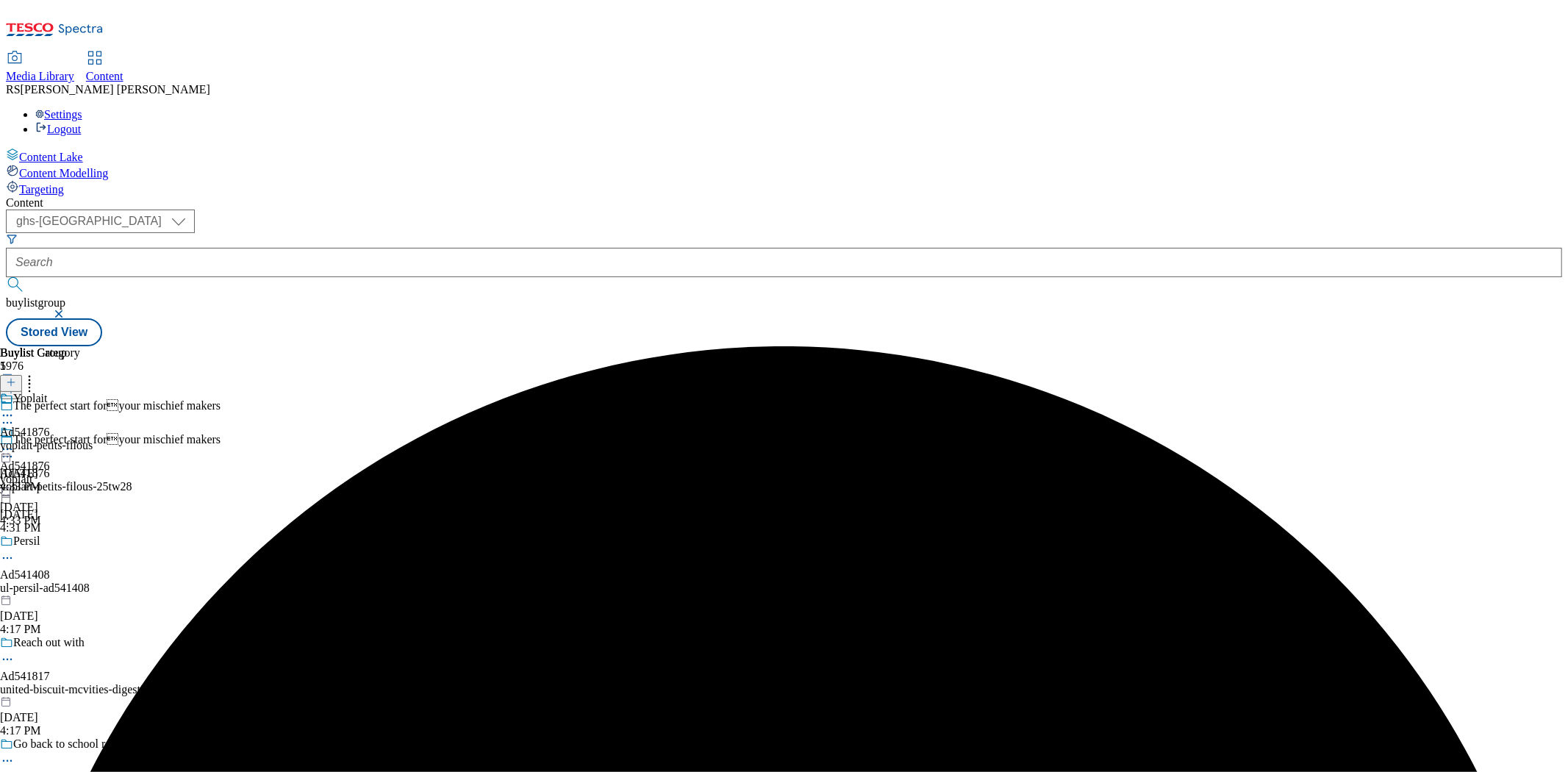
click at [1140, 347] on div "Buylist Group 5976 The perfect start foryour mischief makers The perfect start…" at bounding box center [784, 347] width 1556 height 0
click at [22, 375] on button at bounding box center [11, 383] width 22 height 17
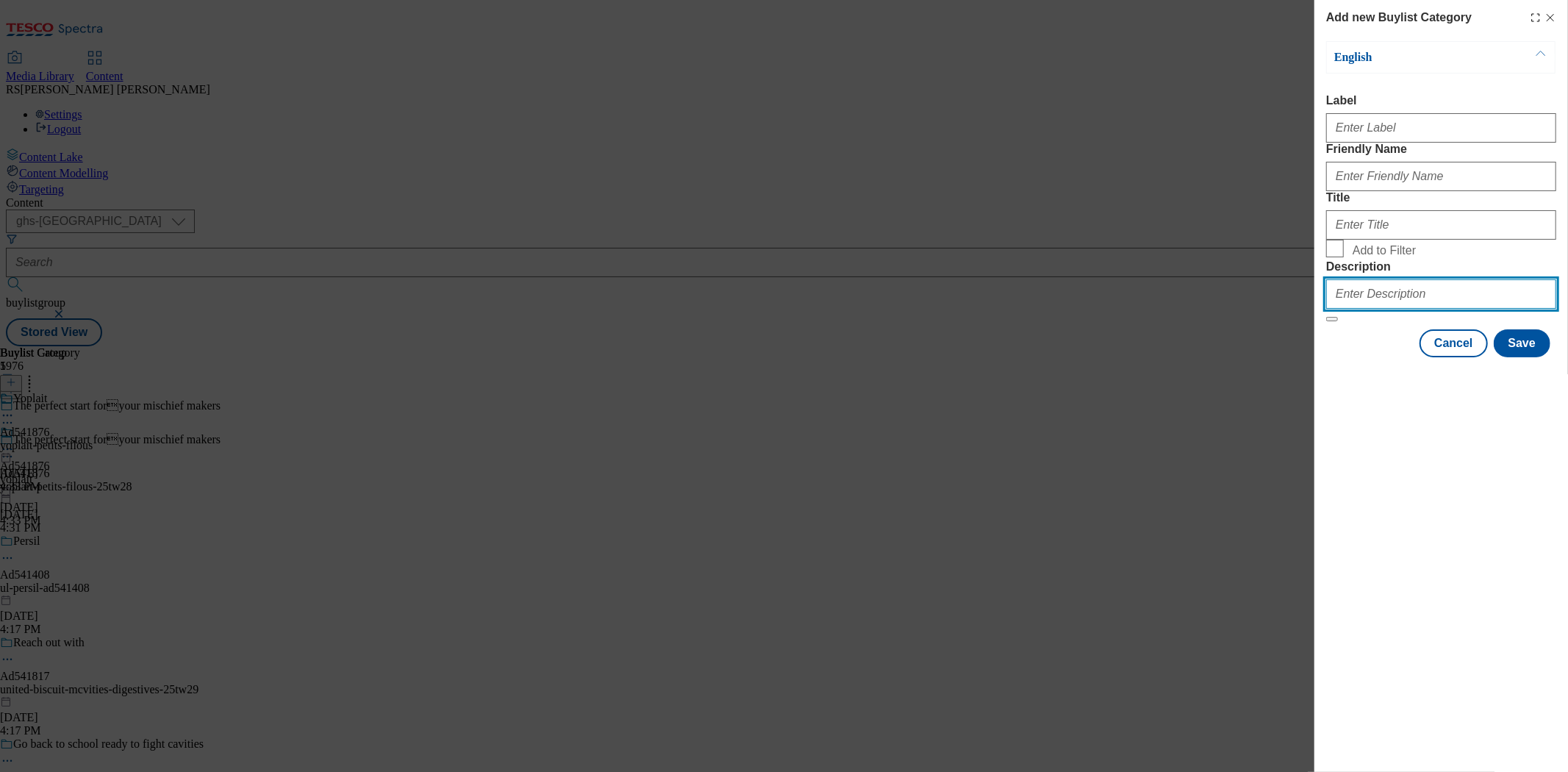
click at [1408, 309] on input "Description" at bounding box center [1441, 294] width 230 height 30
click at [1200, 246] on div "Add new Buylist Category English Label Friendly Name Title Add to Filter Descri…" at bounding box center [784, 386] width 1568 height 772
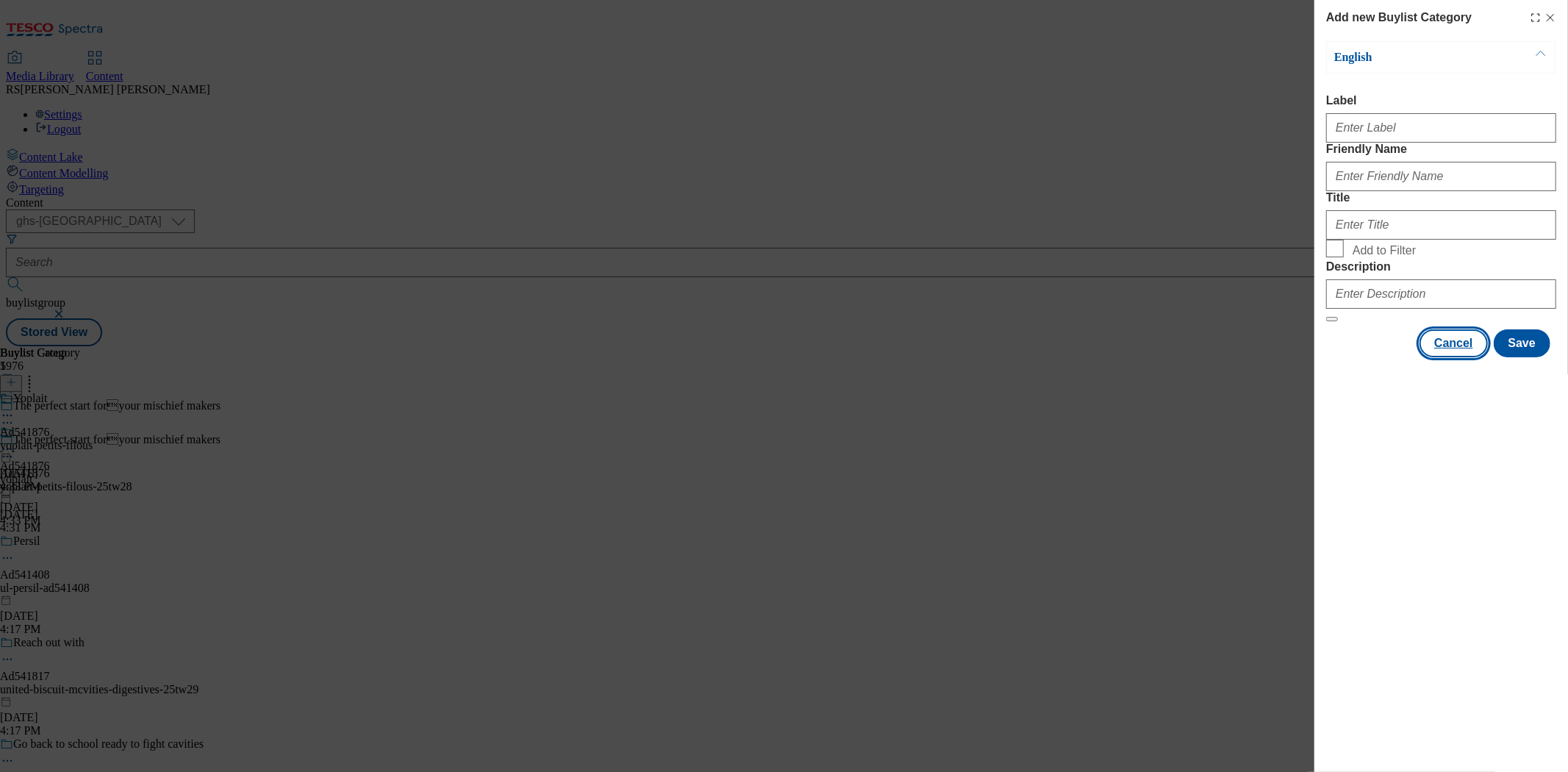
click at [1411, 357] on button "Cancel" at bounding box center [1453, 343] width 67 height 28
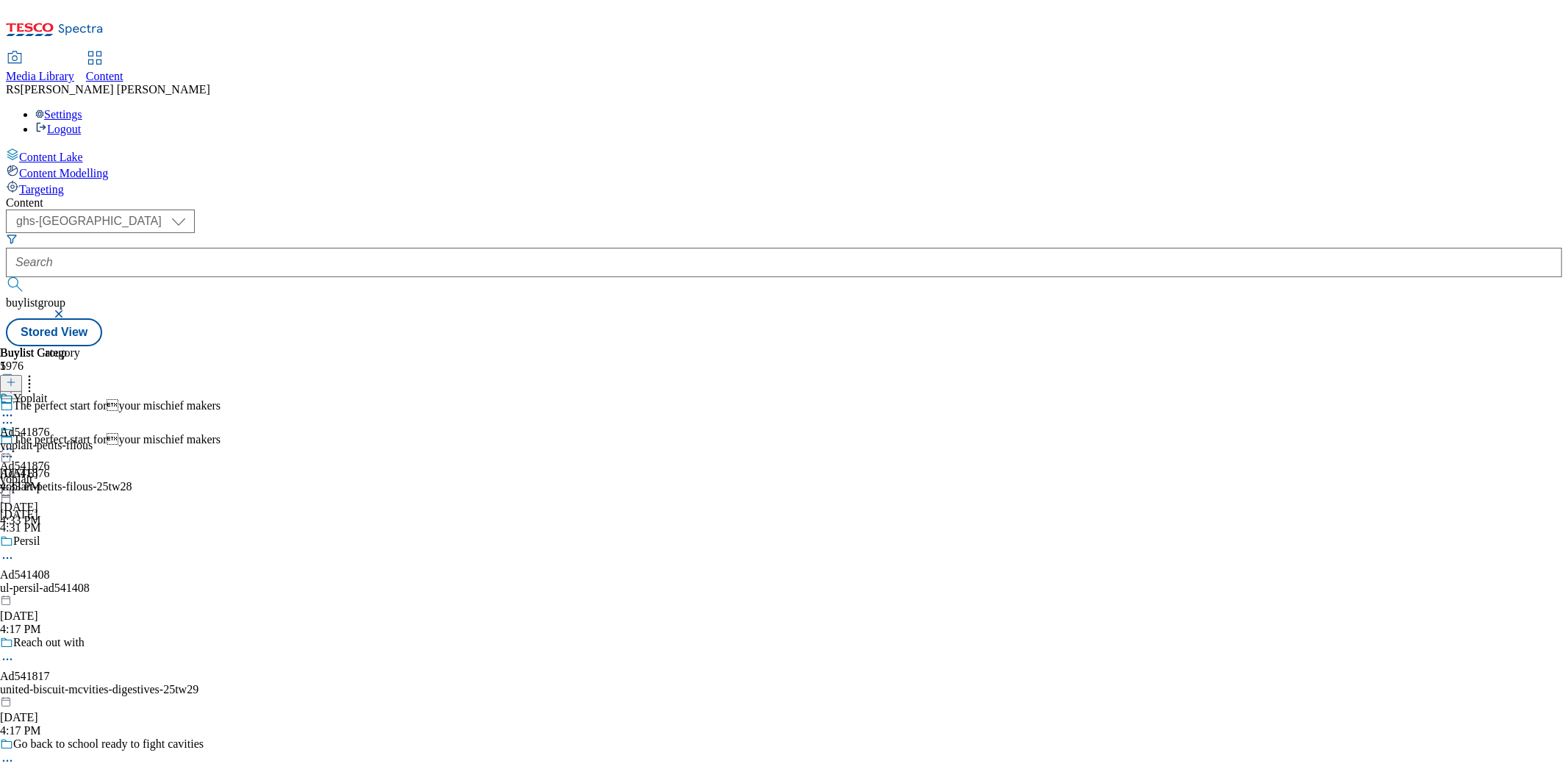
click at [92, 439] on div "yoplait-petits-filous" at bounding box center [46, 445] width 92 height 13
click at [16, 377] on icon at bounding box center [11, 382] width 10 height 10
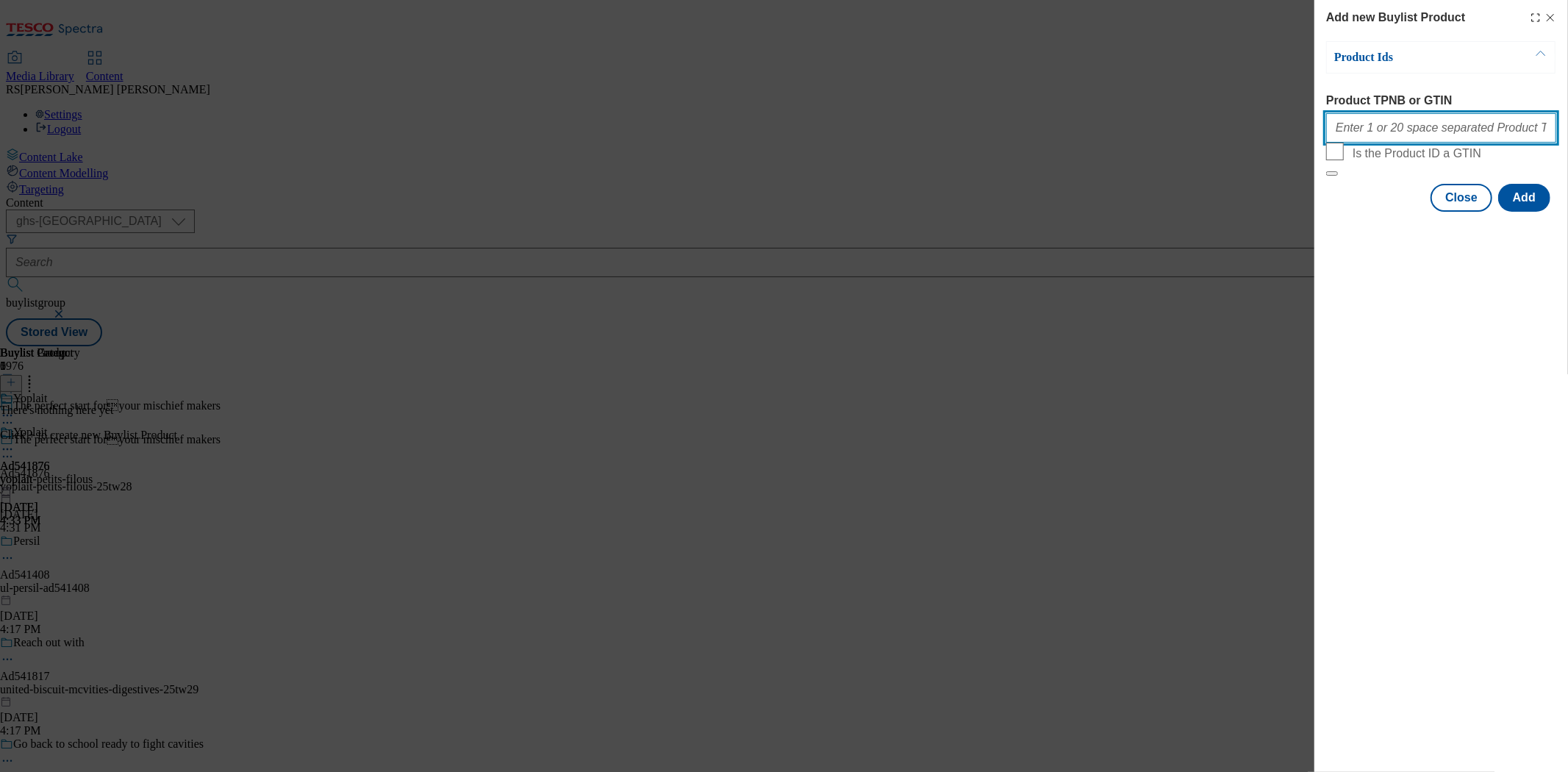
click at [1393, 128] on input "Product TPNB or GTIN" at bounding box center [1441, 128] width 230 height 30
paste input "97069744, 97069744"
type input "97069744, 97069744"
click at [1411, 212] on button "Add" at bounding box center [1524, 198] width 52 height 28
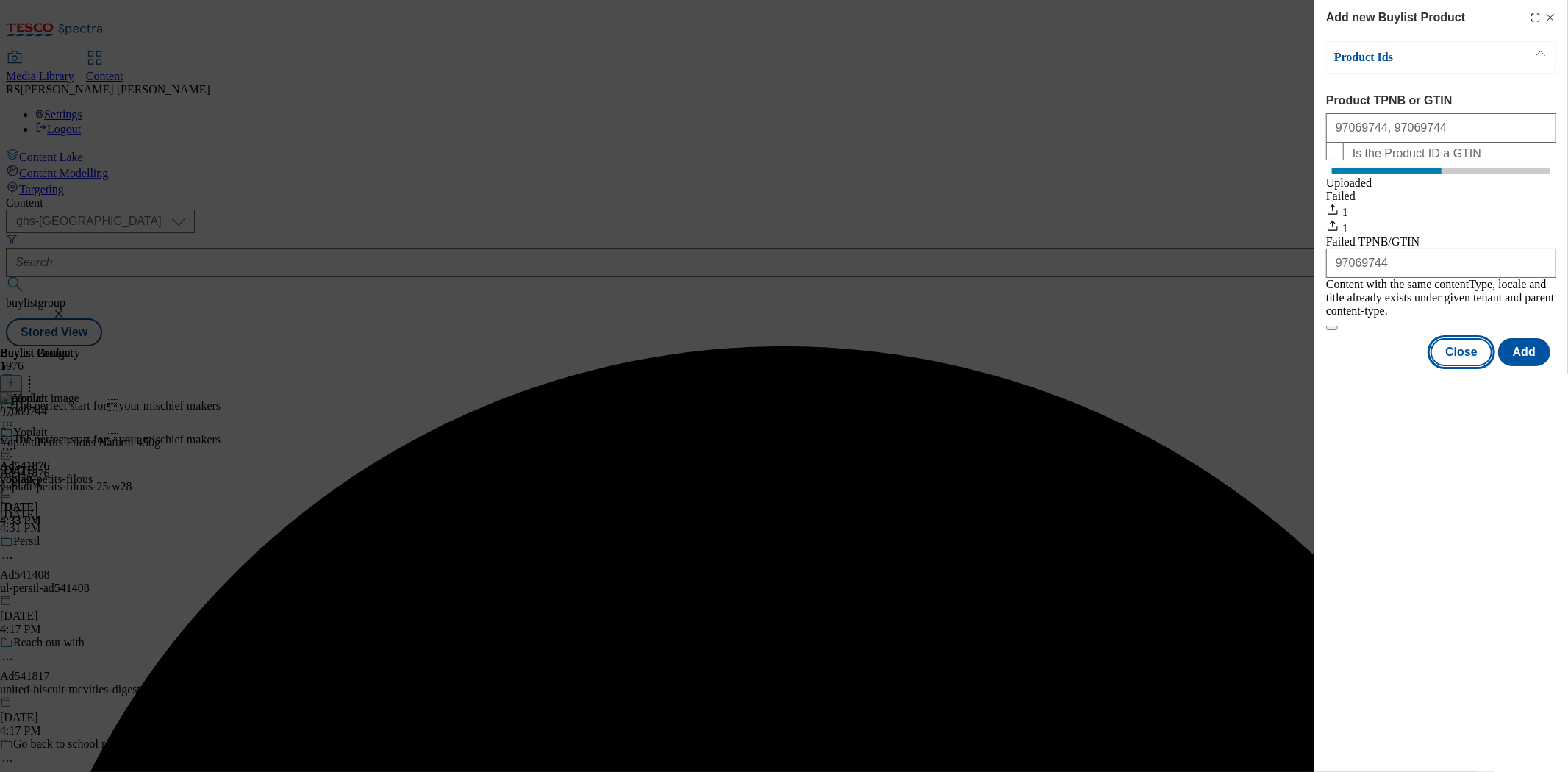
click at [1411, 364] on button "Close" at bounding box center [1462, 352] width 62 height 28
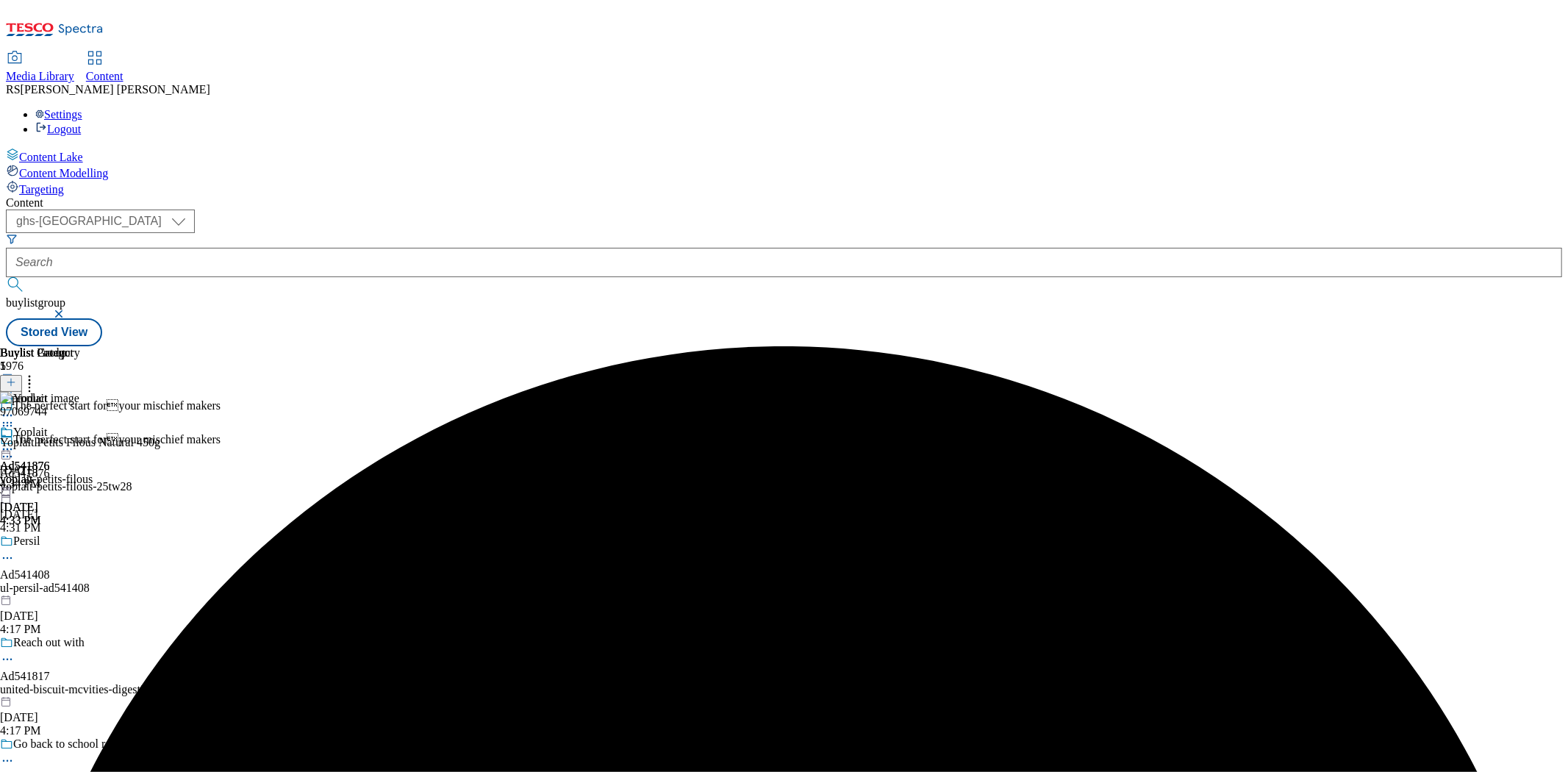
click at [15, 442] on icon at bounding box center [7, 449] width 15 height 15
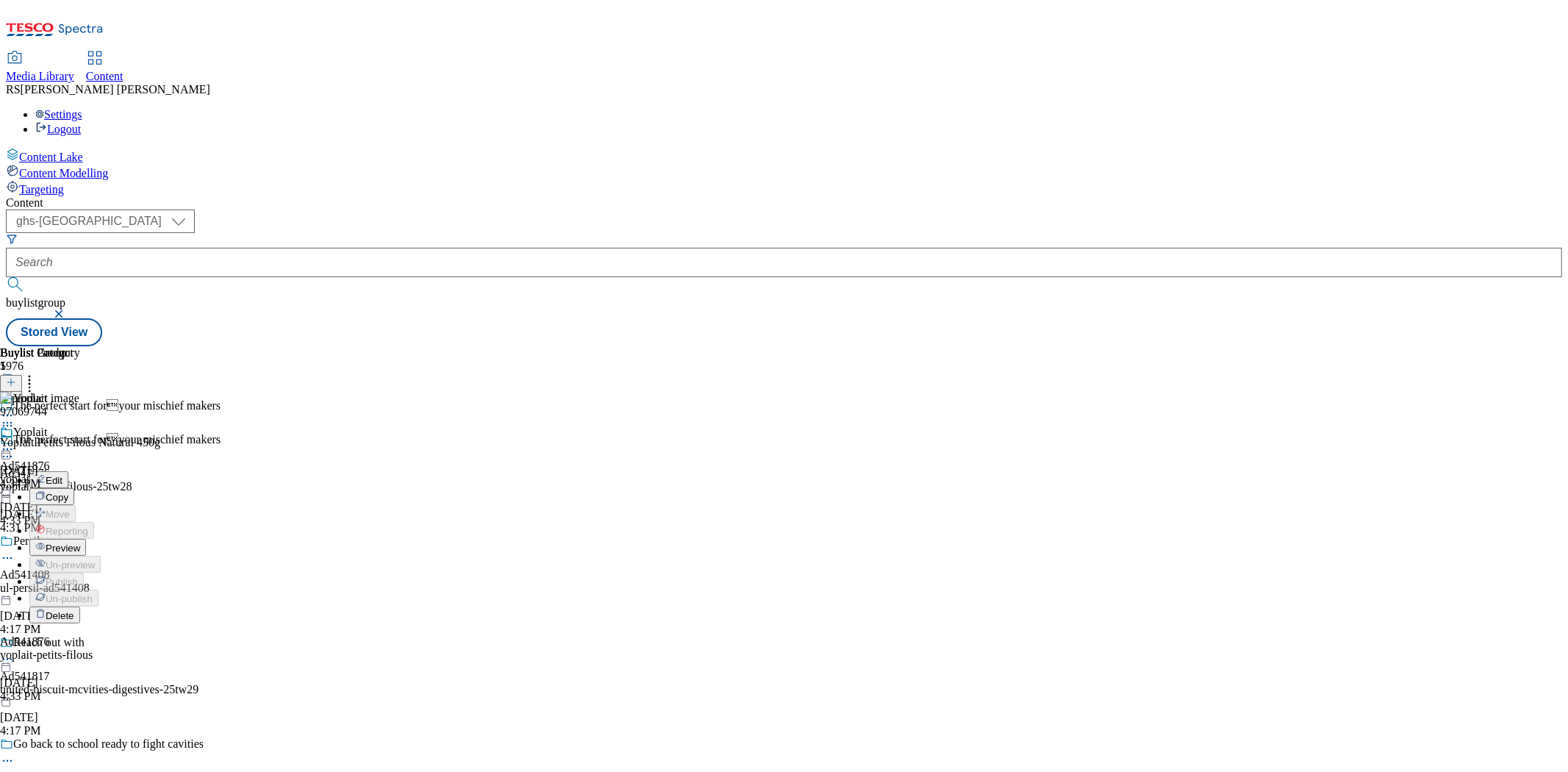
click at [101, 539] on li "Preview" at bounding box center [65, 548] width 71 height 17
click at [15, 442] on icon at bounding box center [7, 449] width 15 height 15
click at [86, 539] on button "Preview" at bounding box center [58, 548] width 56 height 17
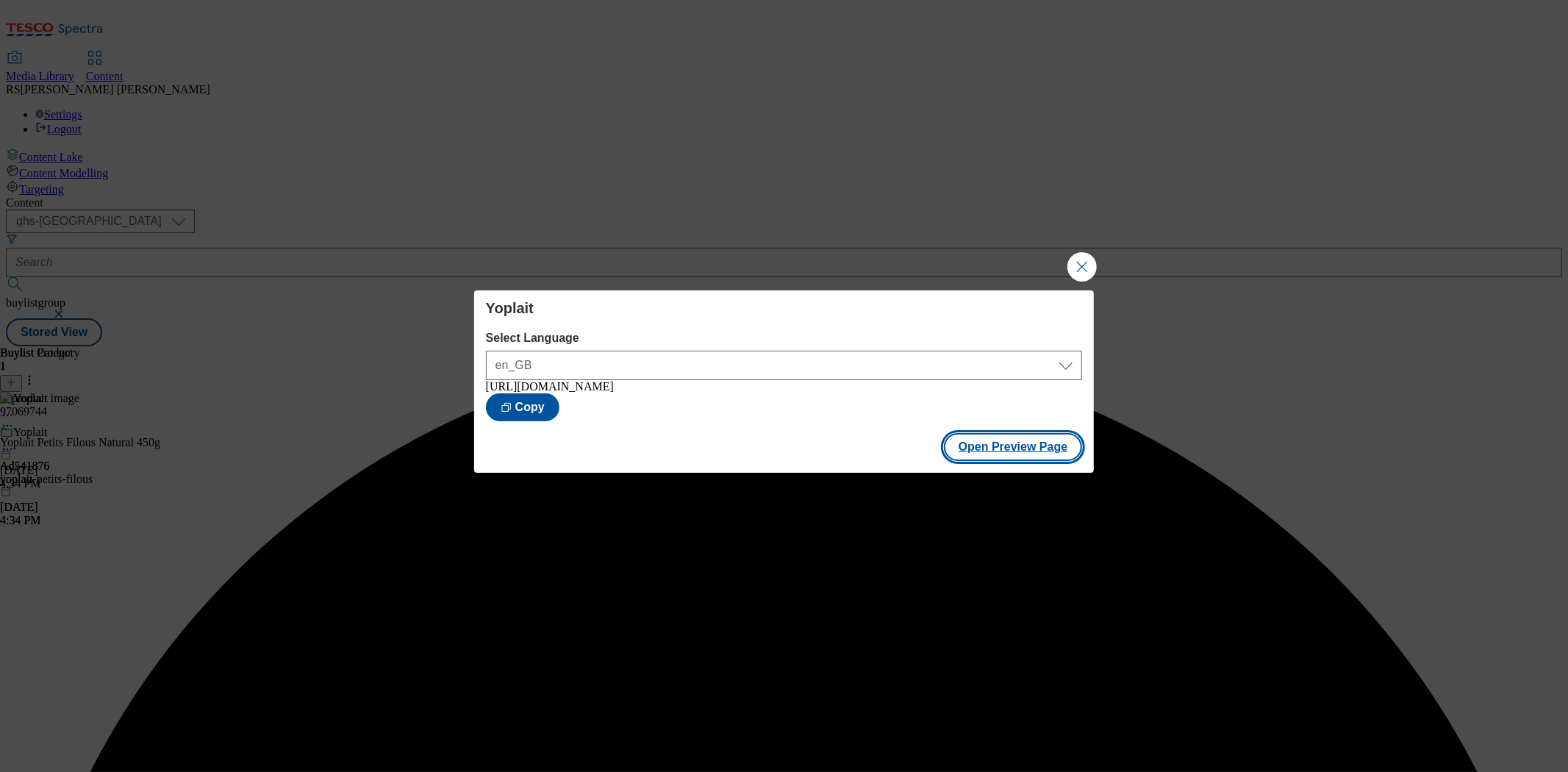
click at [1030, 461] on button "Open Preview Page" at bounding box center [1014, 447] width 139 height 28
click at [1081, 260] on button "Close Modal" at bounding box center [1082, 267] width 30 height 30
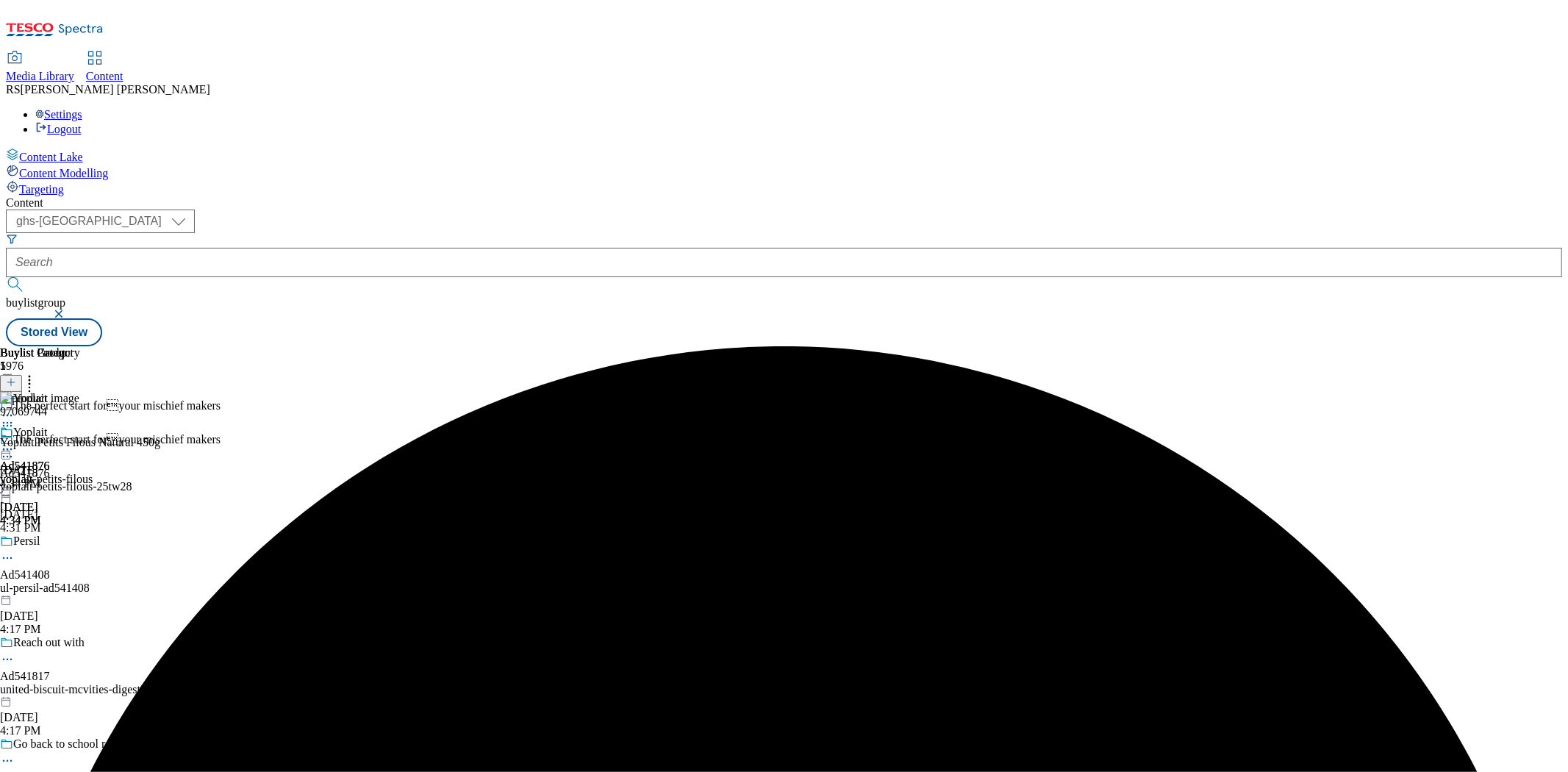
click at [15, 418] on icon at bounding box center [7, 425] width 15 height 15
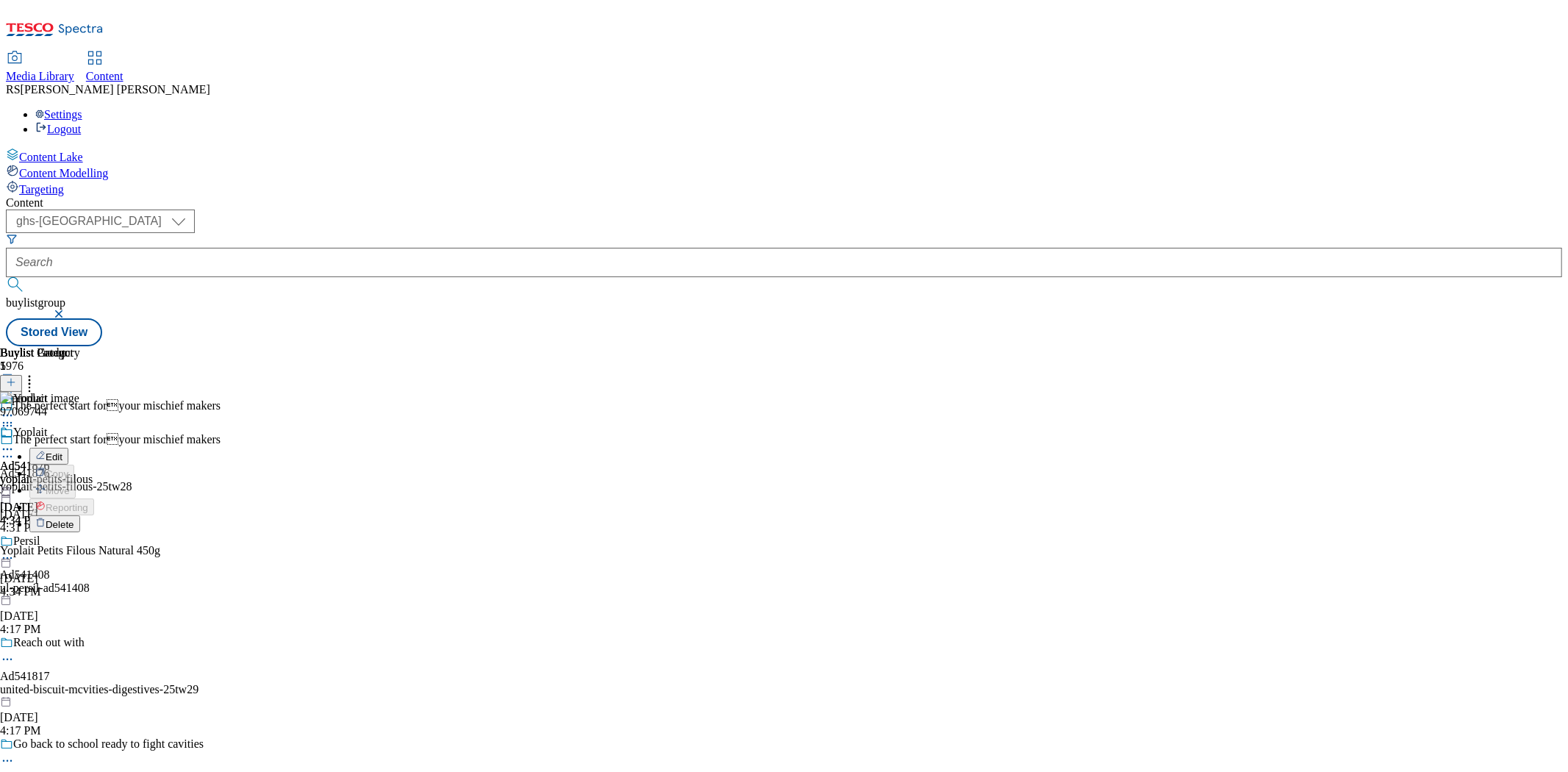
click at [15, 442] on icon at bounding box center [7, 449] width 15 height 15
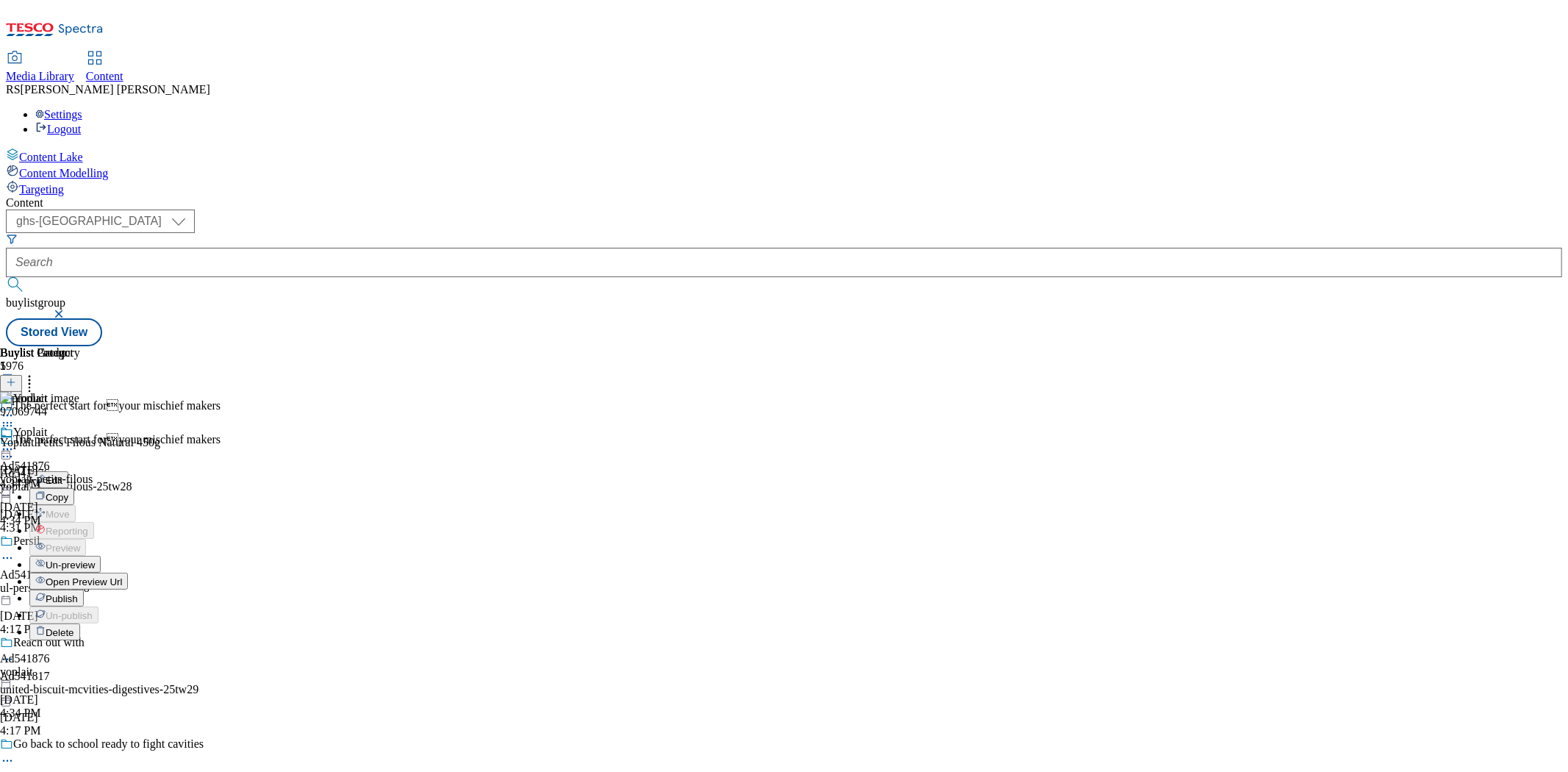
click at [15, 442] on icon at bounding box center [7, 449] width 15 height 15
click at [122, 576] on span "Open Preview Url" at bounding box center [84, 582] width 77 height 11
click at [15, 418] on icon at bounding box center [7, 425] width 15 height 15
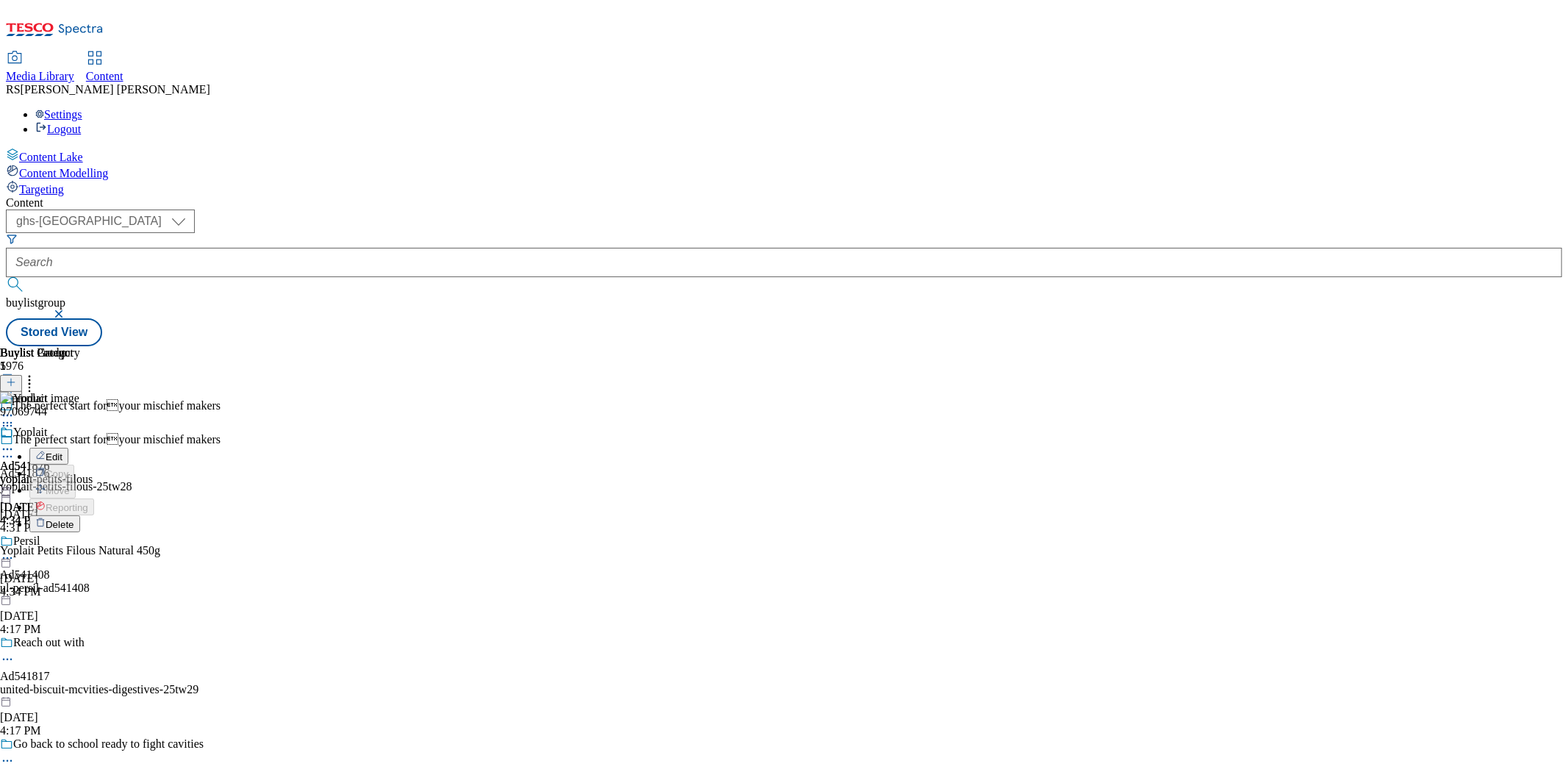
click at [160, 448] on li "Edit" at bounding box center [95, 457] width 131 height 17
click at [15, 418] on icon at bounding box center [7, 425] width 15 height 15
click at [63, 451] on span "Edit" at bounding box center [54, 457] width 17 height 11
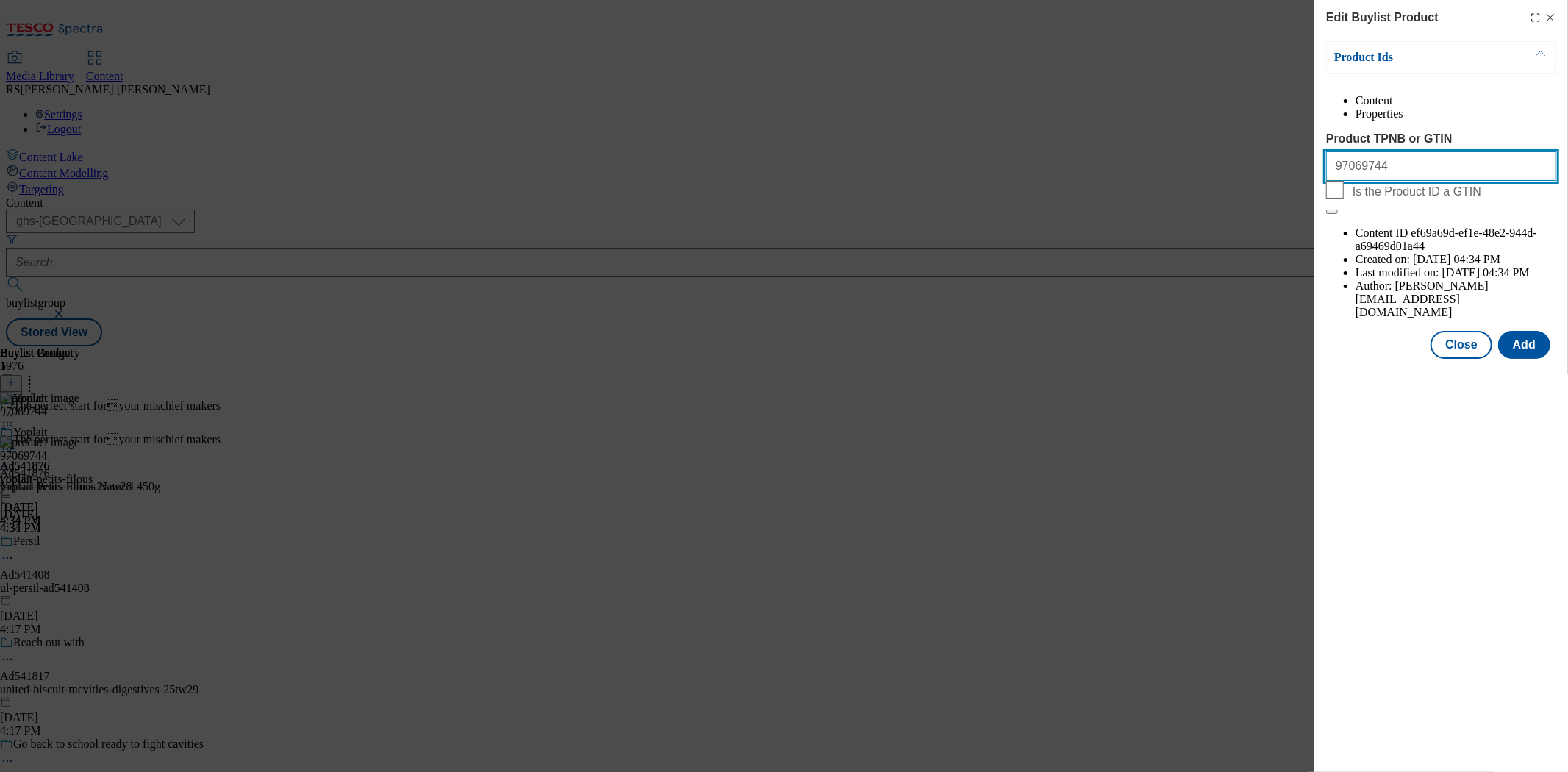
click at [1387, 181] on input "97069744" at bounding box center [1441, 167] width 230 height 30
drag, startPoint x: 1390, startPoint y: 206, endPoint x: 1405, endPoint y: 277, distance: 72.6
click at [1252, 193] on div "Edit Buylist Product Product Ids Content Properties Product TPNB or GTIN 970697…" at bounding box center [784, 386] width 1568 height 772
paste input ", 97069744"
type input "97069744, 97069744"
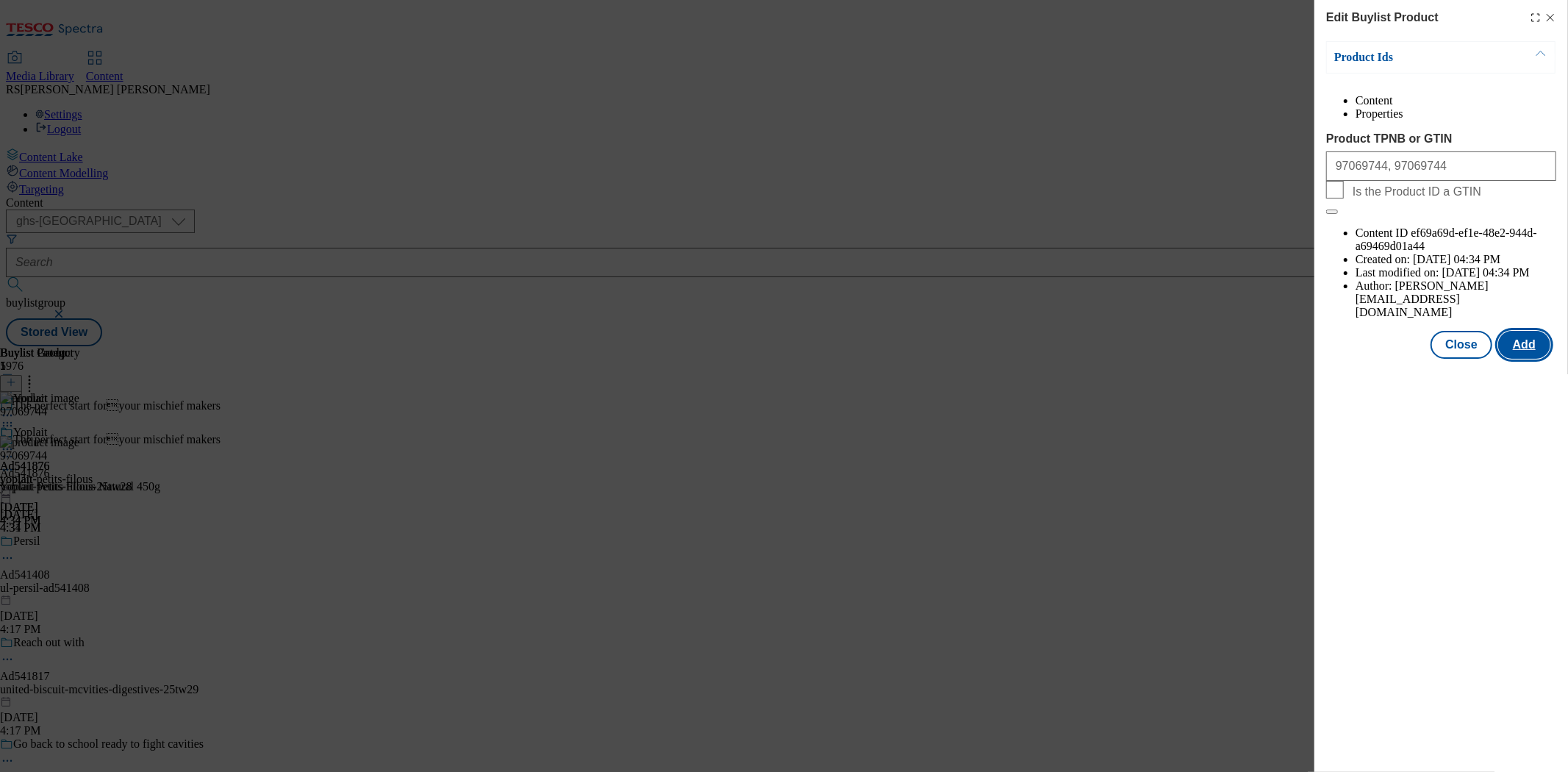
click at [1411, 331] on button "Add" at bounding box center [1524, 345] width 52 height 28
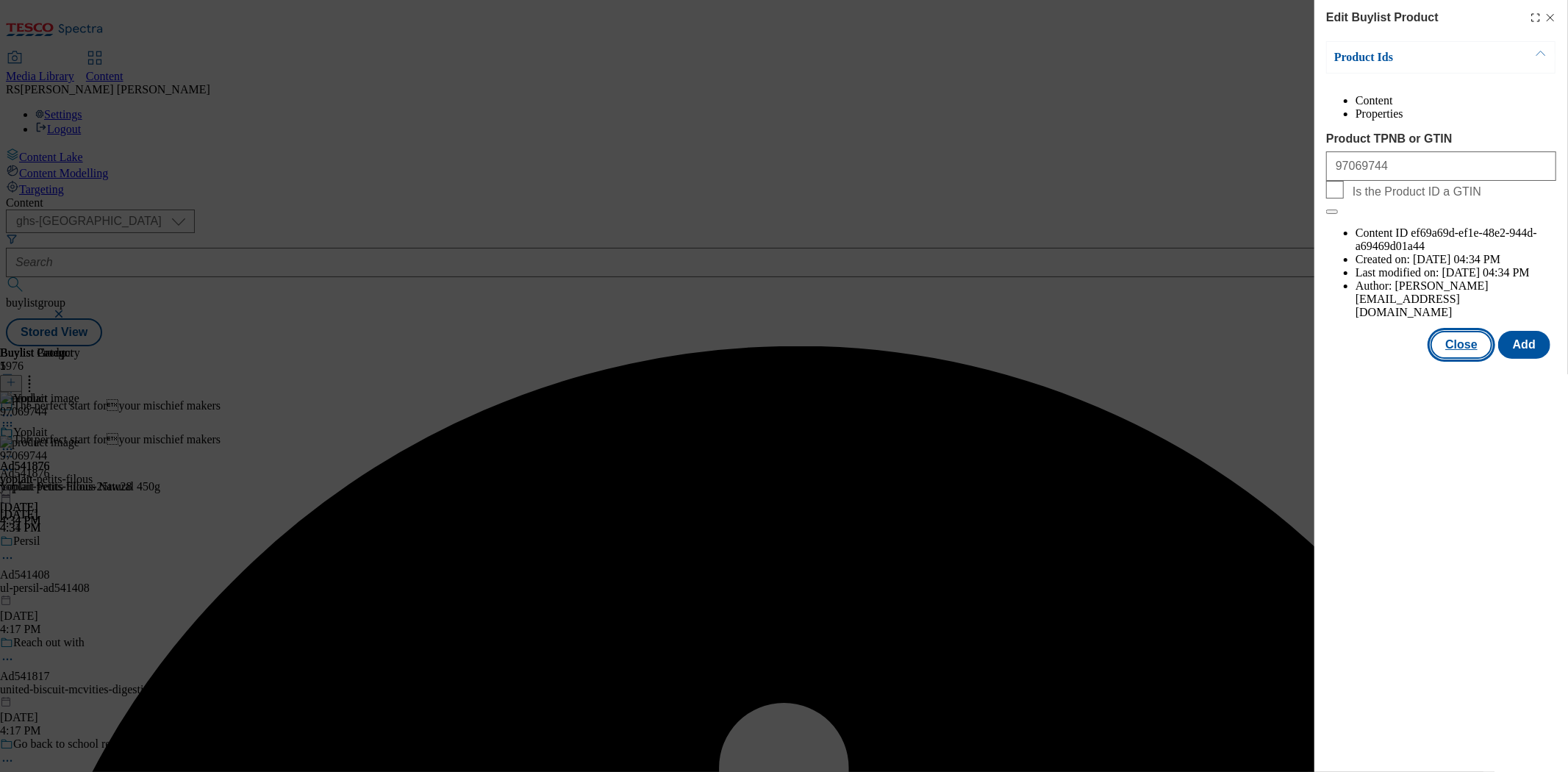
click at [1411, 331] on button "Close" at bounding box center [1462, 345] width 62 height 28
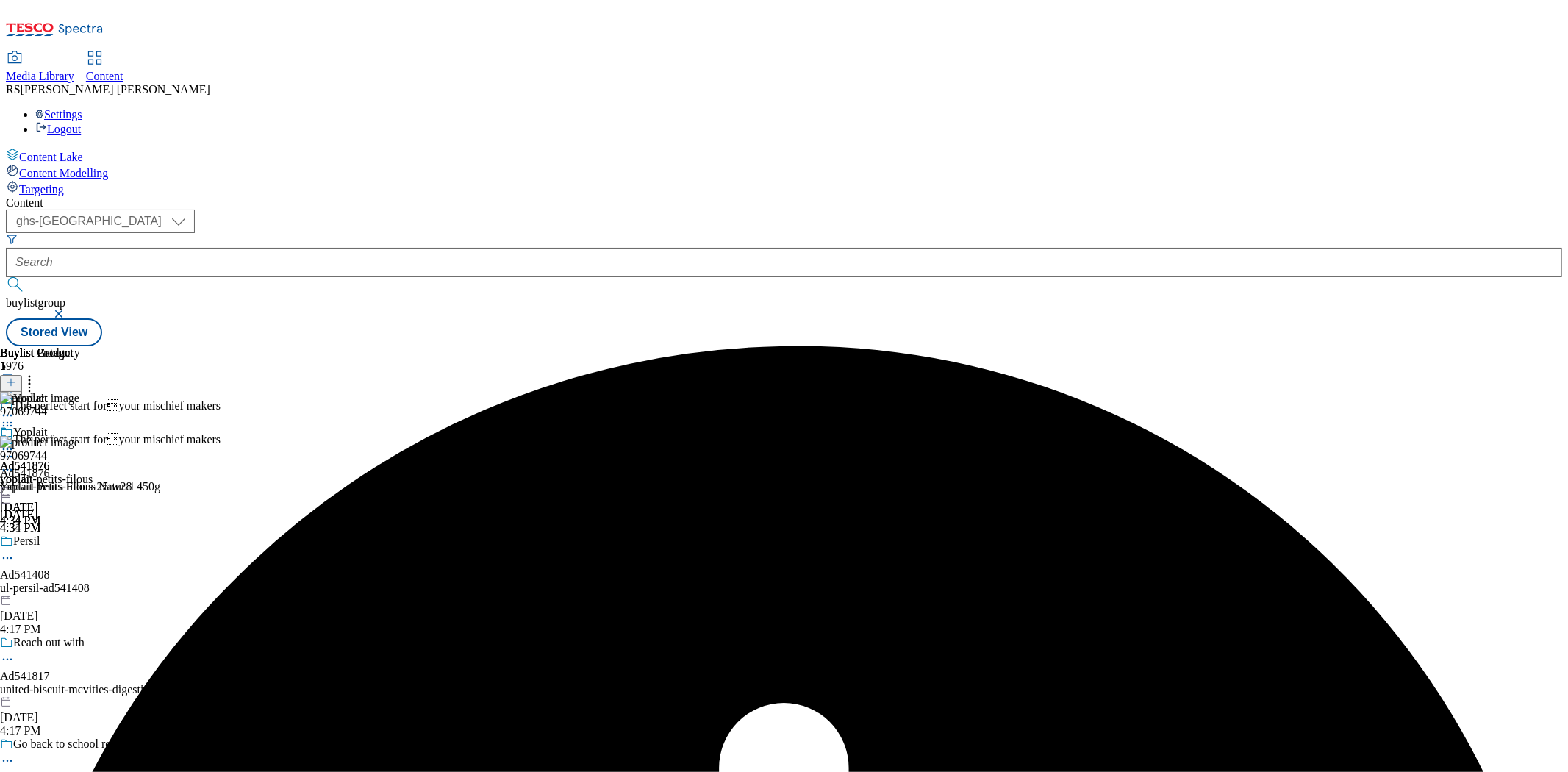
drag, startPoint x: 1308, startPoint y: 376, endPoint x: 1233, endPoint y: 289, distance: 114.9
click at [1309, 347] on div "Buylist Group 5976 The perfect start foryour mischief makers The perfect start…" at bounding box center [784, 347] width 1556 height 0
click at [15, 462] on icon at bounding box center [7, 469] width 15 height 15
click at [68, 492] on button "Edit" at bounding box center [49, 501] width 39 height 17
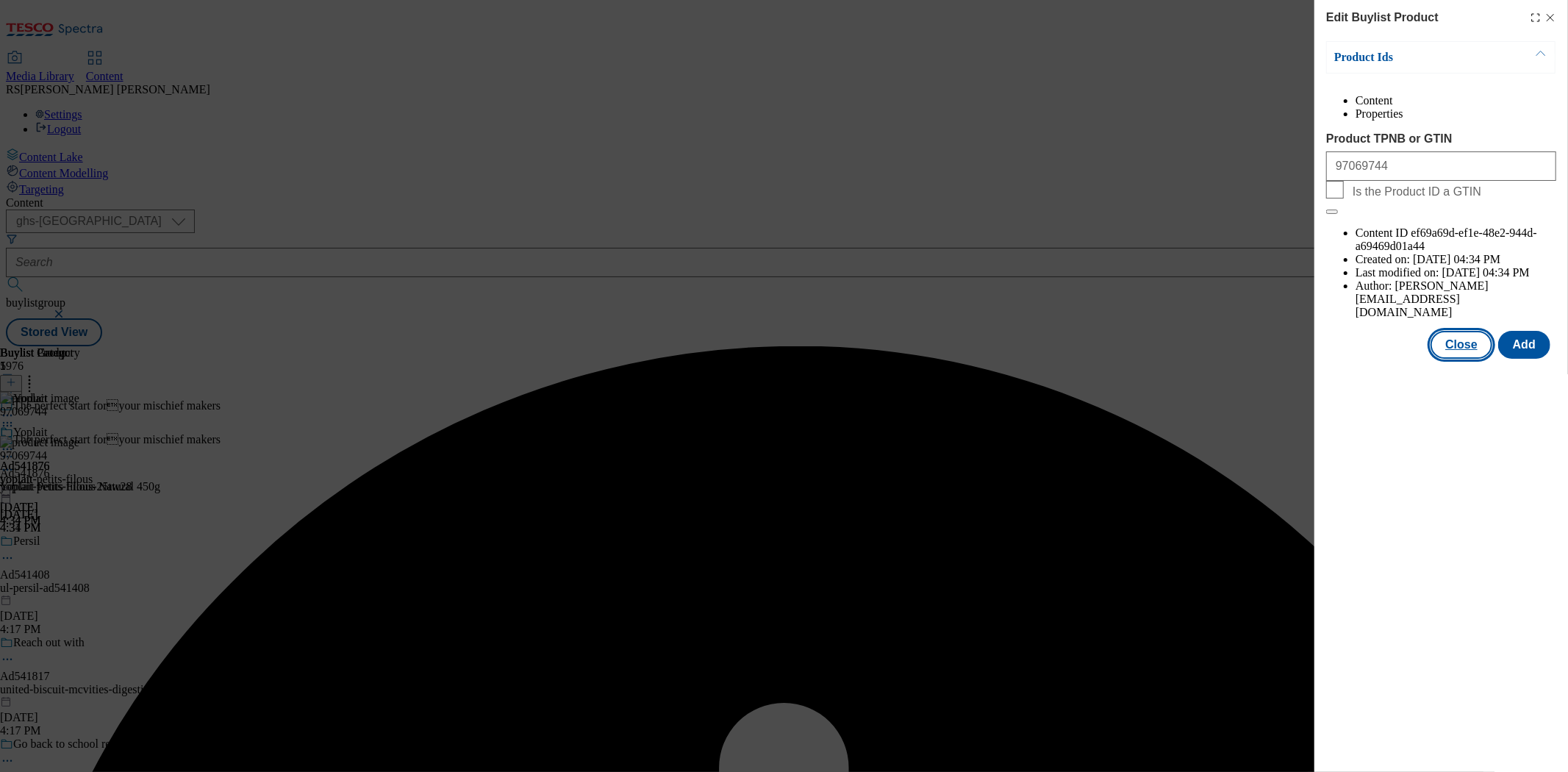
click at [1411, 331] on button "Close" at bounding box center [1462, 345] width 62 height 28
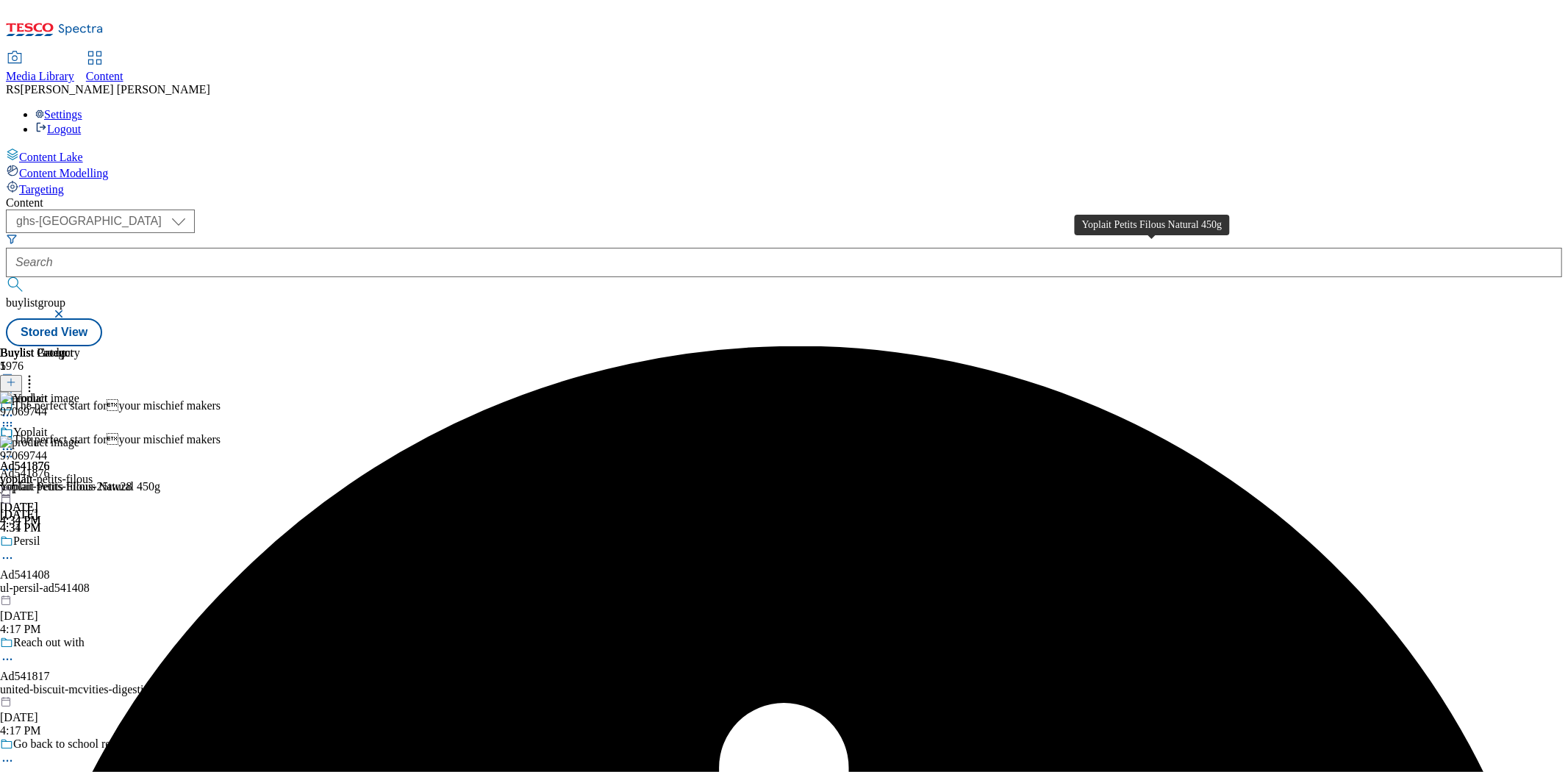
click at [160, 480] on div "Yoplait Petits Filous Natural 450g" at bounding box center [80, 487] width 160 height 13
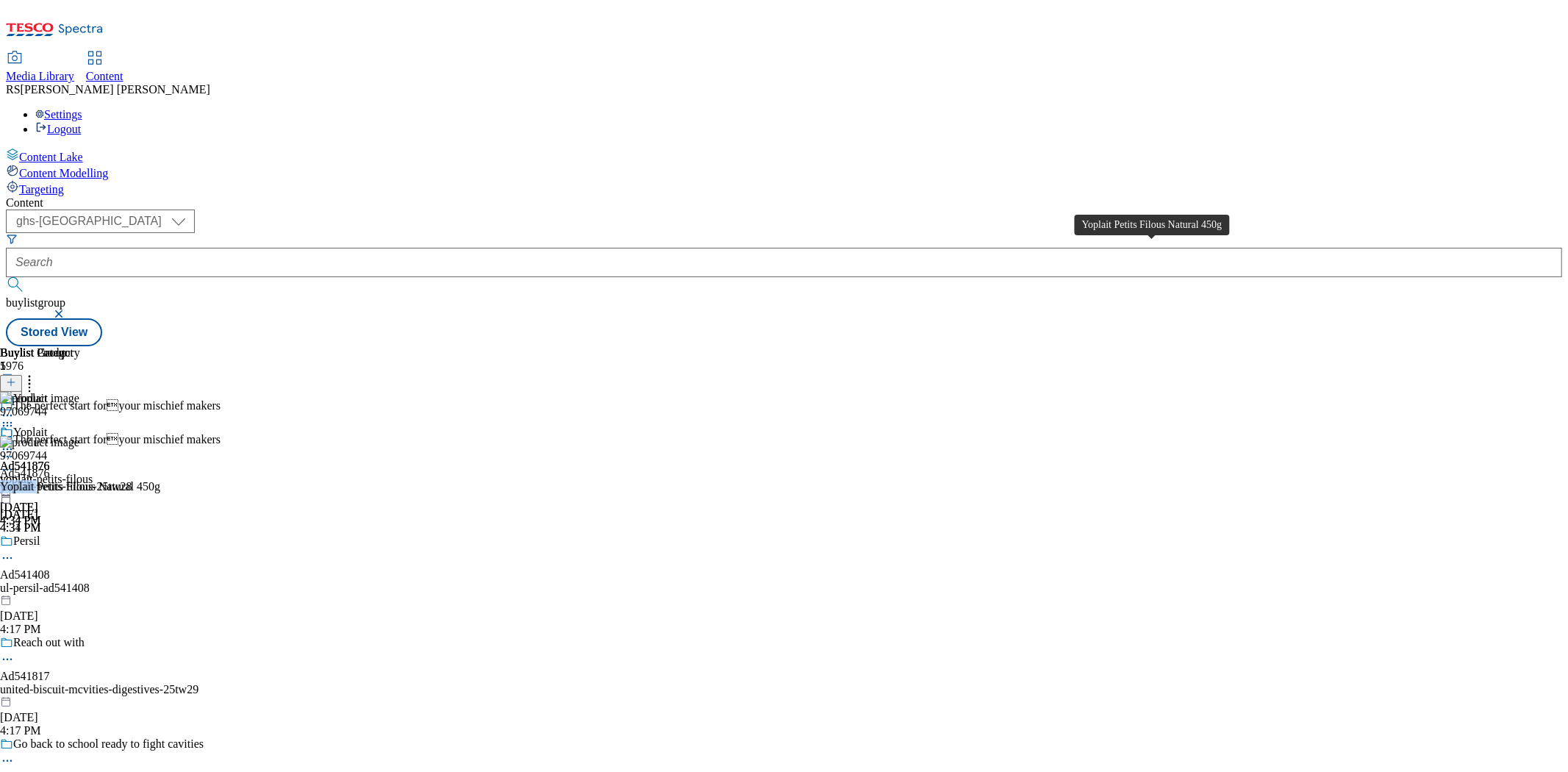
click at [160, 480] on div "Yoplait Petits Filous Natural 450g" at bounding box center [80, 487] width 160 height 13
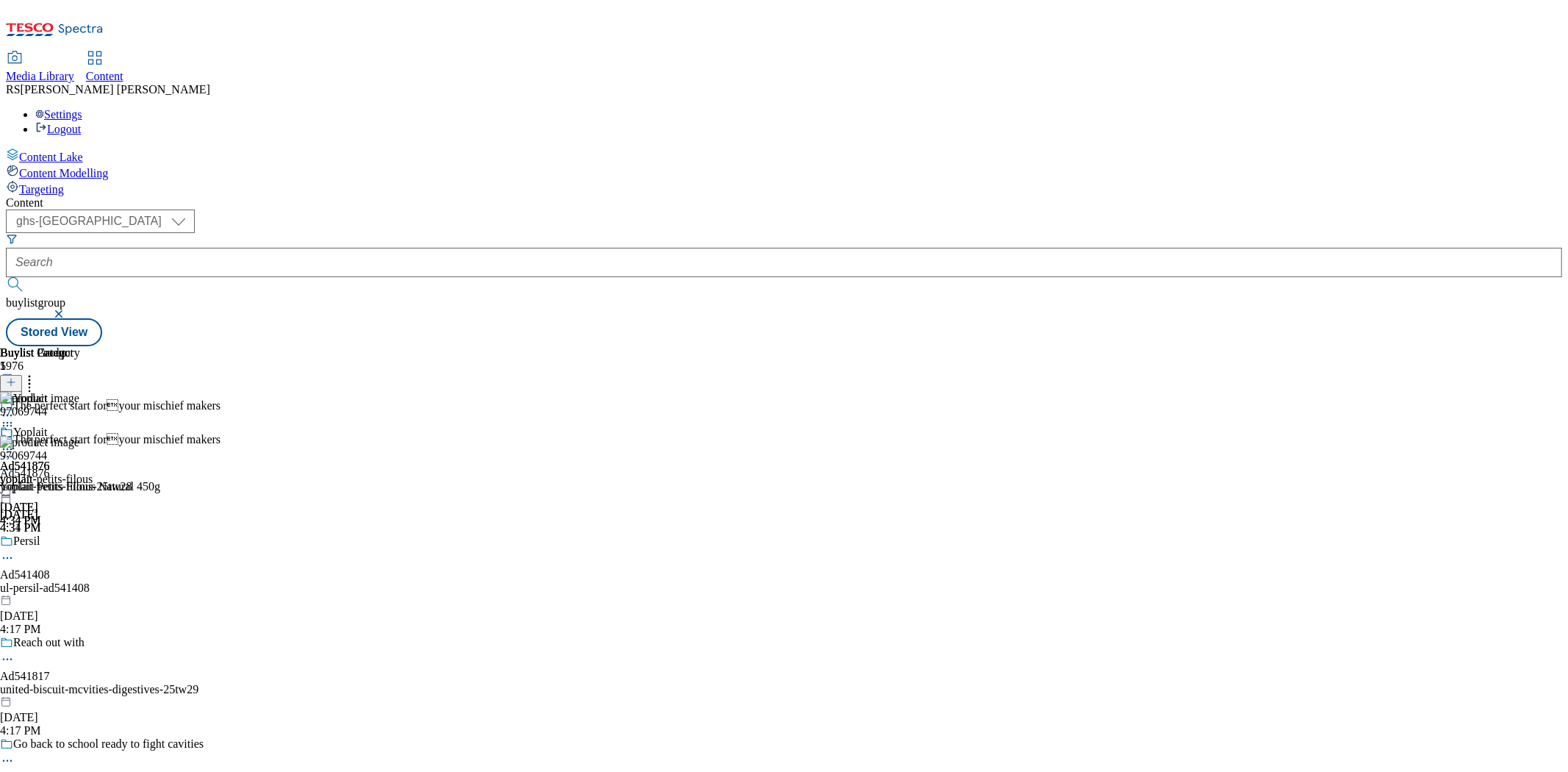
click at [15, 442] on icon at bounding box center [7, 449] width 15 height 15
click at [122, 576] on span "Open Preview Url" at bounding box center [84, 582] width 77 height 11
click at [160, 480] on div "Yoplait Petits Filous Natural 450g" at bounding box center [80, 487] width 160 height 13
click at [47, 449] on span "97069744" at bounding box center [23, 455] width 47 height 13
drag, startPoint x: 1136, startPoint y: 239, endPoint x: 1054, endPoint y: 253, distance: 83.2
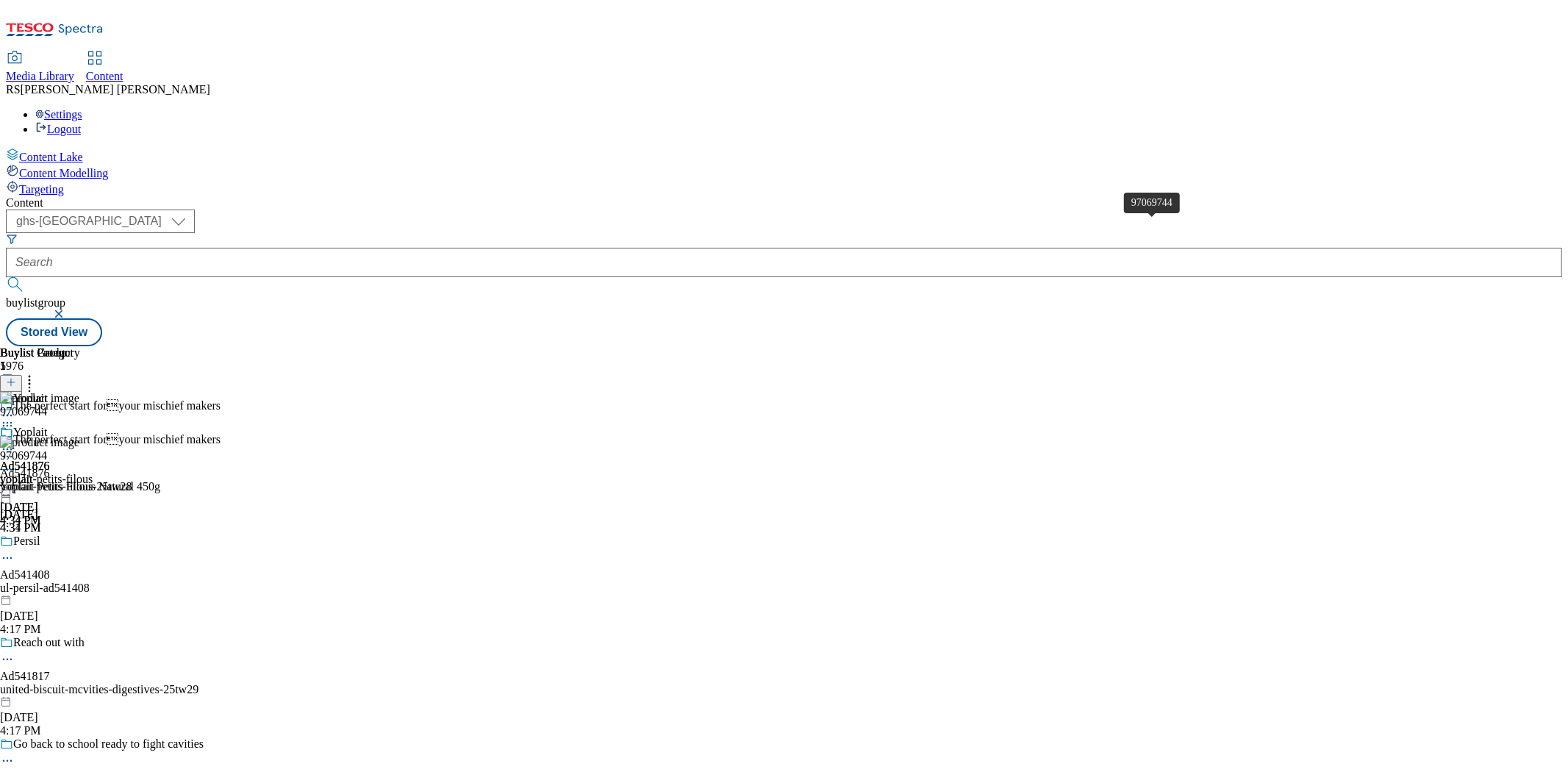
click at [80, 436] on img at bounding box center [40, 443] width 80 height 13
drag, startPoint x: 1127, startPoint y: 274, endPoint x: 681, endPoint y: 237, distance: 447.5
click at [15, 442] on icon at bounding box center [7, 449] width 15 height 15
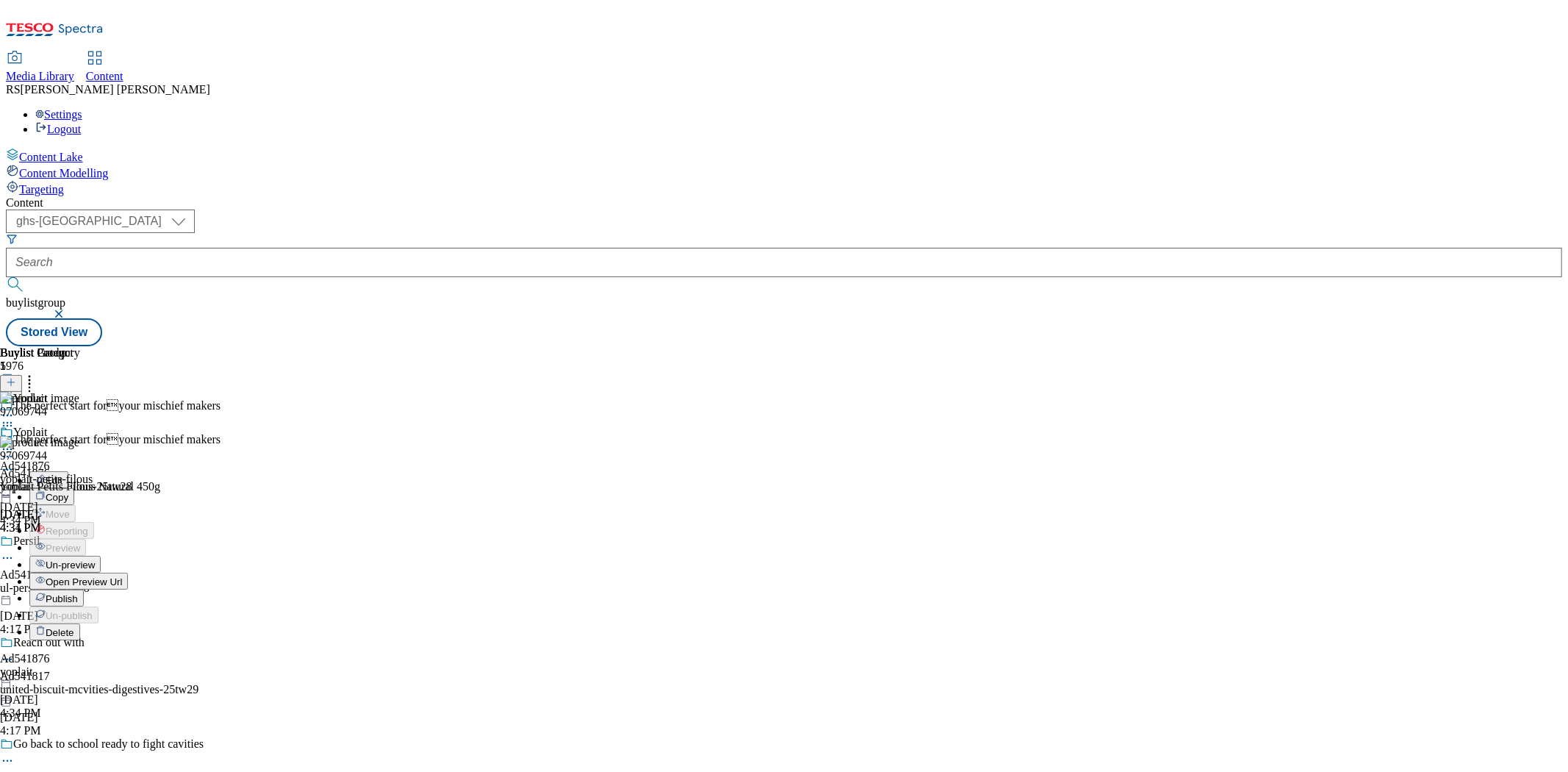
click at [101, 556] on button "Un-preview" at bounding box center [65, 565] width 71 height 17
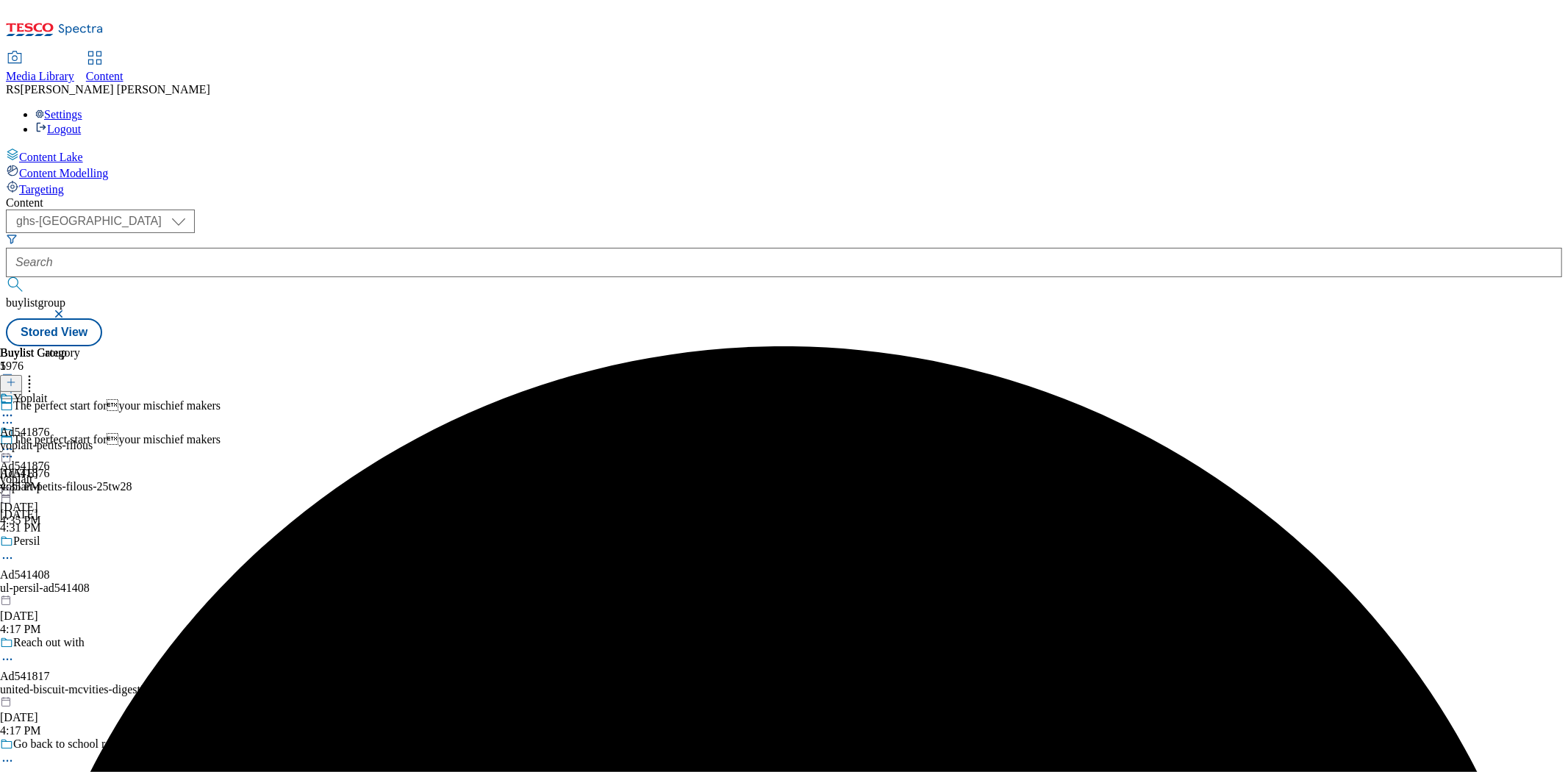
click at [15, 408] on icon at bounding box center [7, 415] width 15 height 15
click at [86, 505] on button "Preview" at bounding box center [58, 514] width 56 height 17
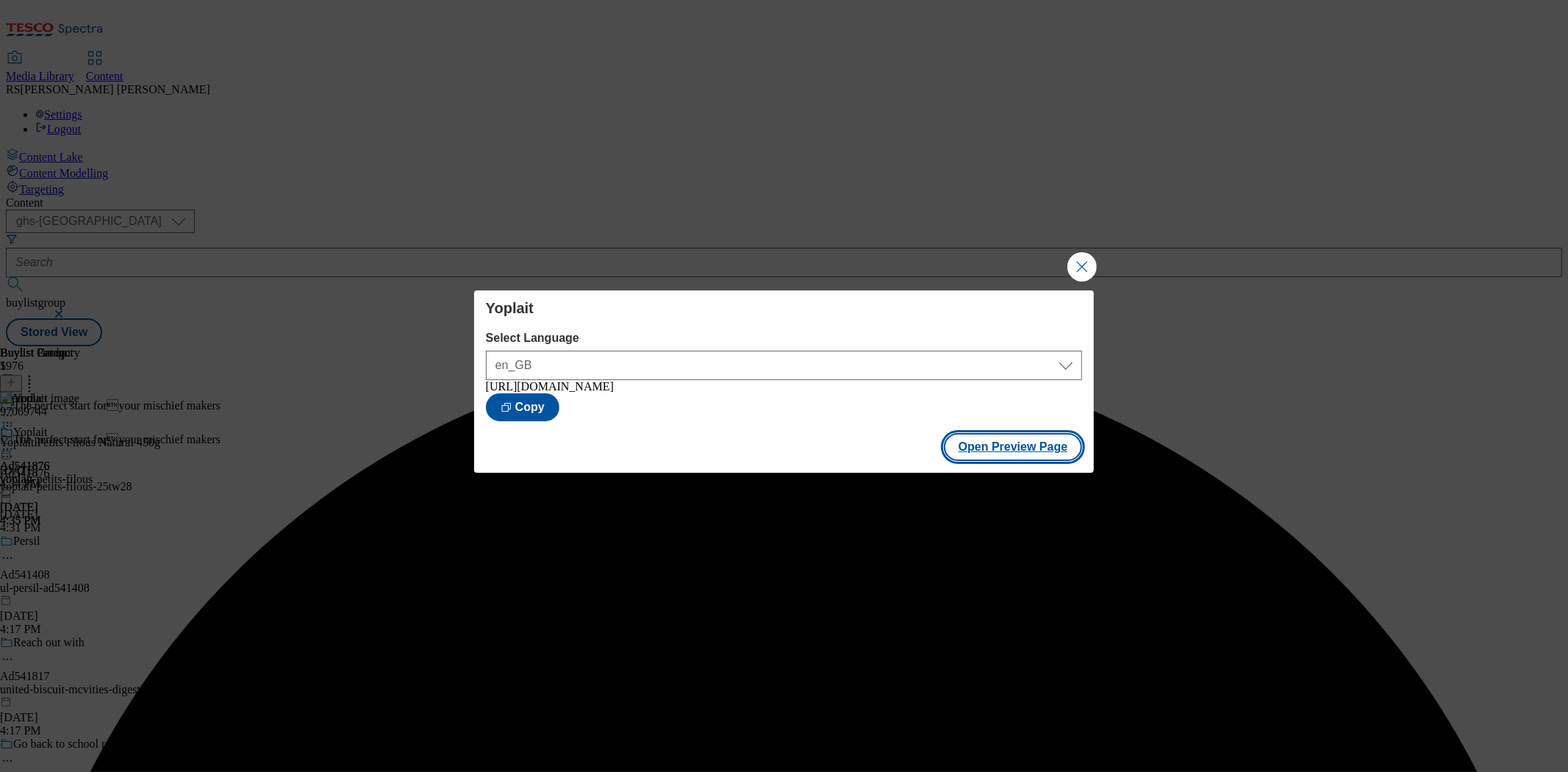
click at [1035, 461] on button "Open Preview Page" at bounding box center [1014, 447] width 139 height 28
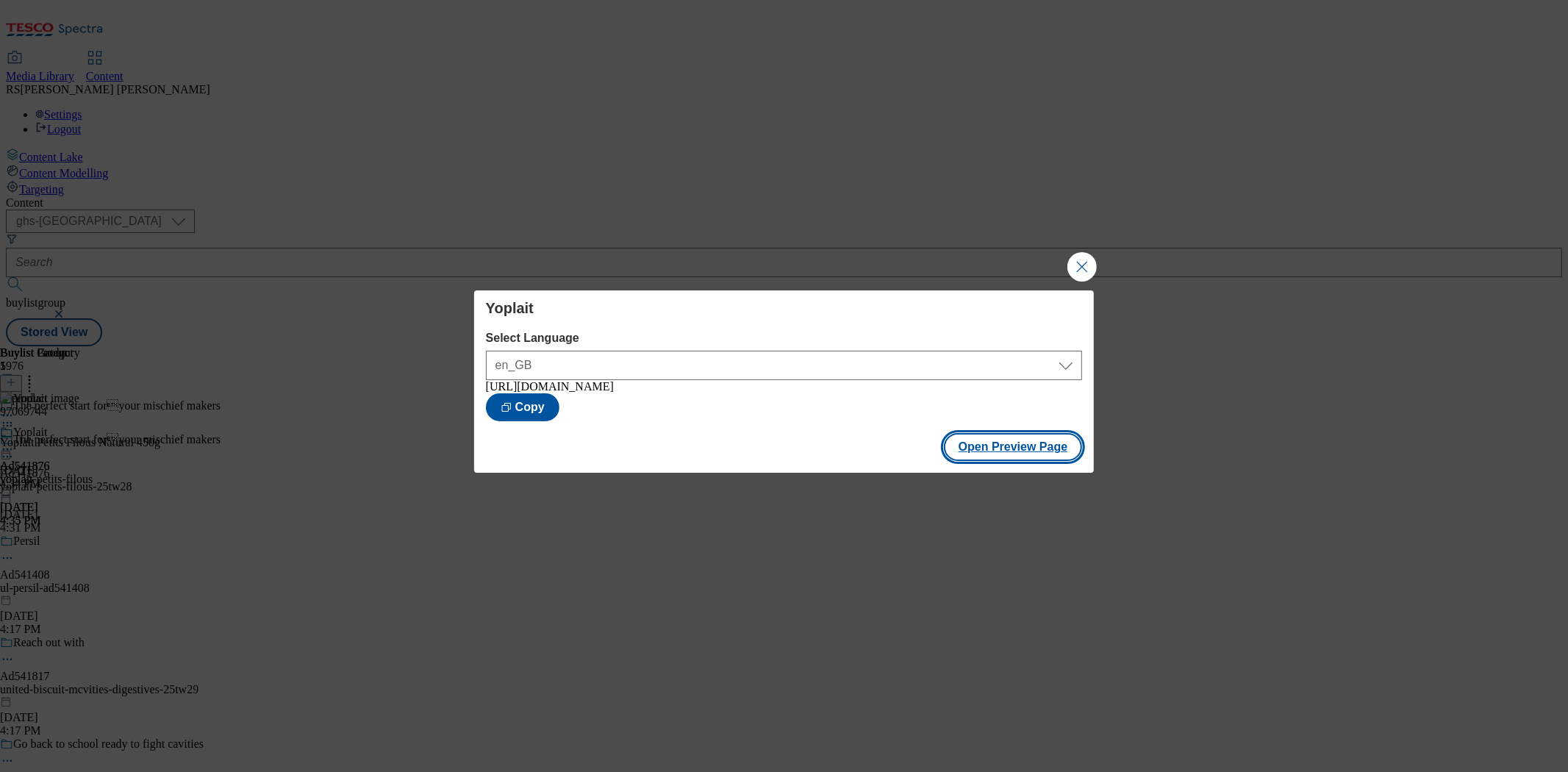
click at [978, 445] on button "Open Preview Page" at bounding box center [1014, 447] width 139 height 28
click at [1082, 252] on button "Close Modal" at bounding box center [1082, 267] width 30 height 30
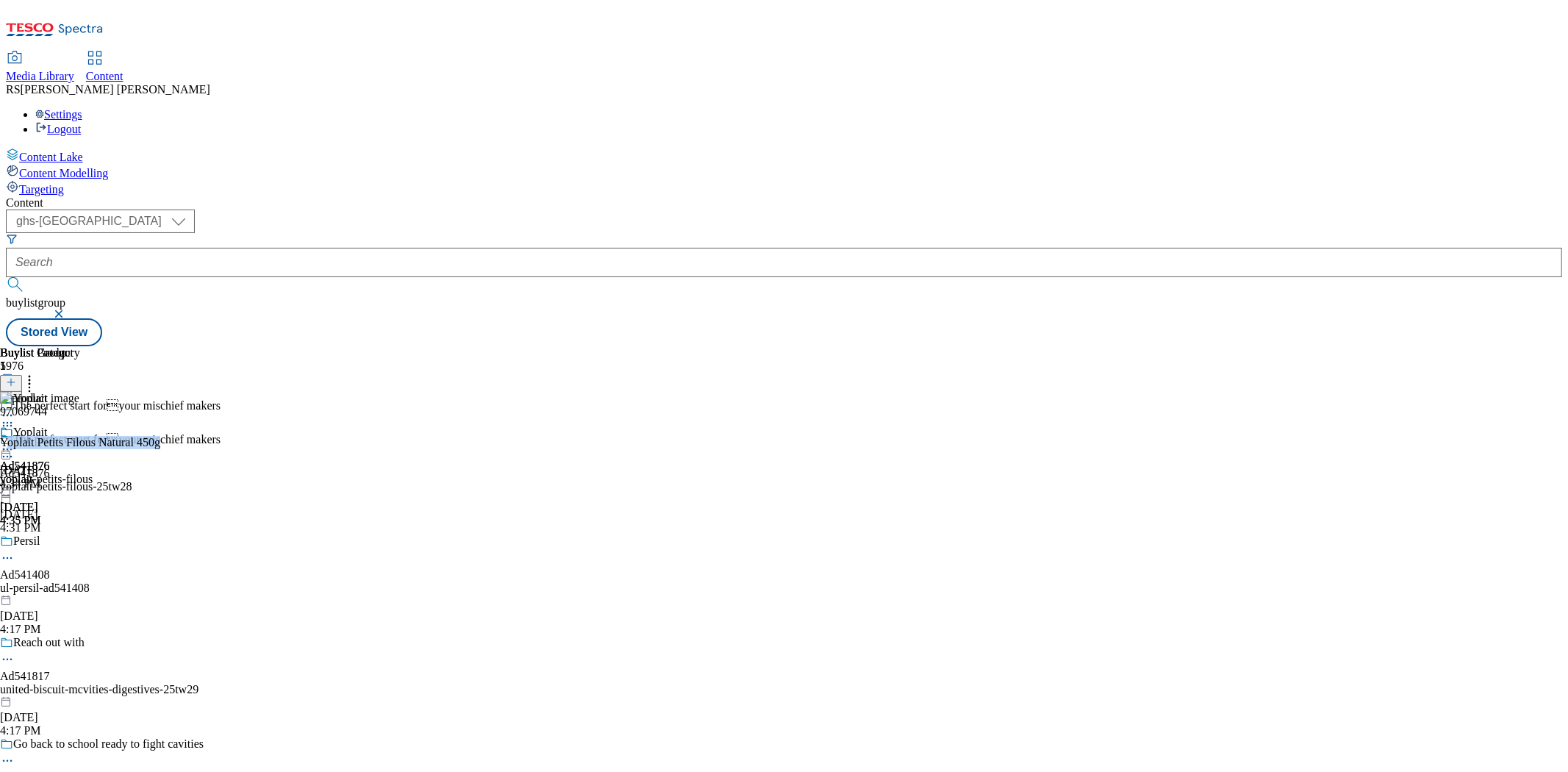
drag, startPoint x: 1100, startPoint y: 251, endPoint x: 1241, endPoint y: 252, distance: 141.0
click at [160, 392] on div "97069744 Yoplait Petits Filous Natural 450g [DATE] 4:34 PM" at bounding box center [80, 441] width 160 height 99
drag, startPoint x: 1097, startPoint y: 249, endPoint x: 1252, endPoint y: 249, distance: 155.0
click at [160, 436] on div "97069744 Yoplait Petits Filous Natural 450g [DATE] 4:34 PM" at bounding box center [80, 486] width 160 height 99
click at [15, 442] on icon at bounding box center [7, 449] width 15 height 15
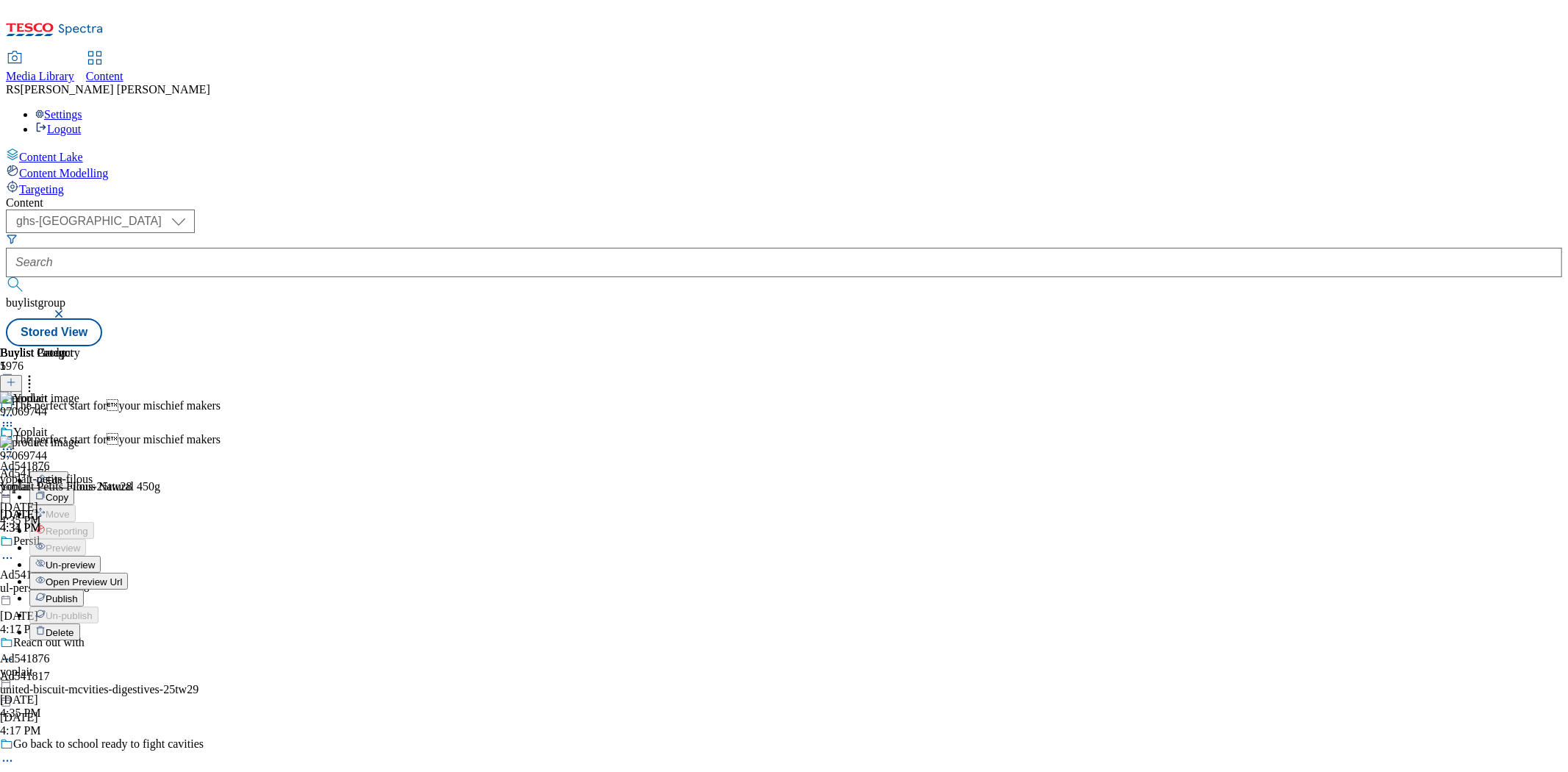
click at [122, 576] on span "Open Preview Url" at bounding box center [84, 582] width 77 height 11
click at [160, 436] on div "97069744 Yoplait Petits Filous Natural 450g [DATE] 4:34 PM" at bounding box center [80, 486] width 160 height 99
click at [15, 462] on icon at bounding box center [7, 469] width 15 height 15
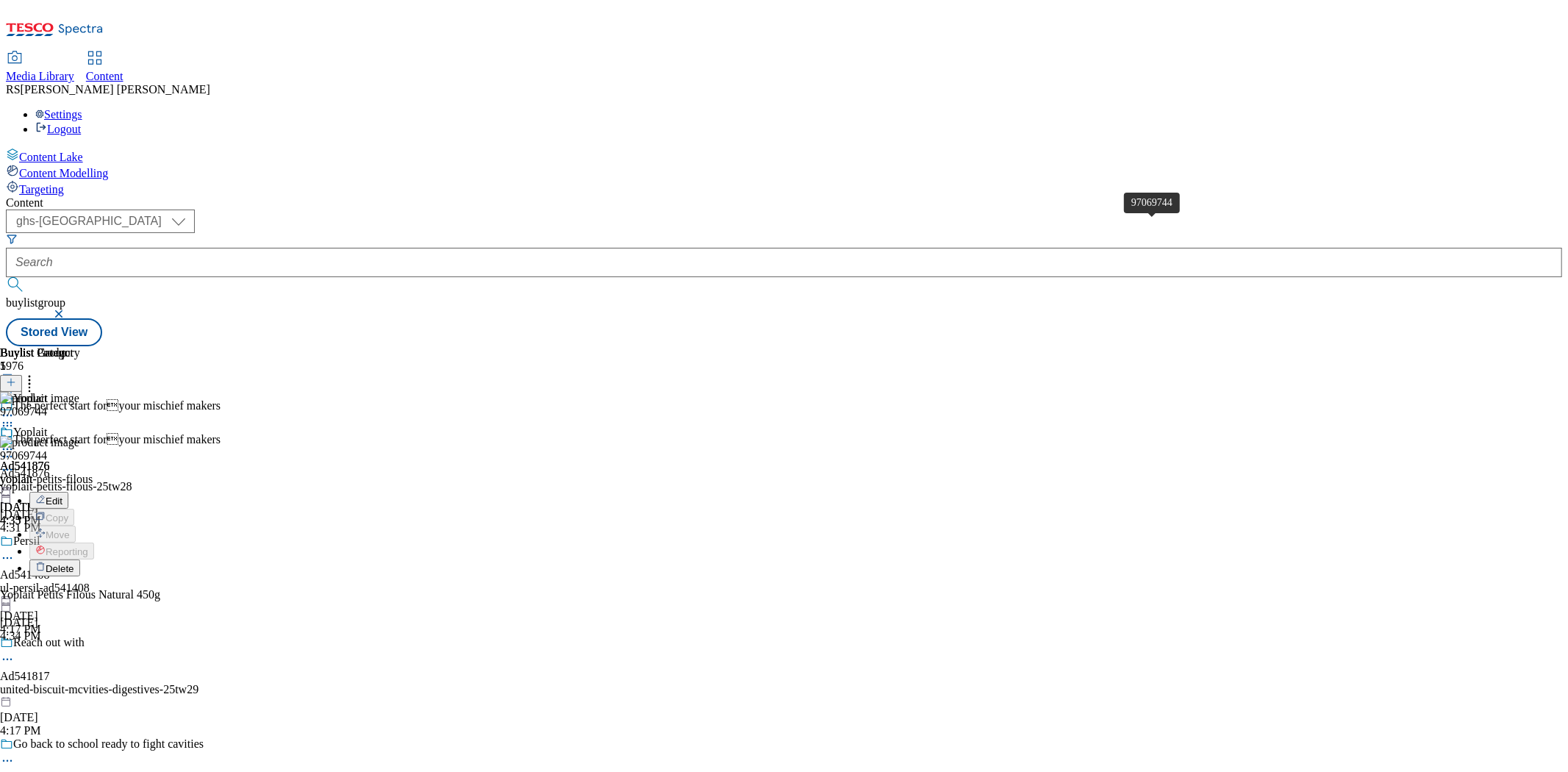
click at [47, 449] on div "97069744" at bounding box center [23, 455] width 47 height 13
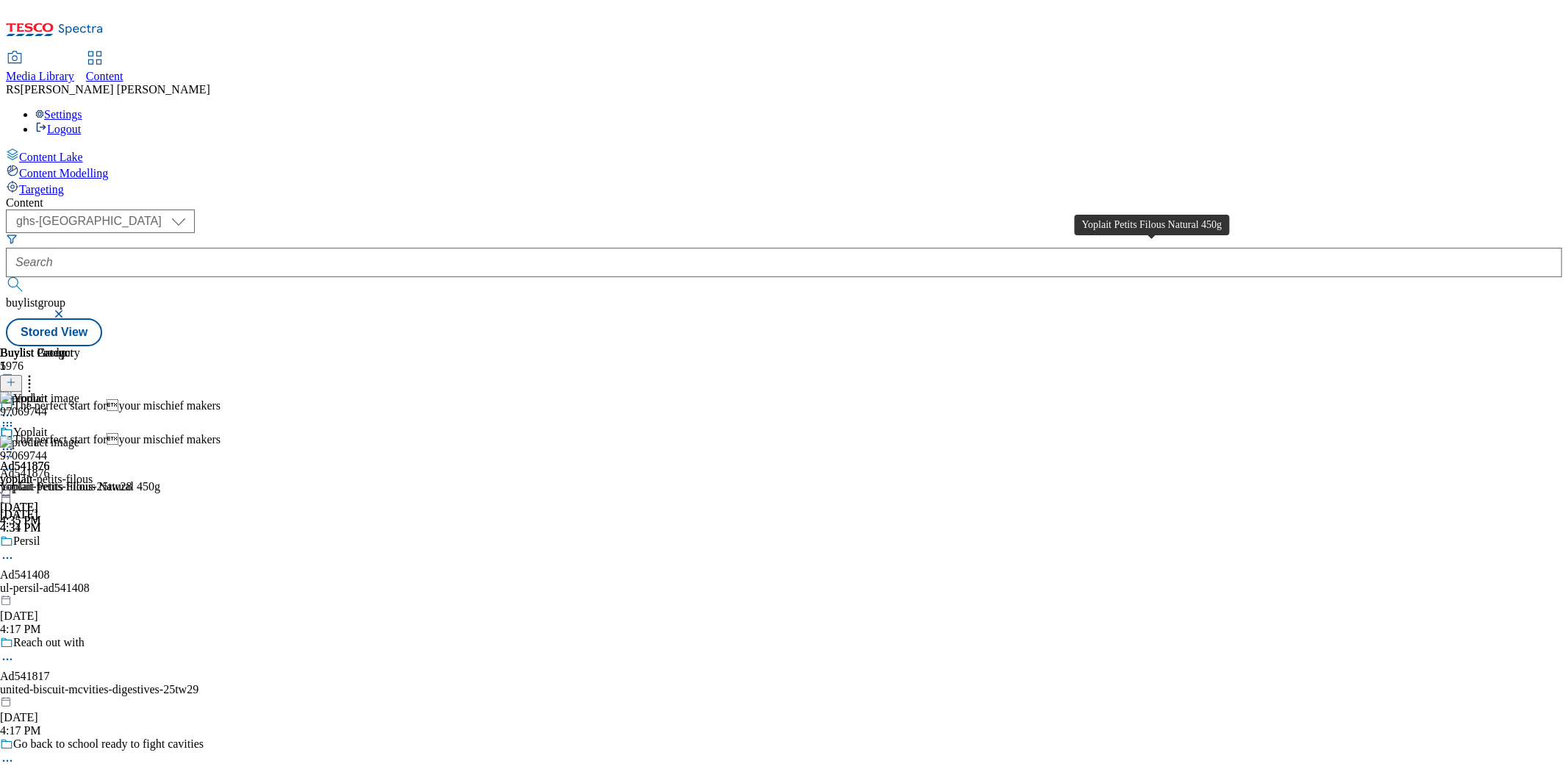
click at [160, 480] on div "Yoplait Petits Filous Natural 450g" at bounding box center [80, 487] width 160 height 13
click at [80, 436] on img at bounding box center [40, 443] width 80 height 13
click at [15, 462] on icon at bounding box center [7, 469] width 15 height 15
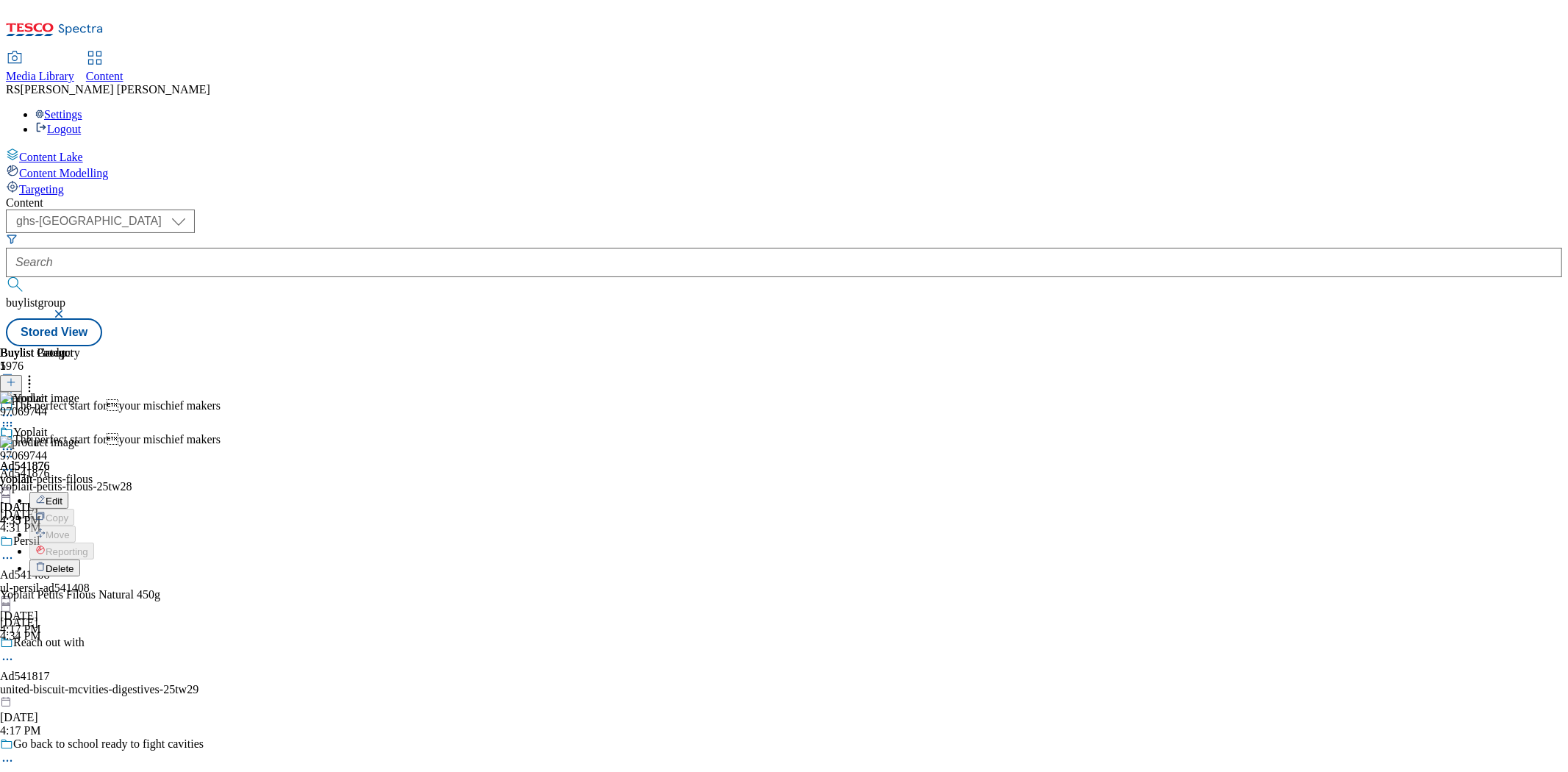
click at [92, 425] on div "Yoplait Ad541876 yoplait-petits-filous [DATE] 4:35 PM" at bounding box center [46, 476] width 92 height 102
drag, startPoint x: 897, startPoint y: 251, endPoint x: 1210, endPoint y: 238, distance: 313.3
click at [15, 462] on icon at bounding box center [7, 469] width 15 height 15
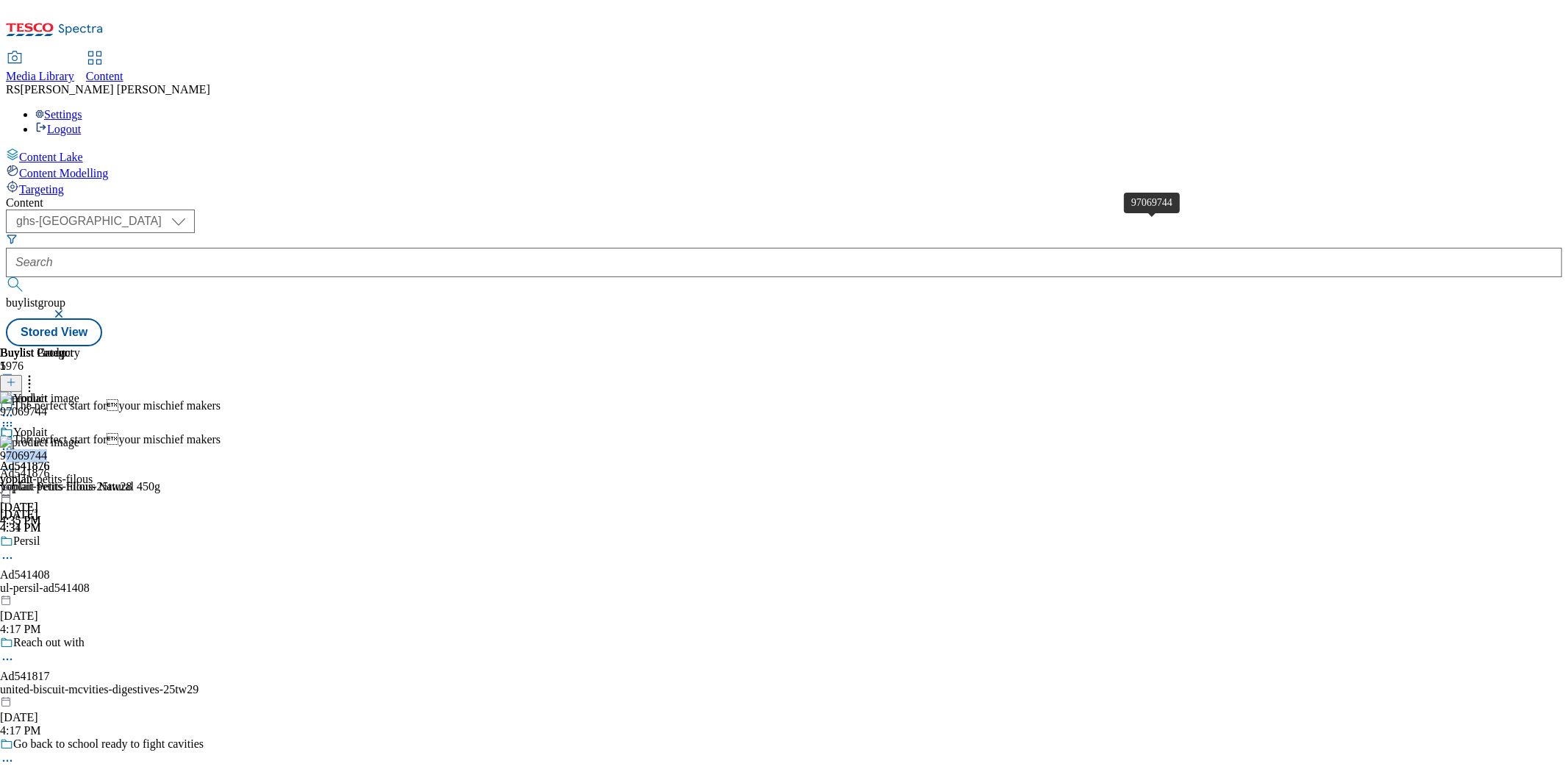
click at [47, 449] on span "97069744" at bounding box center [23, 455] width 47 height 13
click at [237, 433] on div "The perfect start foryour mischief makers Ad541876 yoplait-petits-filous-25tw2…" at bounding box center [118, 484] width 237 height 102
click at [15, 449] on icon at bounding box center [7, 456] width 15 height 15
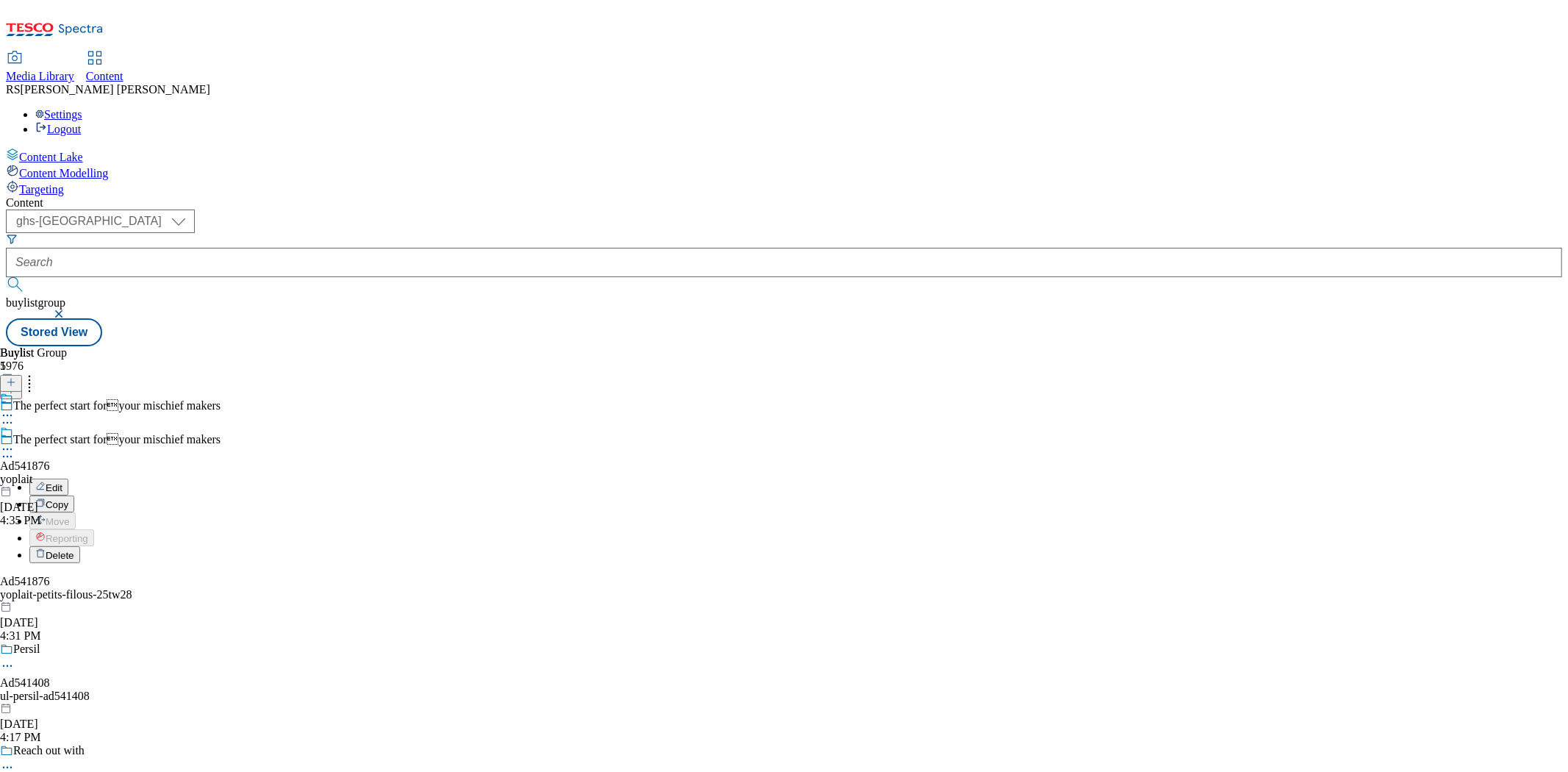
click at [68, 479] on button "Edit" at bounding box center [49, 487] width 39 height 17
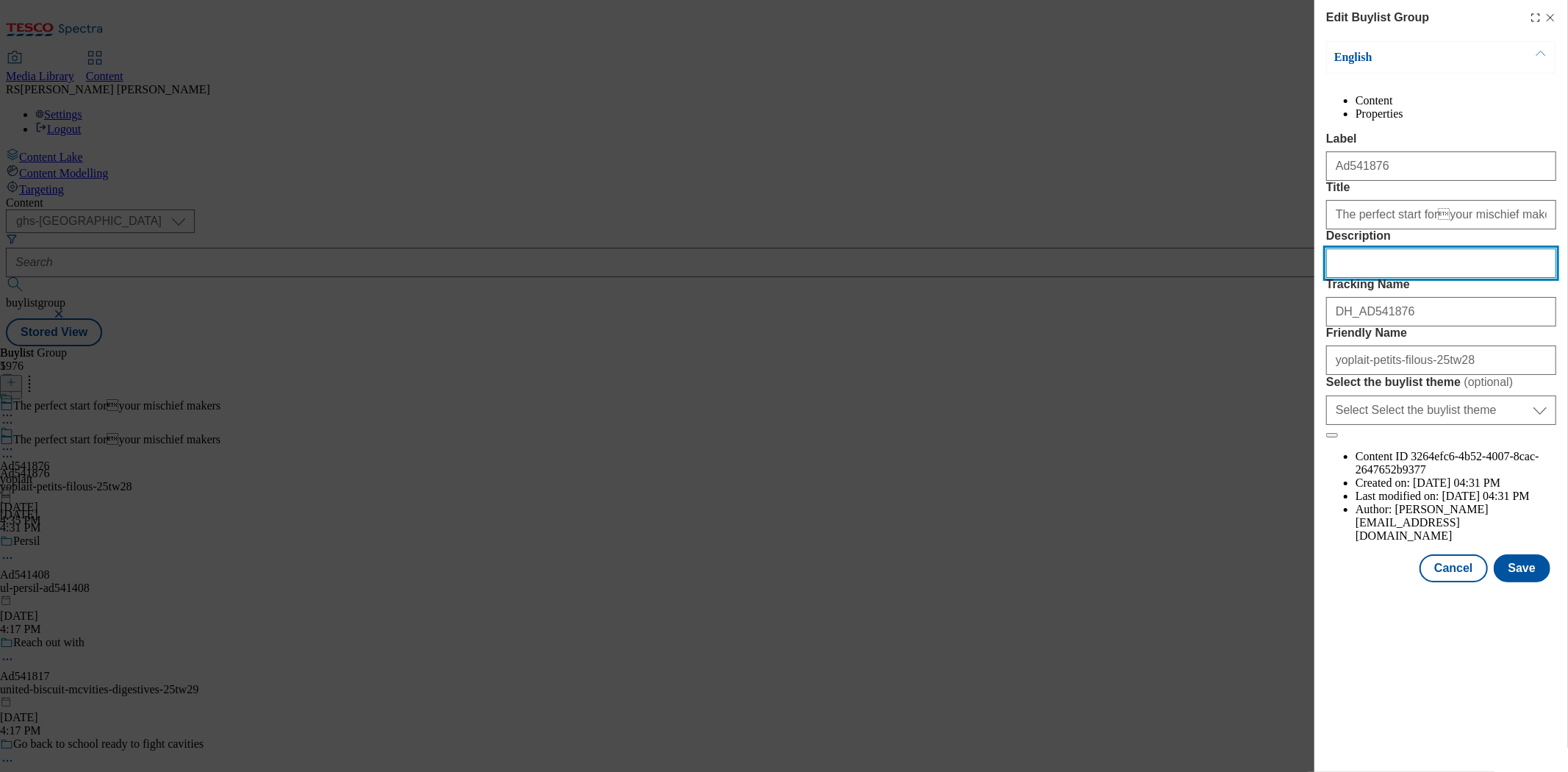
click at [1406, 278] on input "Description" at bounding box center [1441, 264] width 230 height 30
paste input "Yoplait Petits Filous Natural 450g"
type input "Yoplait Petits Filous Natural 450g"
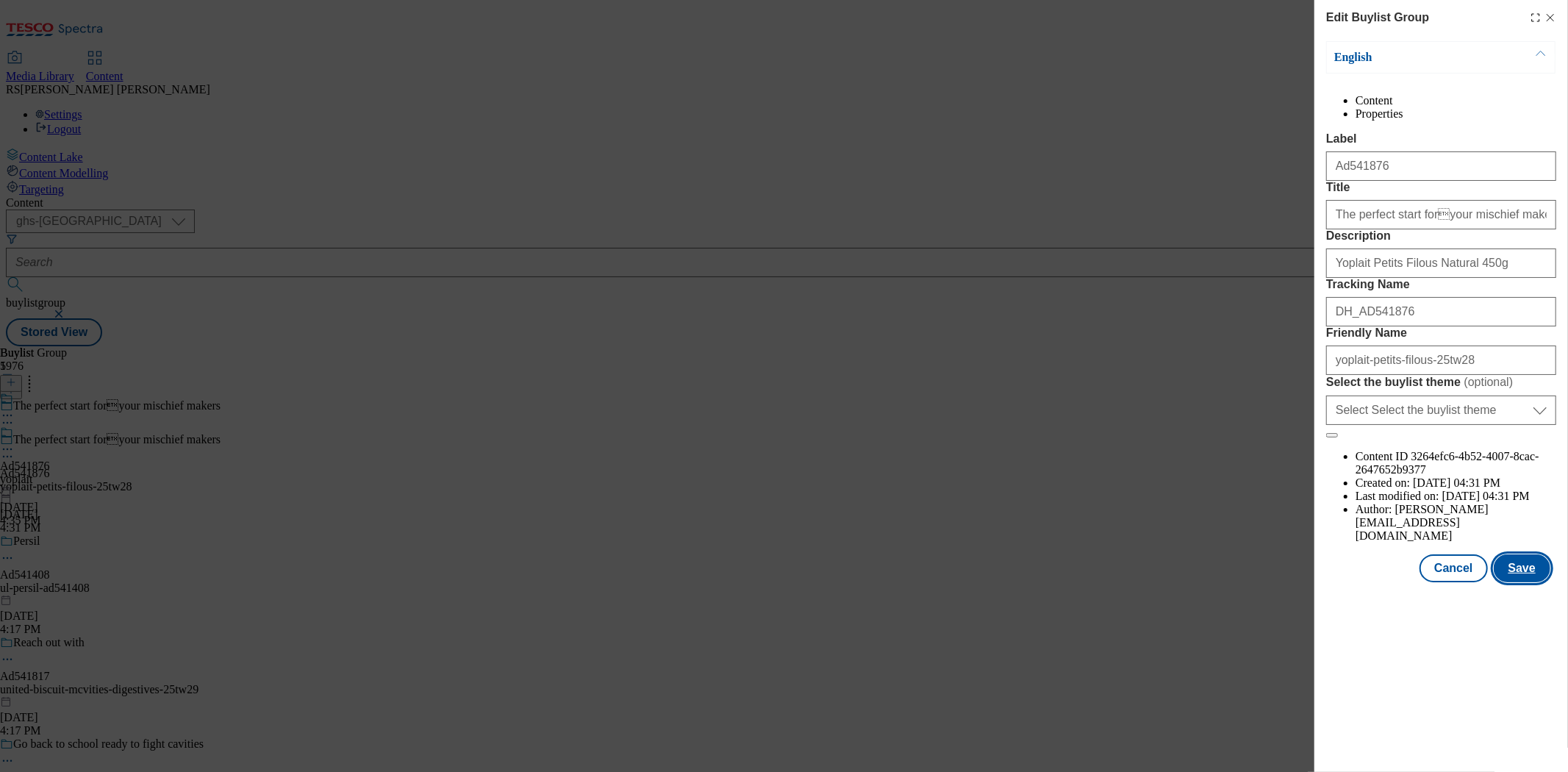
click at [1411, 583] on button "Save" at bounding box center [1522, 569] width 56 height 28
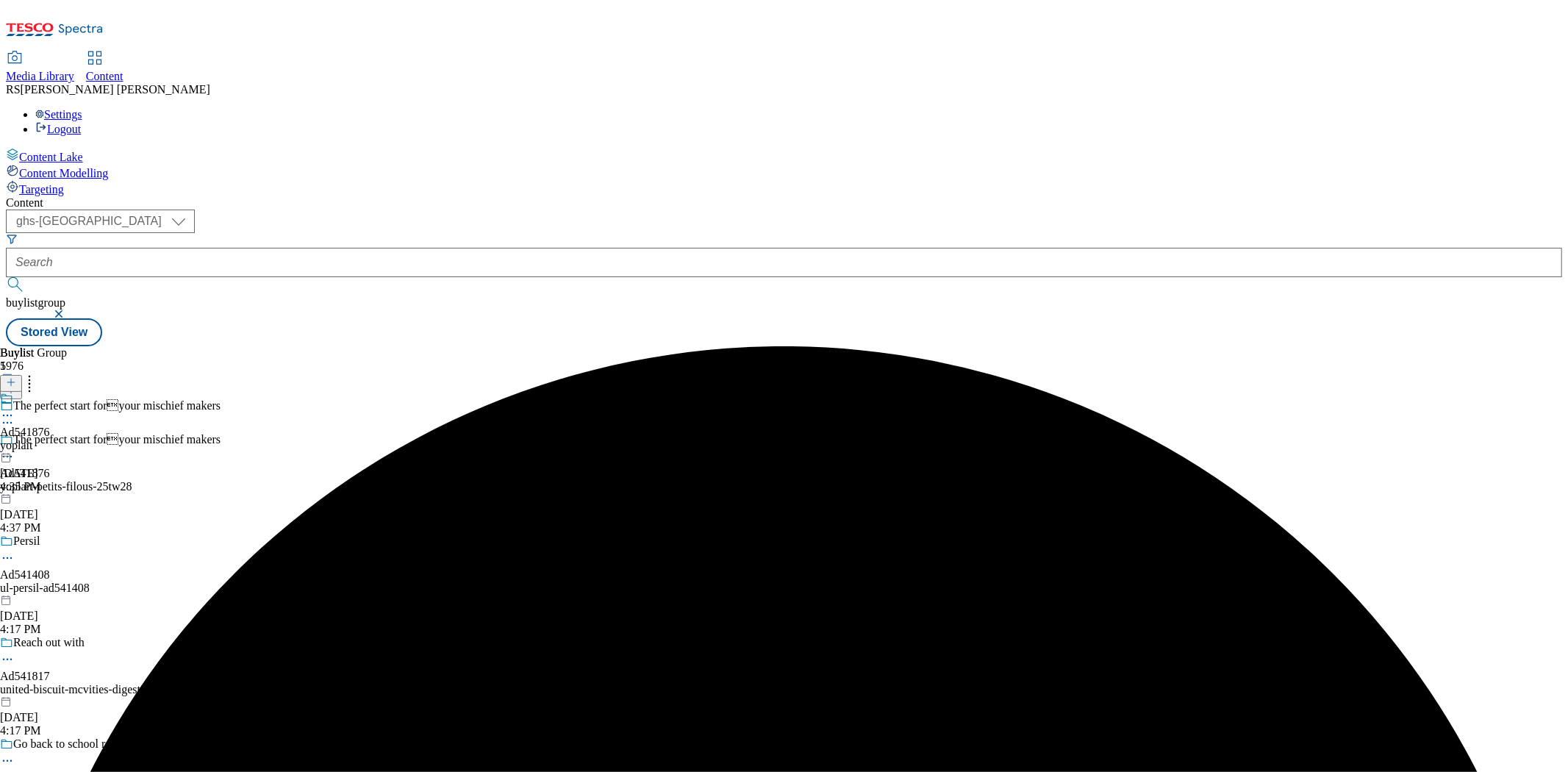
click at [50, 392] on div "Ad541876 yoplait [DATE] 4:35 PM" at bounding box center [25, 443] width 50 height 102
click at [15, 442] on icon at bounding box center [7, 449] width 15 height 15
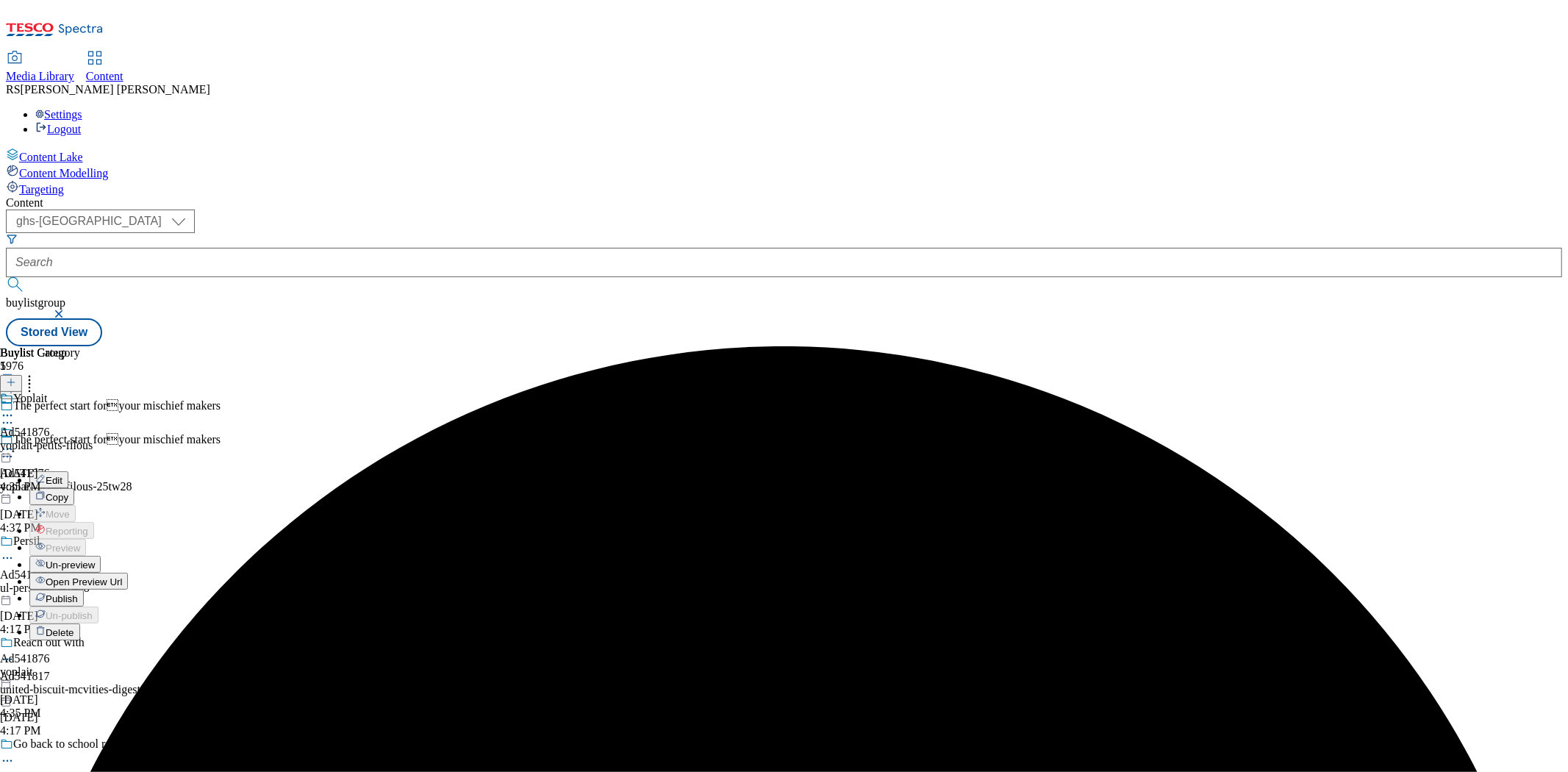
click at [68, 472] on button "Edit" at bounding box center [49, 480] width 39 height 17
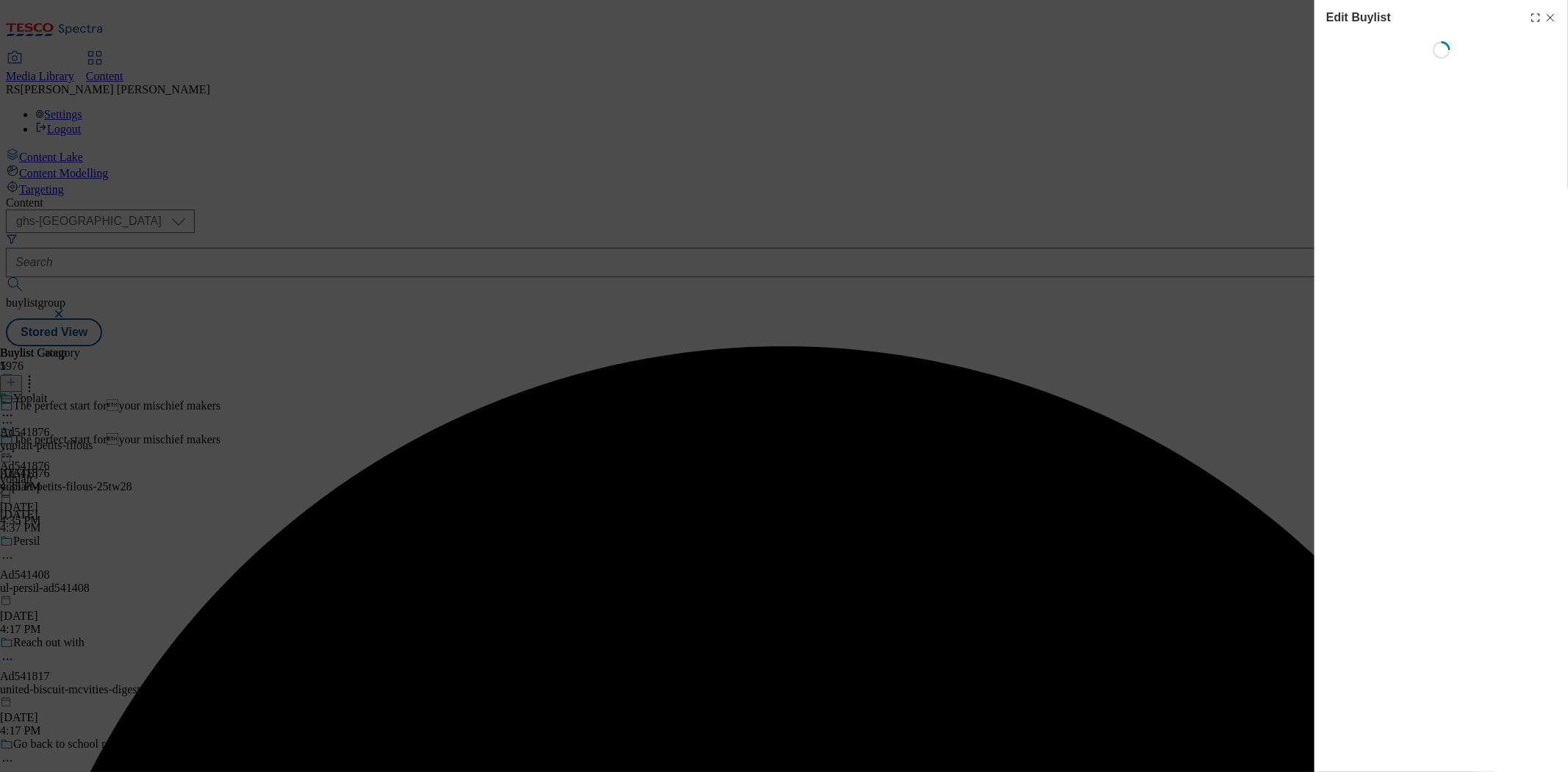
select select "tactical"
select select "supplier funded short term 1-3 weeks"
select select "dunnhumby"
select select "Banner"
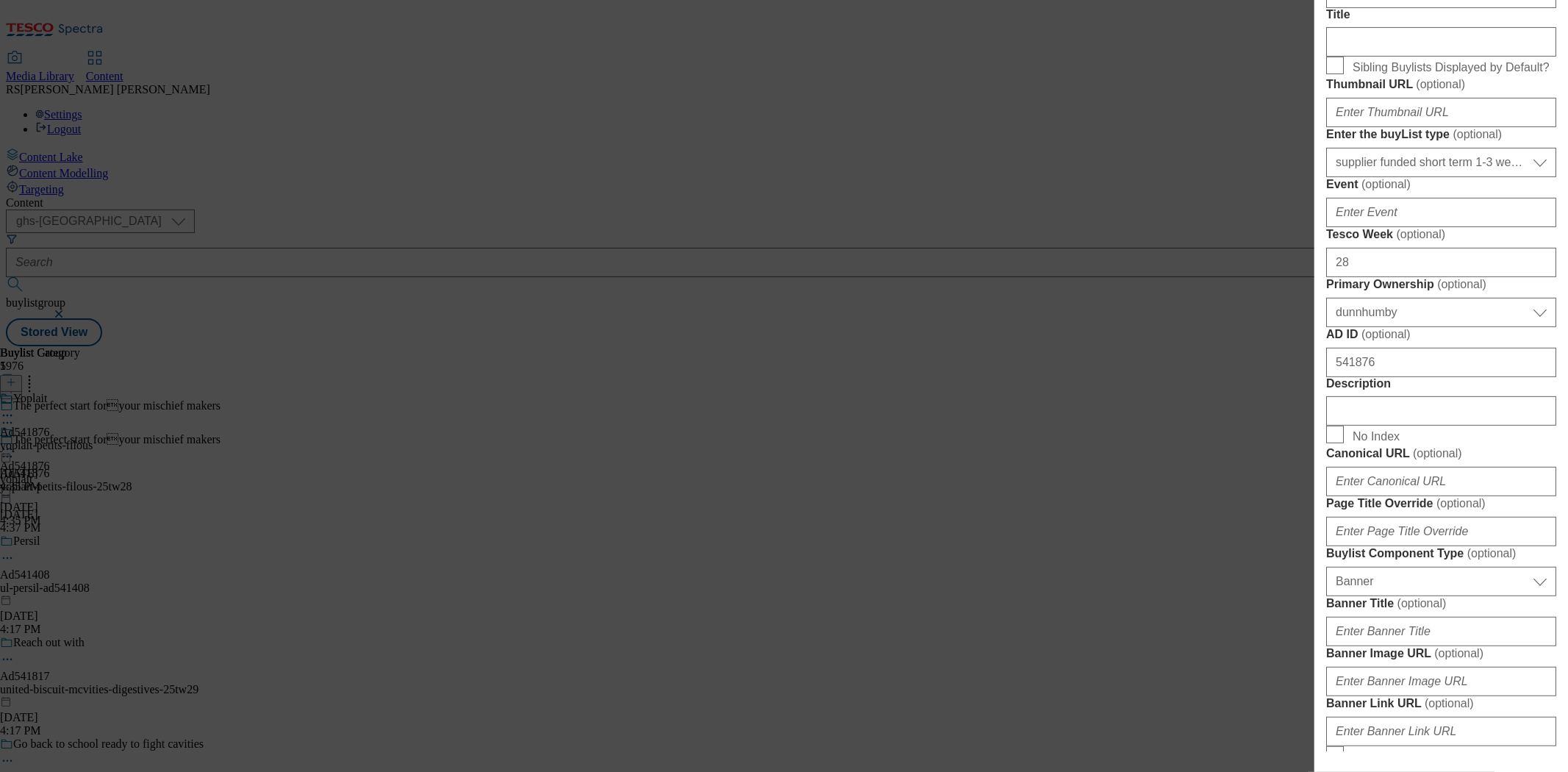
scroll to position [490, 0]
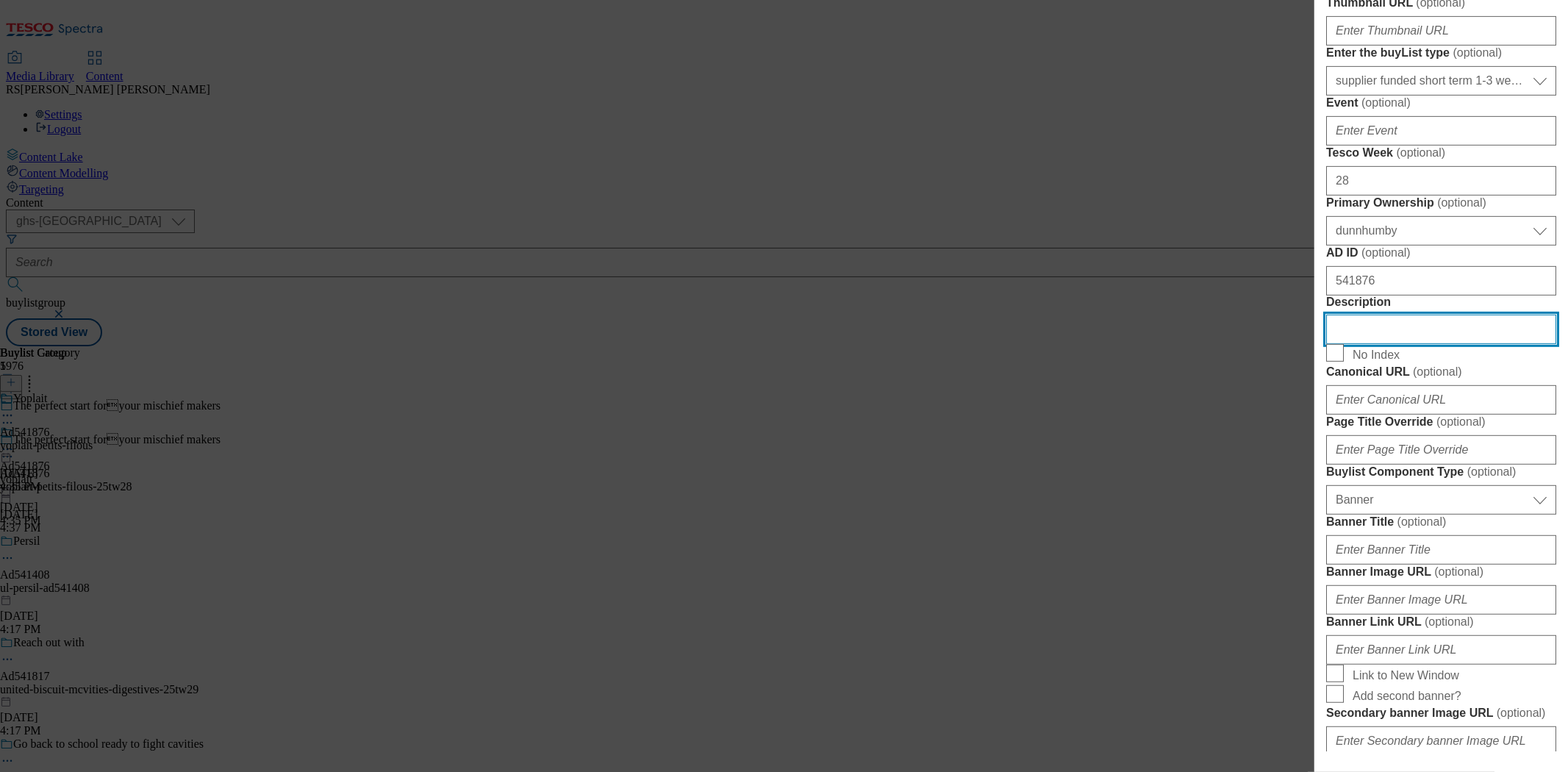
click at [1390, 344] on input "Description" at bounding box center [1441, 329] width 230 height 30
paste input "Yoplait Petits Filous Natural 450g"
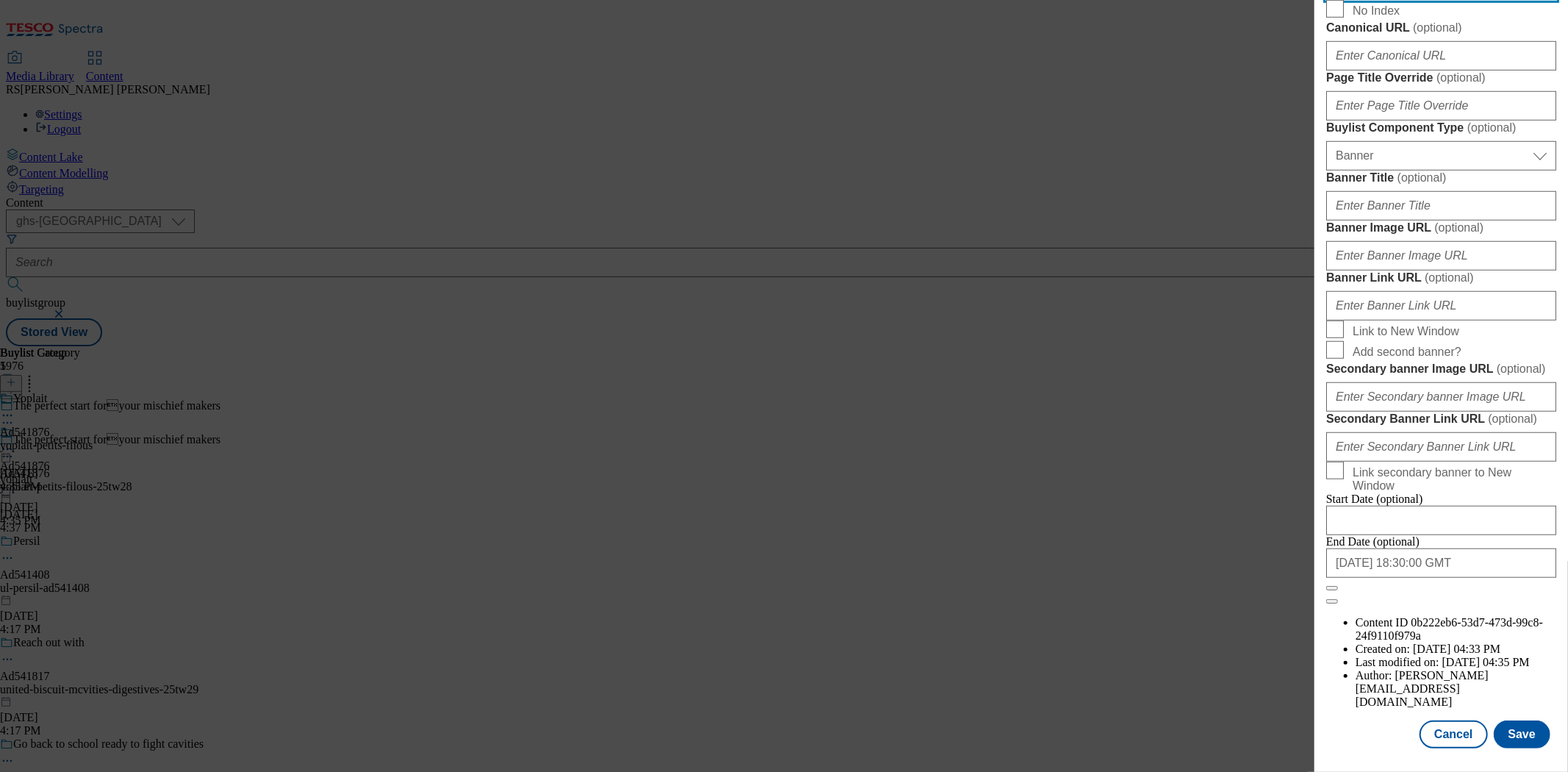
scroll to position [1377, 0]
type input "Yoplait Petits Filous Natural 450g"
click at [1411, 695] on button "Save" at bounding box center [1522, 734] width 56 height 28
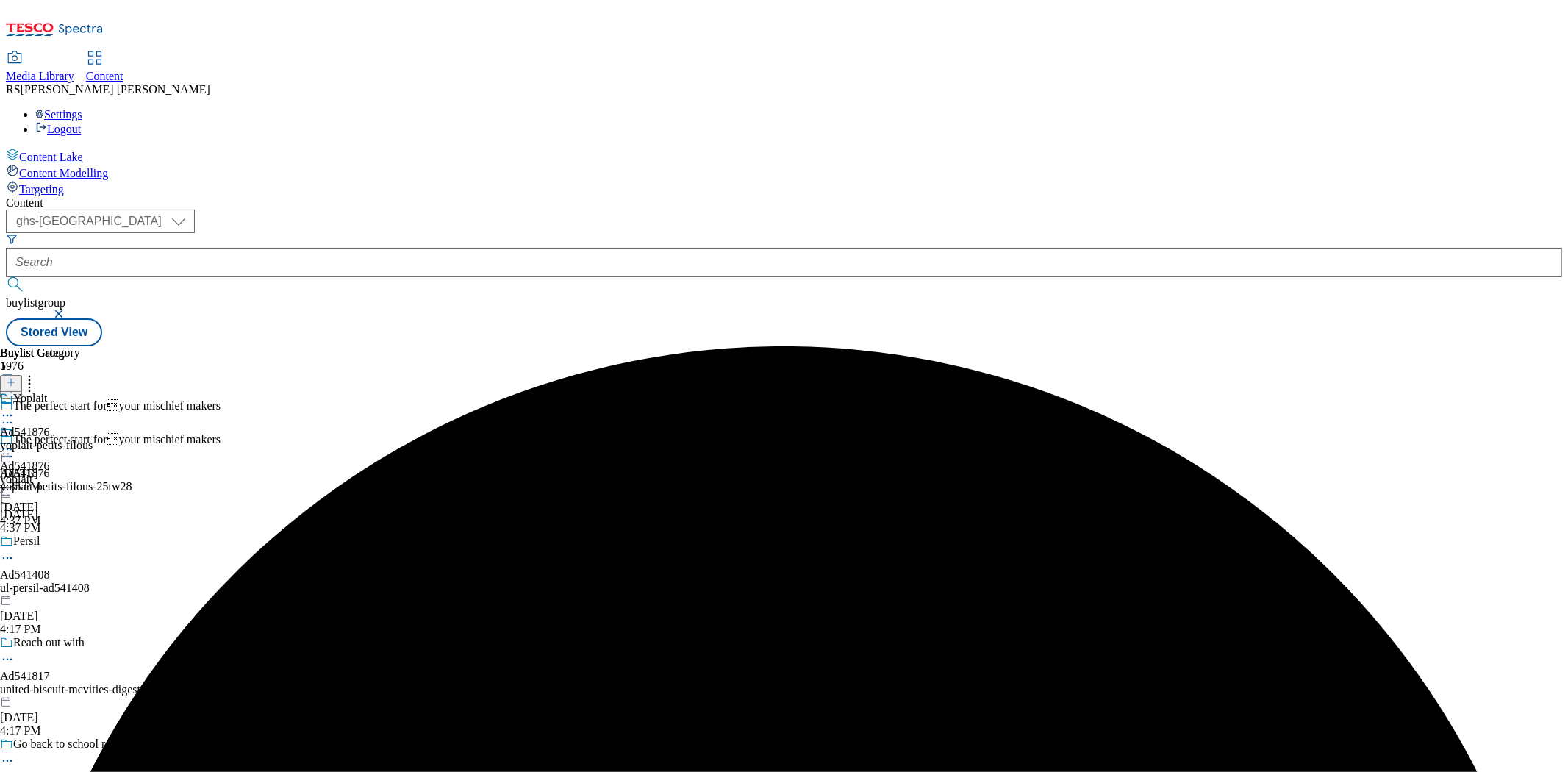
click at [15, 408] on icon at bounding box center [7, 415] width 15 height 15
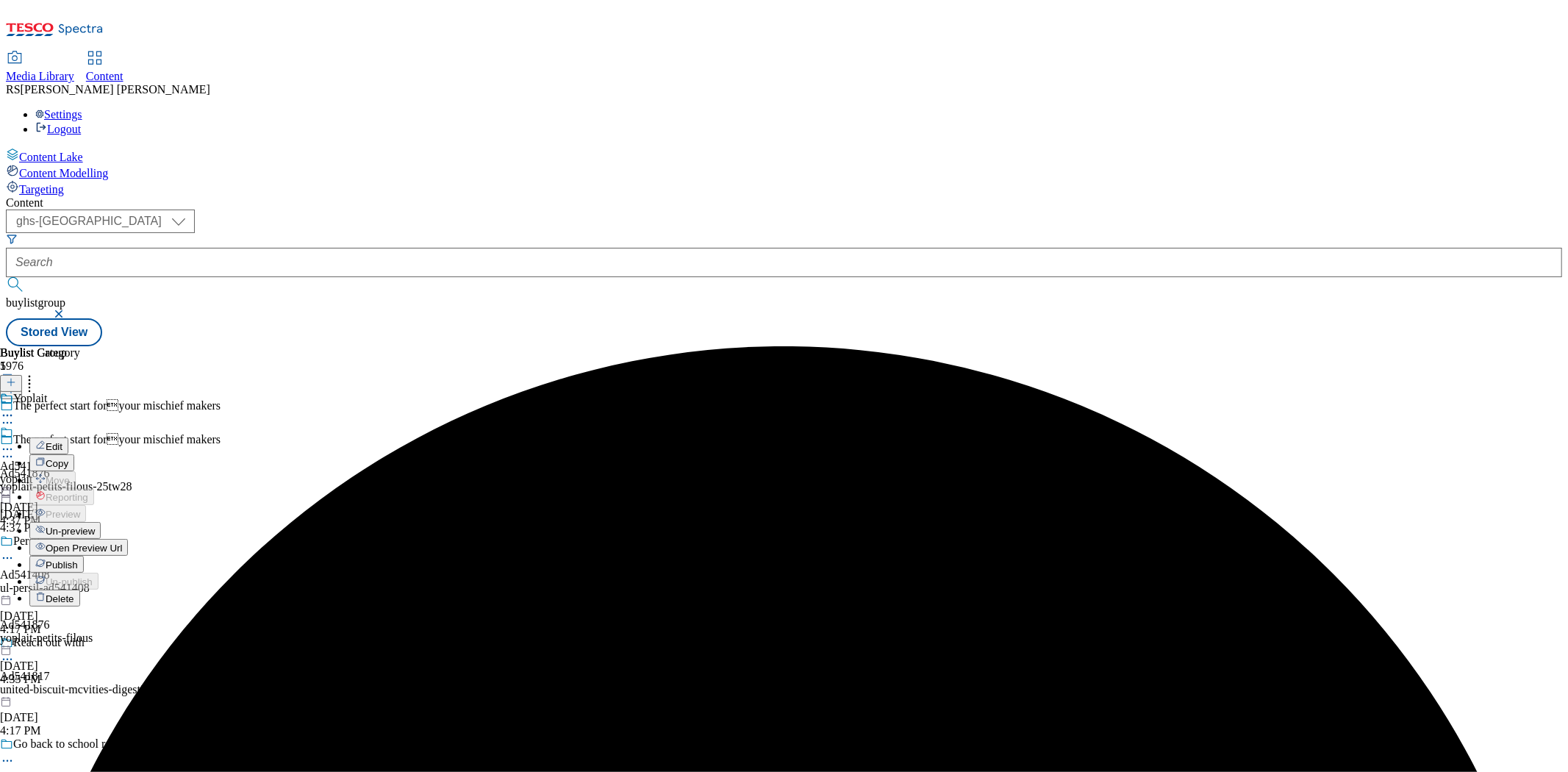
click at [63, 441] on span "Edit" at bounding box center [54, 447] width 17 height 11
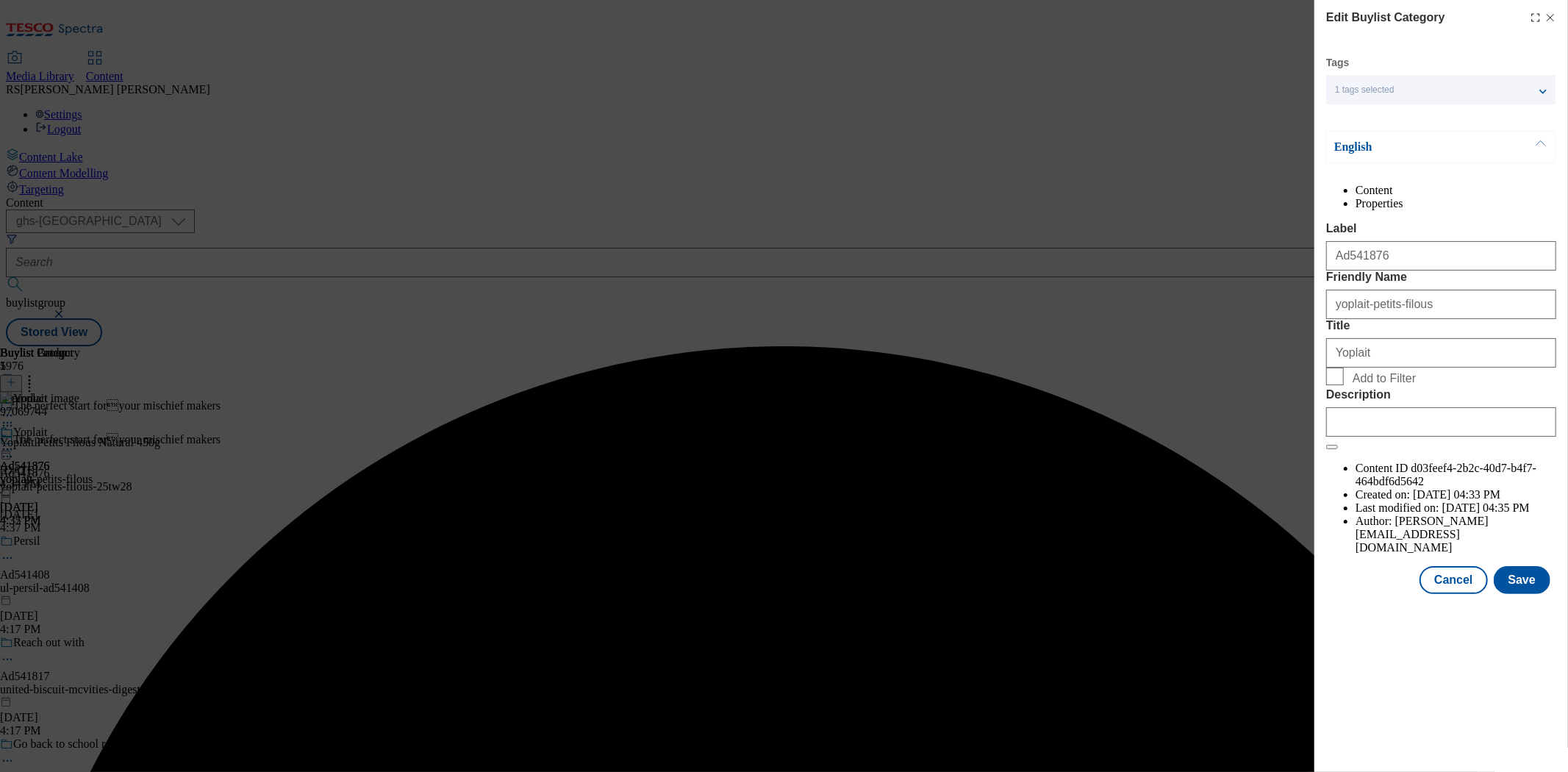
click at [1407, 436] on div "Modal" at bounding box center [1441, 418] width 230 height 35
click at [1407, 436] on input "Description" at bounding box center [1441, 422] width 230 height 30
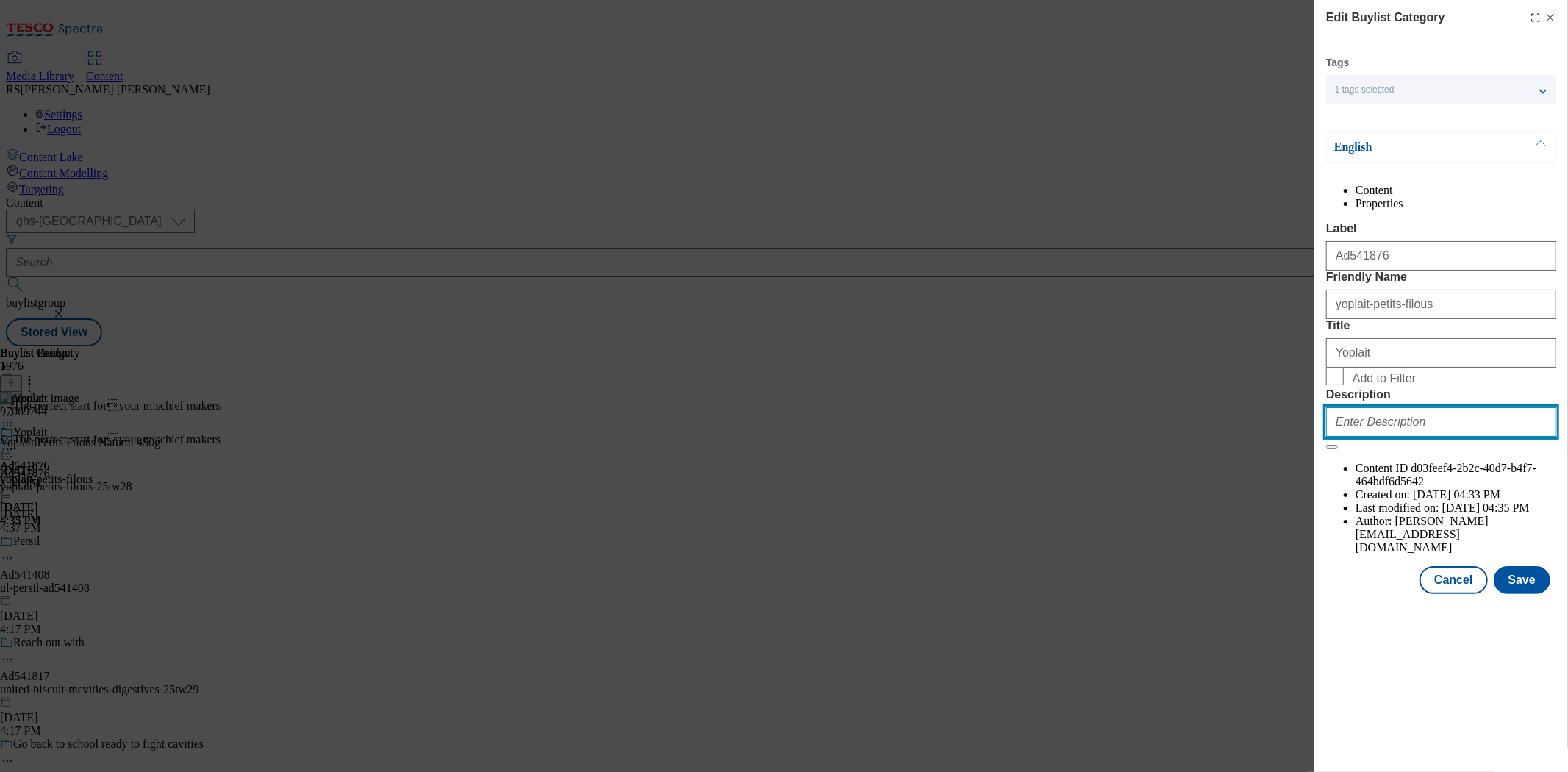
paste input "Yoplait Petits Filous Natural 450g"
type input "Yoplait Petits Filous Natural 450g"
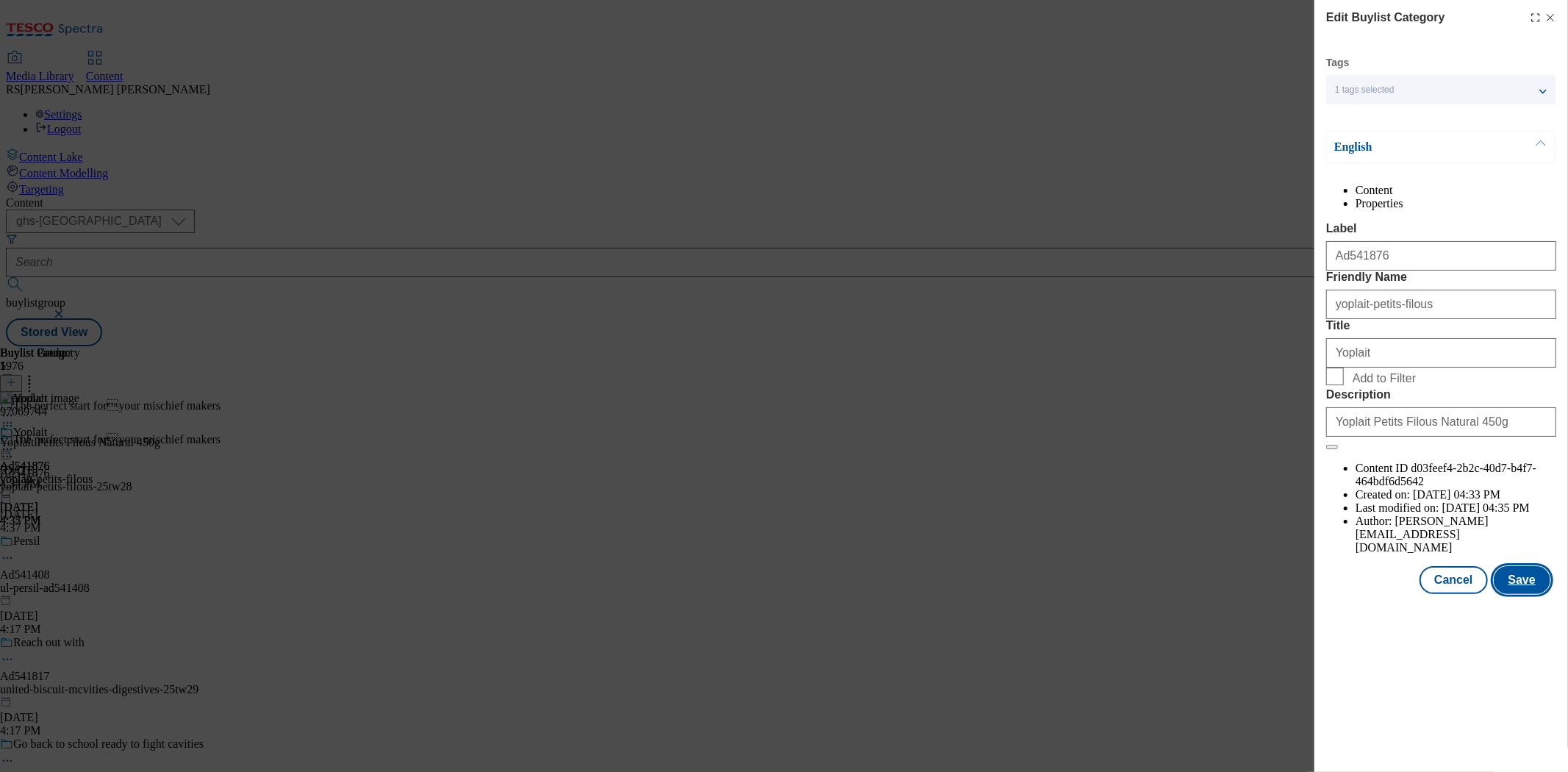
click at [1411, 594] on button "Save" at bounding box center [1522, 580] width 56 height 28
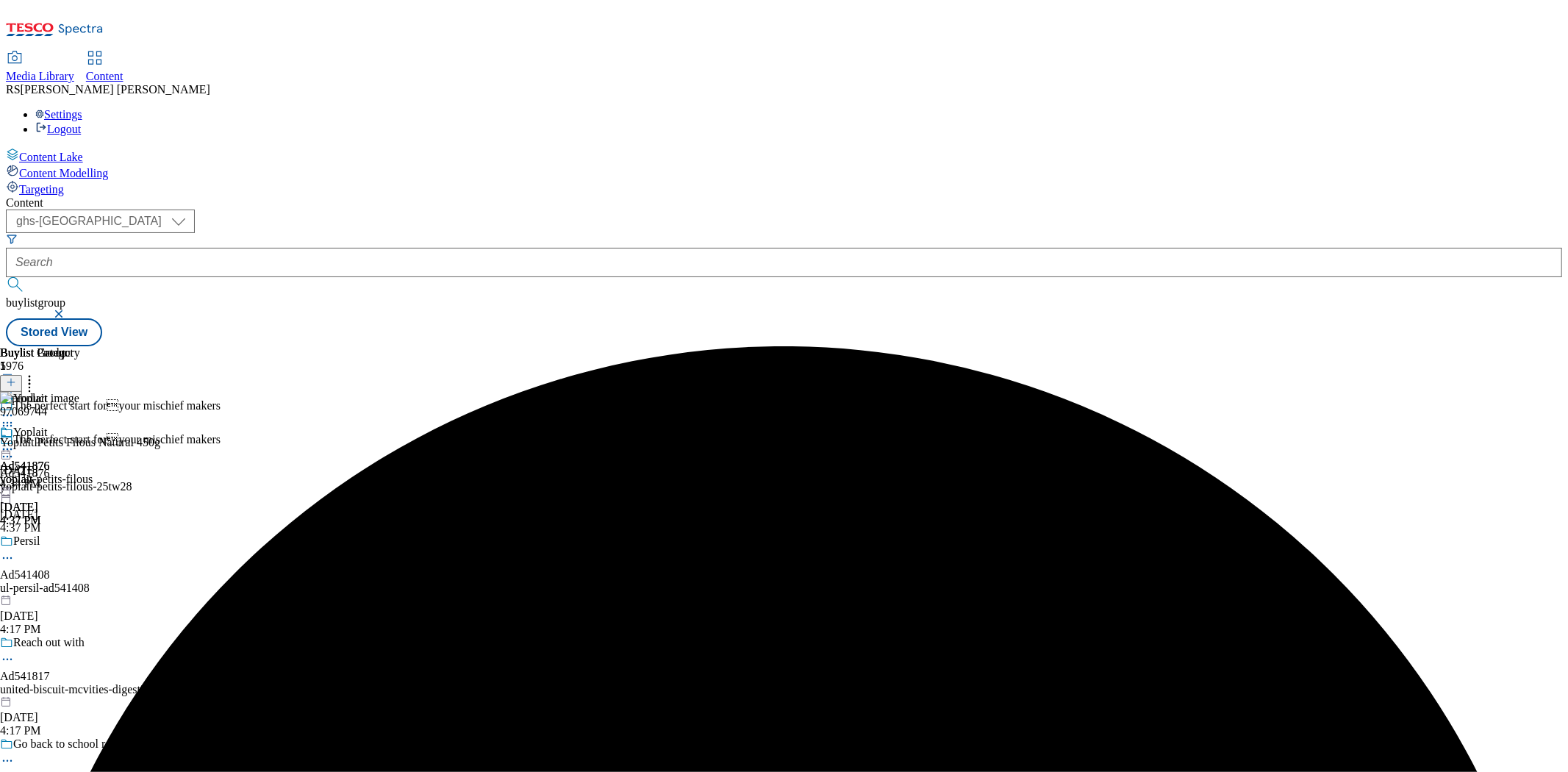
drag, startPoint x: 1372, startPoint y: 488, endPoint x: 1524, endPoint y: 366, distance: 194.9
click at [1372, 347] on div "Buylist Group 5976 The perfect start foryour mischief makers The perfect start…" at bounding box center [784, 347] width 1556 height 0
click at [15, 442] on icon at bounding box center [7, 449] width 15 height 15
click at [86, 539] on button "Preview" at bounding box center [58, 548] width 56 height 17
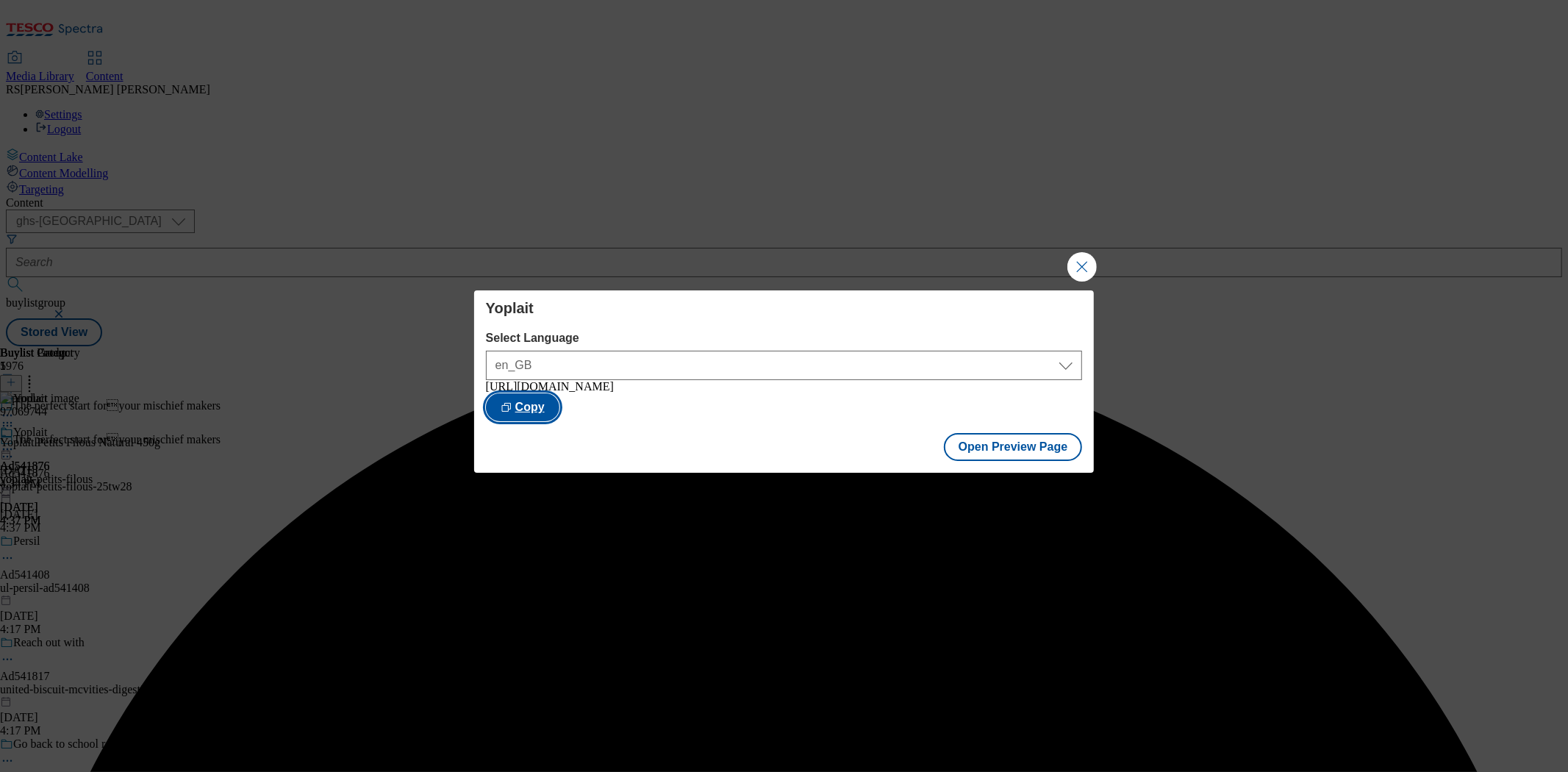
click at [559, 393] on button "Copy" at bounding box center [522, 408] width 74 height 28
click at [1357, 355] on div "Yoplait Select Language en_GB en_GB [URL][DOMAIN_NAME] Copied Open Preview Page" at bounding box center [784, 386] width 1568 height 772
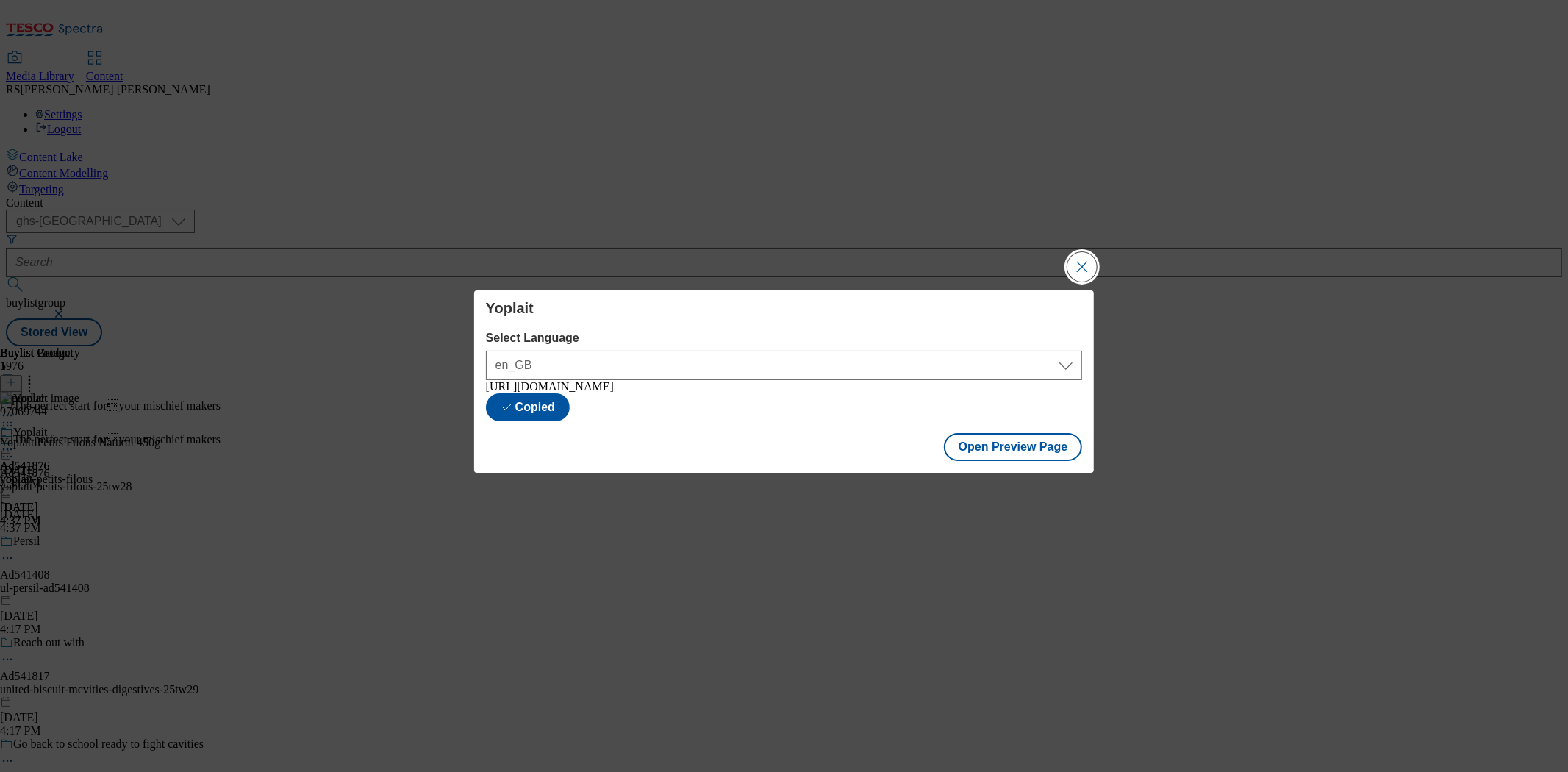
click at [1077, 274] on button "Close Modal" at bounding box center [1082, 267] width 30 height 30
